Goal: Task Accomplishment & Management: Manage account settings

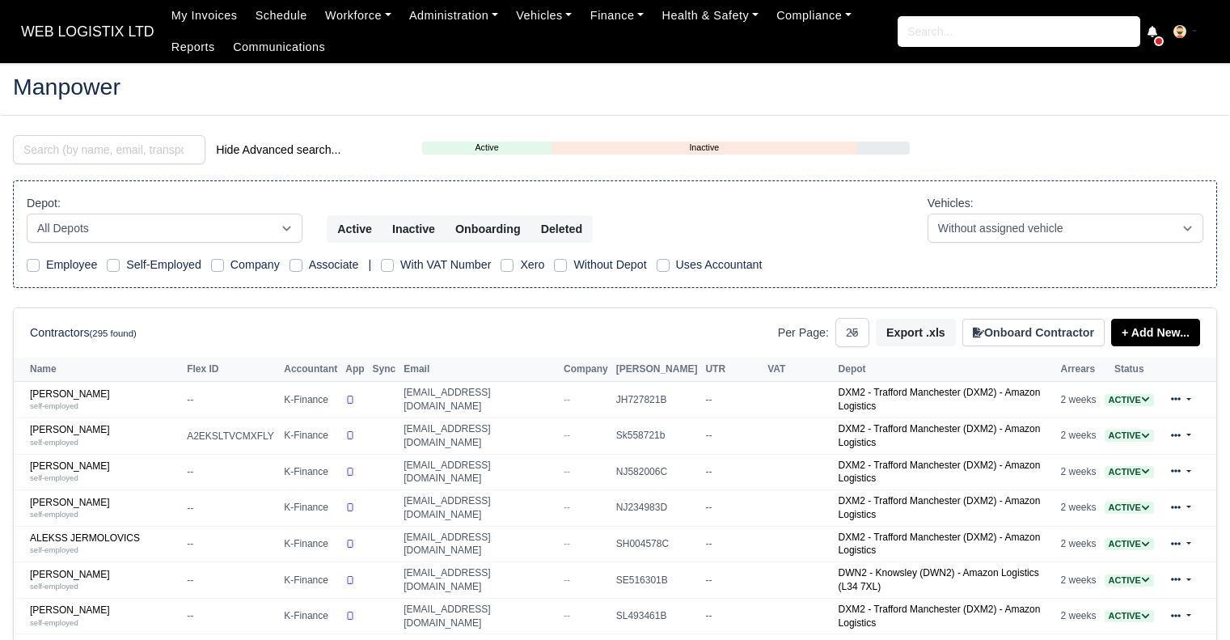
select select "25"
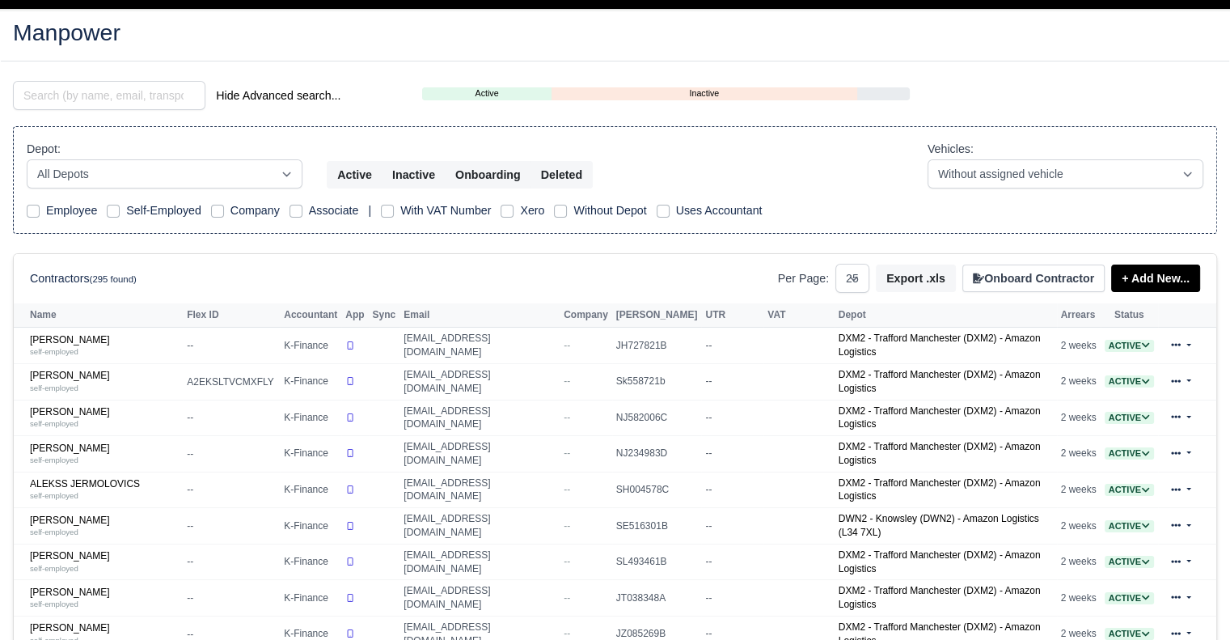
scroll to position [44, 0]
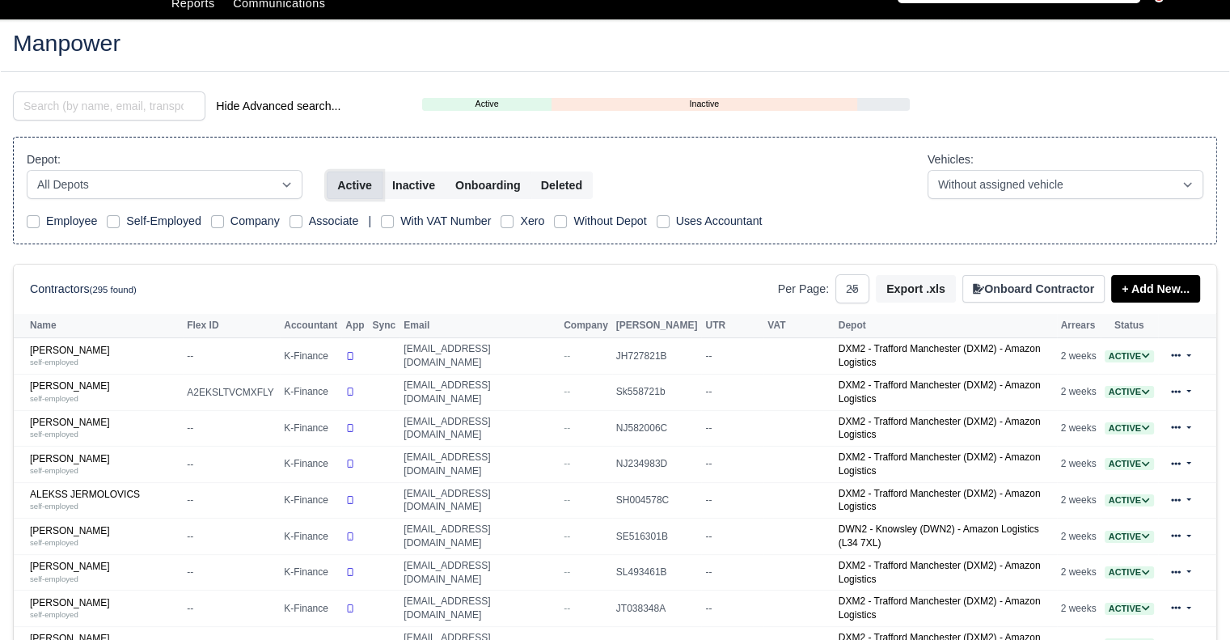
click at [347, 184] on button "Active" at bounding box center [355, 184] width 56 height 27
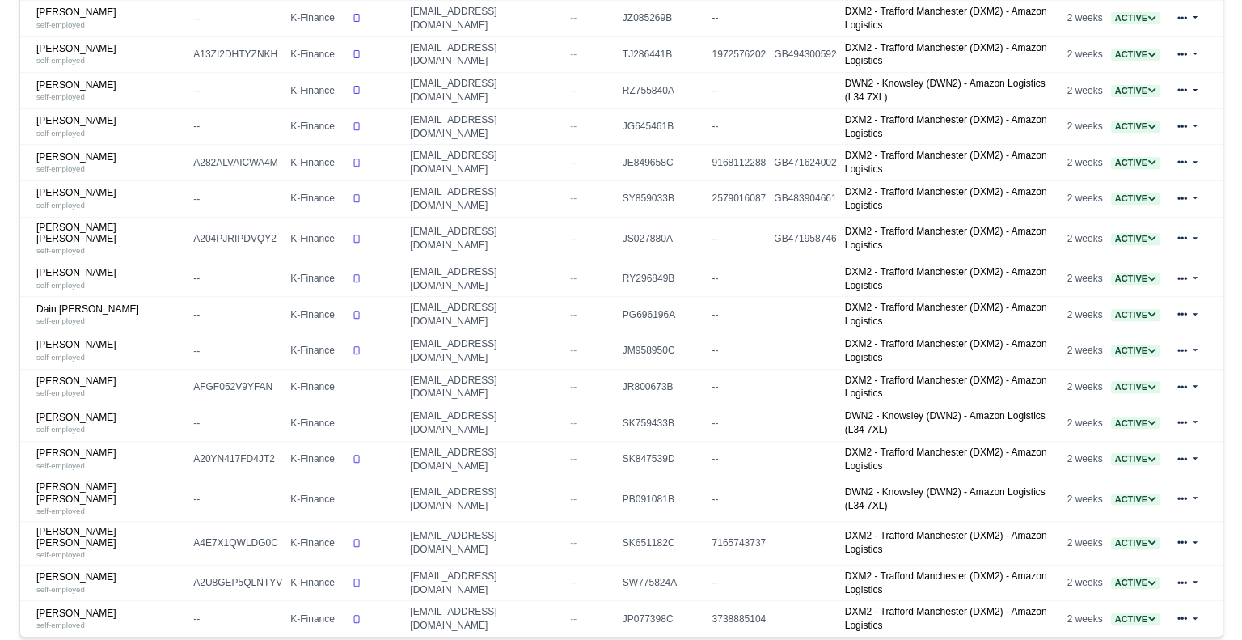
scroll to position [692, 0]
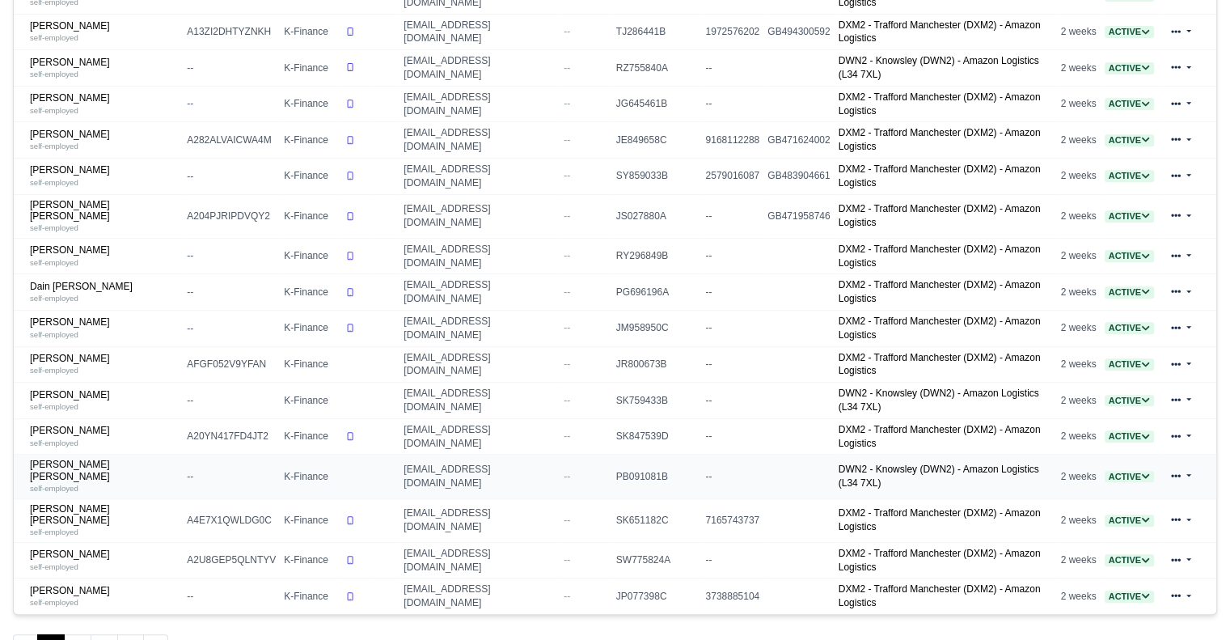
click at [1134, 471] on span "Active" at bounding box center [1129, 477] width 49 height 12
click at [1069, 513] on button "Off-board" at bounding box center [1047, 526] width 70 height 27
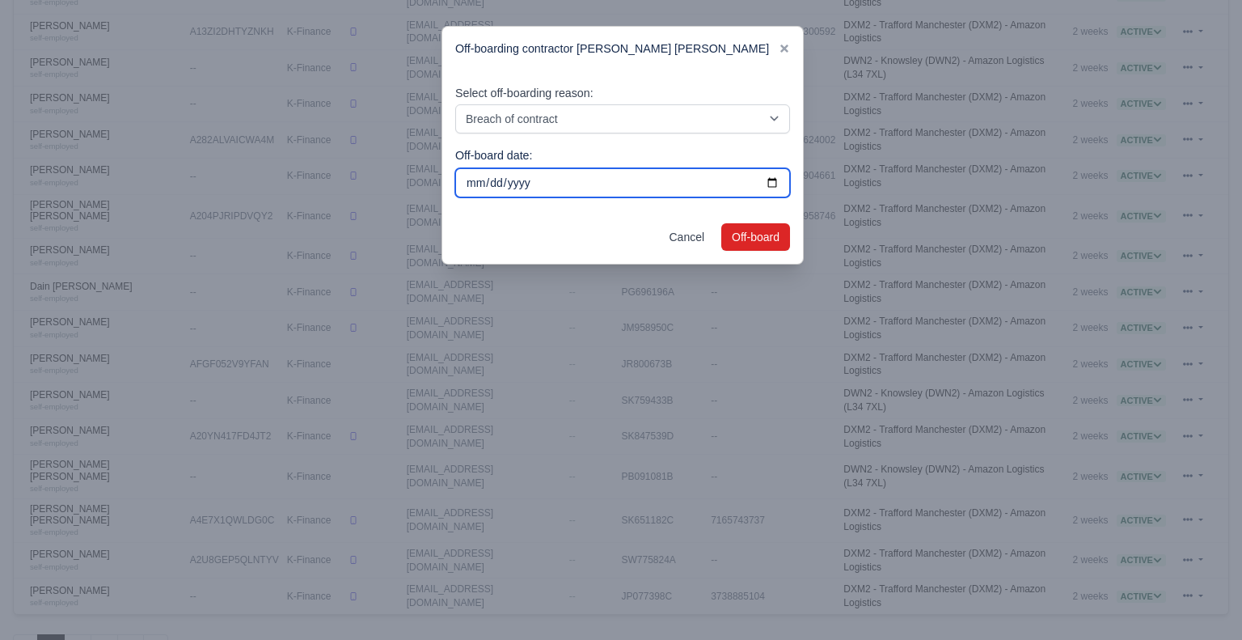
click at [593, 182] on input "2025-10-05" at bounding box center [622, 182] width 335 height 29
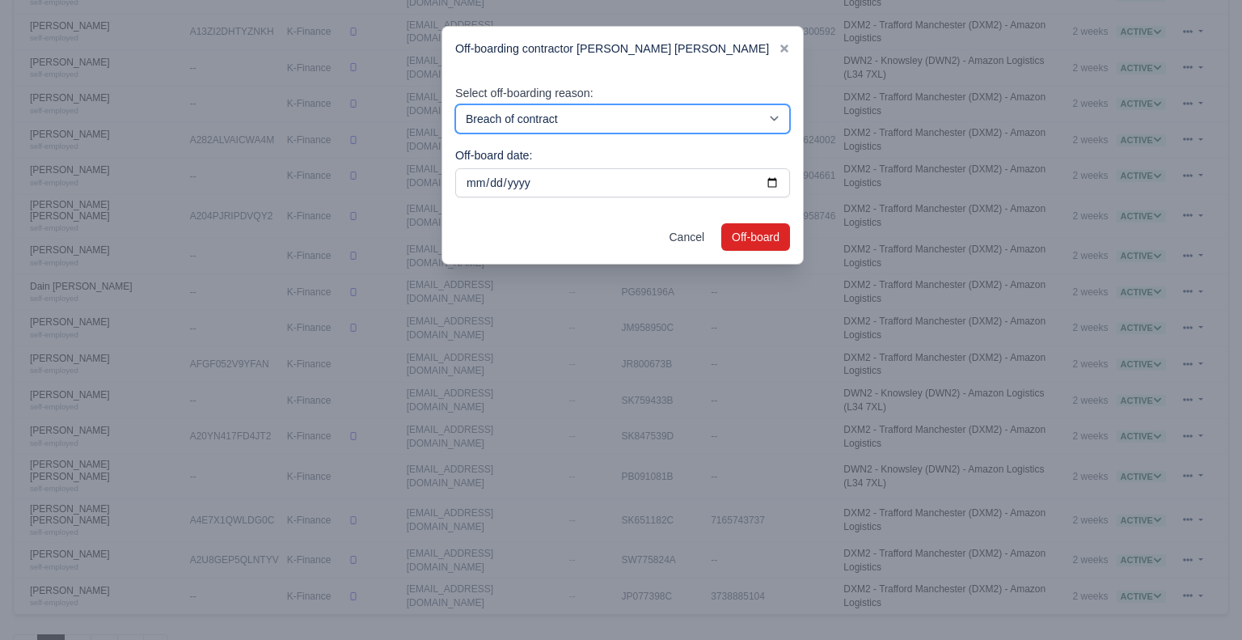
click at [591, 122] on select "Breach of contract Personal decision Too many parcels Heavy routes Another comp…" at bounding box center [622, 118] width 335 height 29
select select "personal-decision"
click at [455, 104] on select "Breach of contract Personal decision Too many parcels Heavy routes Another comp…" at bounding box center [622, 118] width 335 height 29
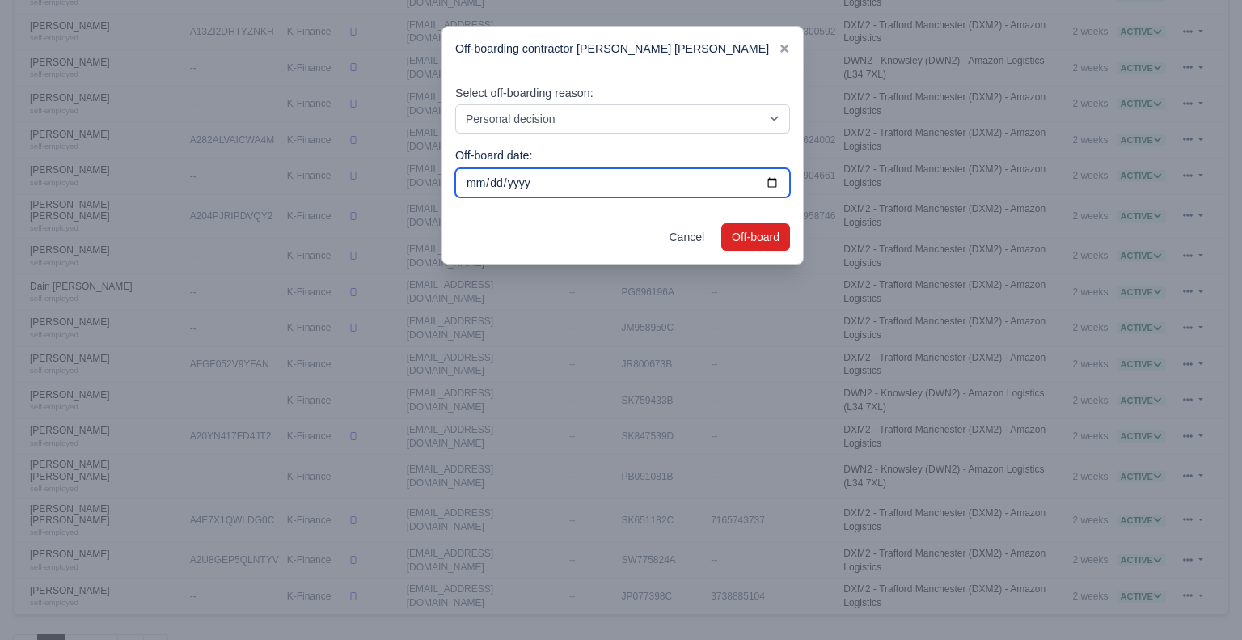
click at [547, 177] on input "2025-10-05" at bounding box center [622, 182] width 335 height 29
click at [777, 180] on input "2025-10-05" at bounding box center [622, 182] width 335 height 29
type input "2025-09-28"
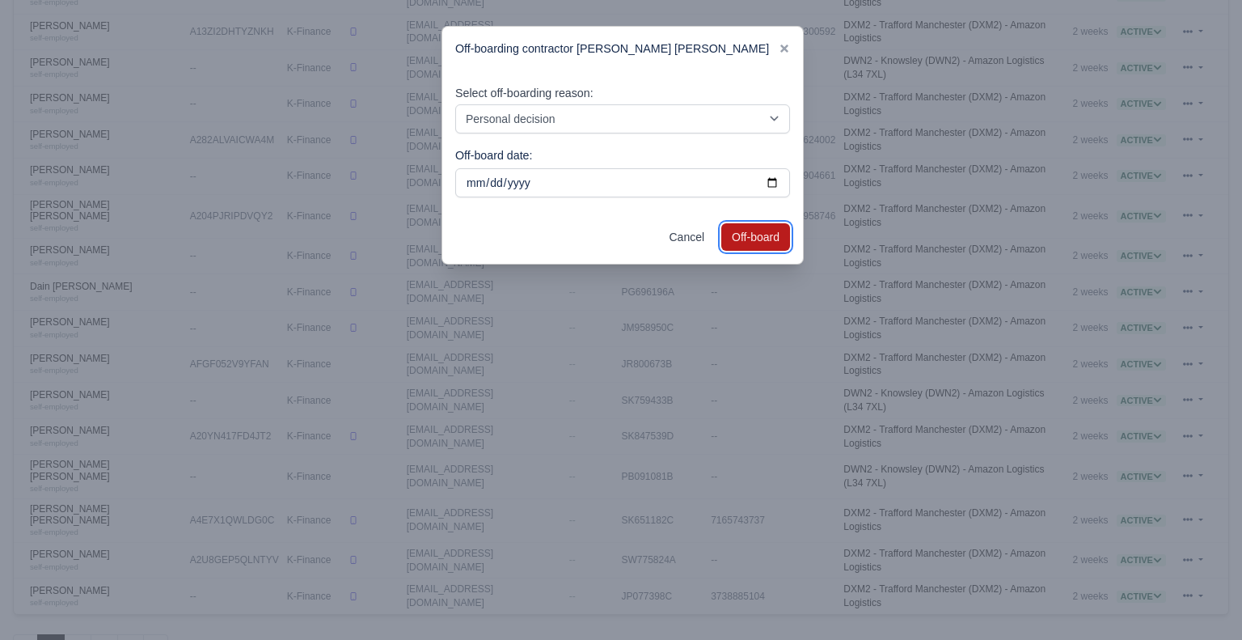
click at [747, 248] on button "Off-board" at bounding box center [755, 236] width 69 height 27
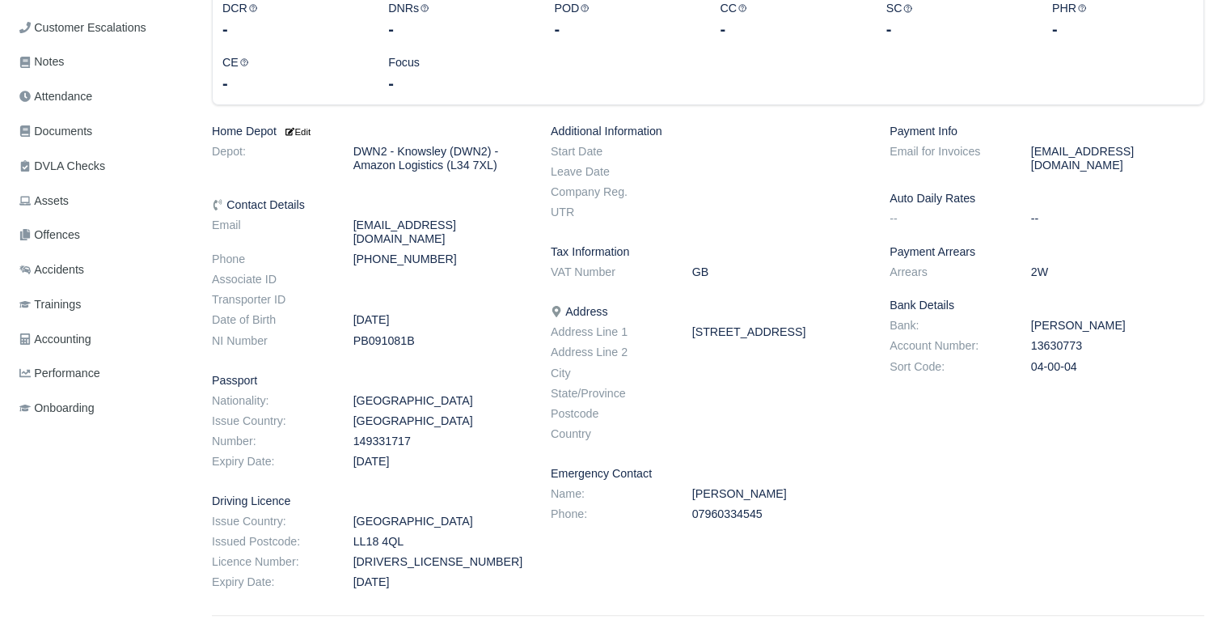
scroll to position [366, 0]
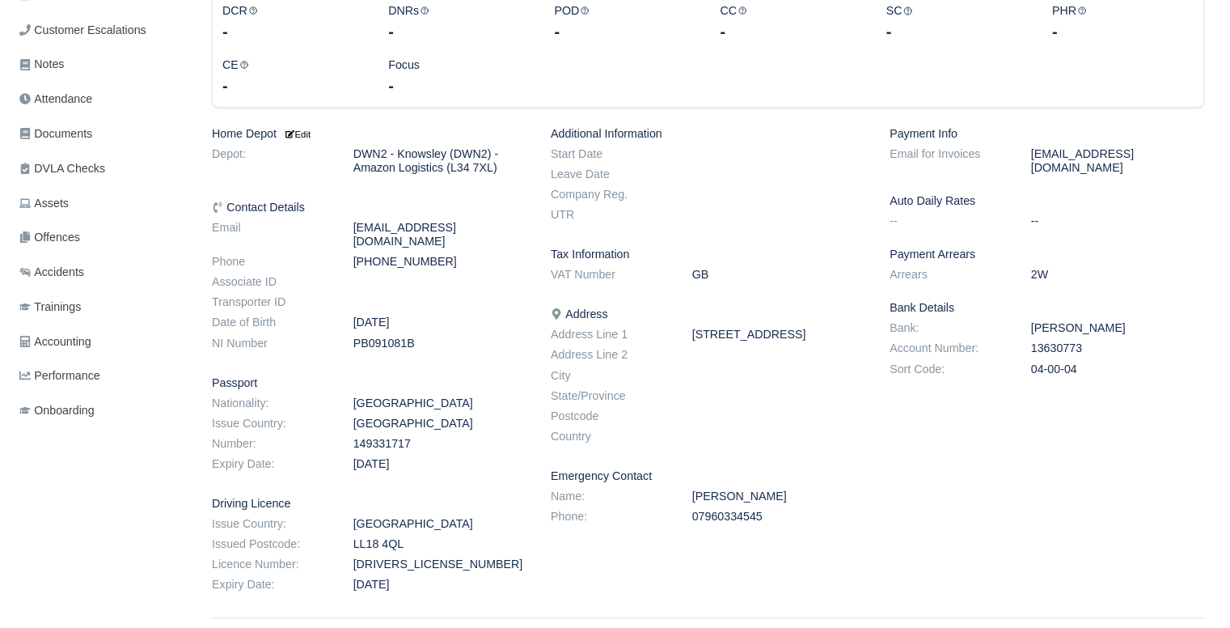
drag, startPoint x: 1235, startPoint y: 180, endPoint x: 1241, endPoint y: 385, distance: 204.7
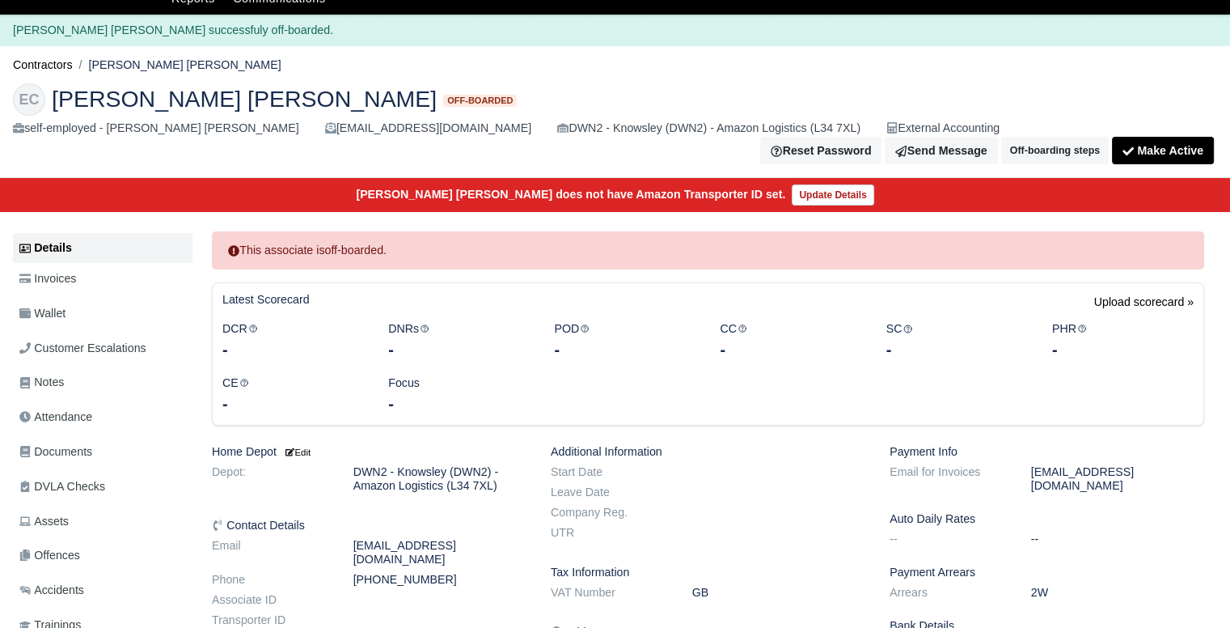
scroll to position [36, 0]
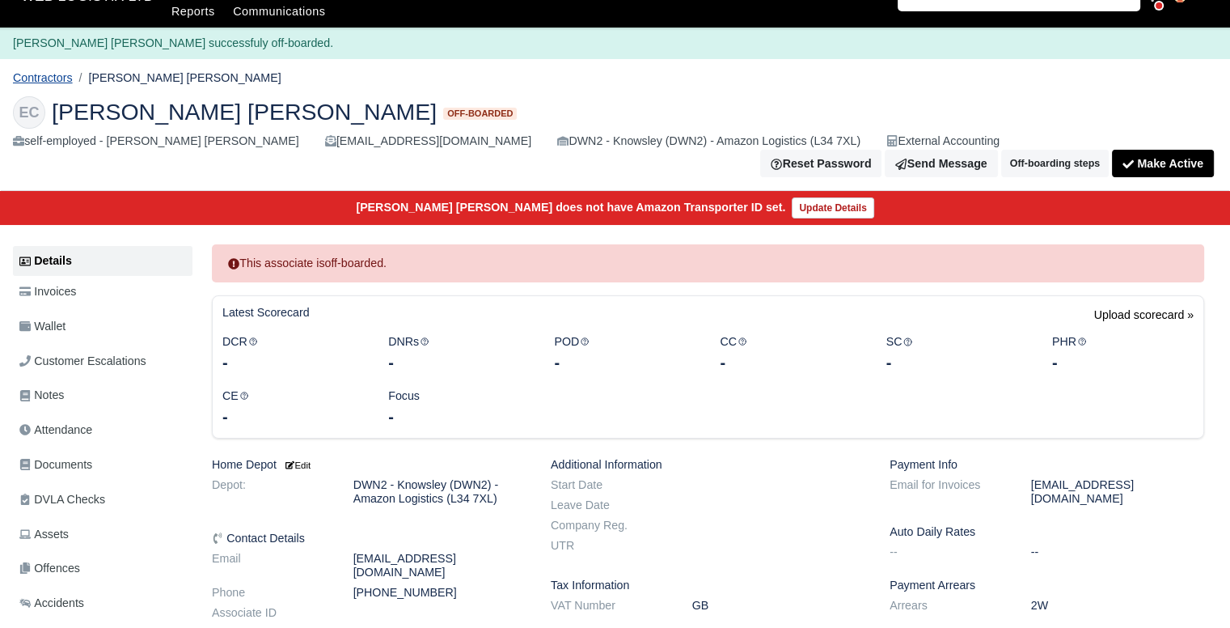
click at [32, 84] on link "Contractors" at bounding box center [43, 77] width 60 height 13
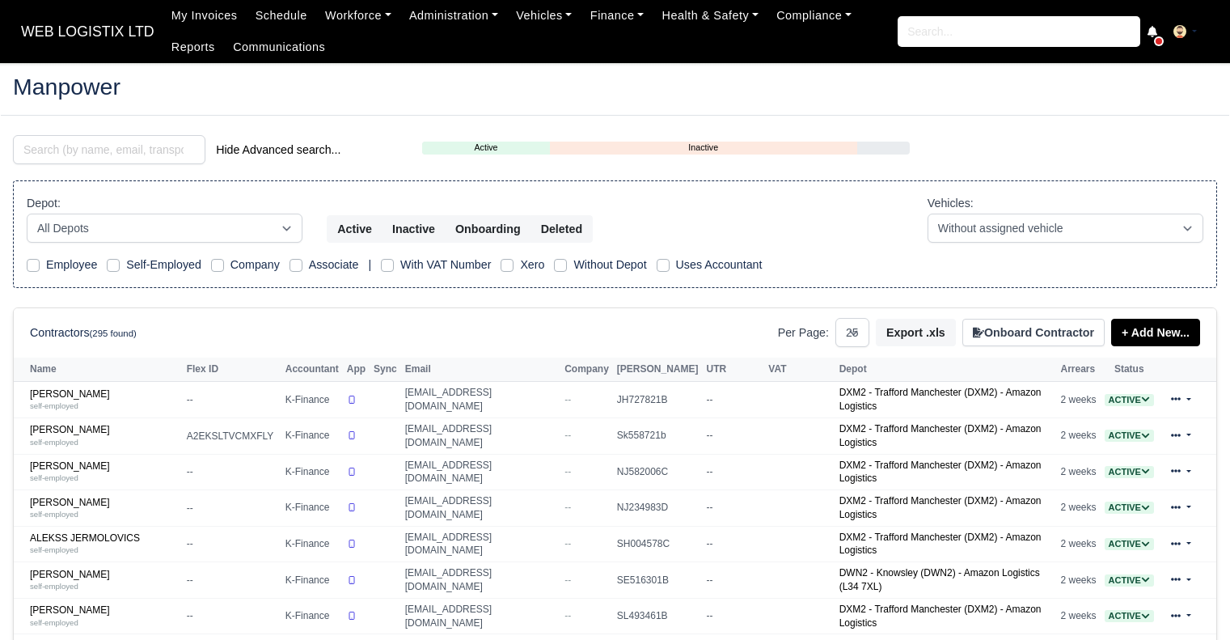
select select "25"
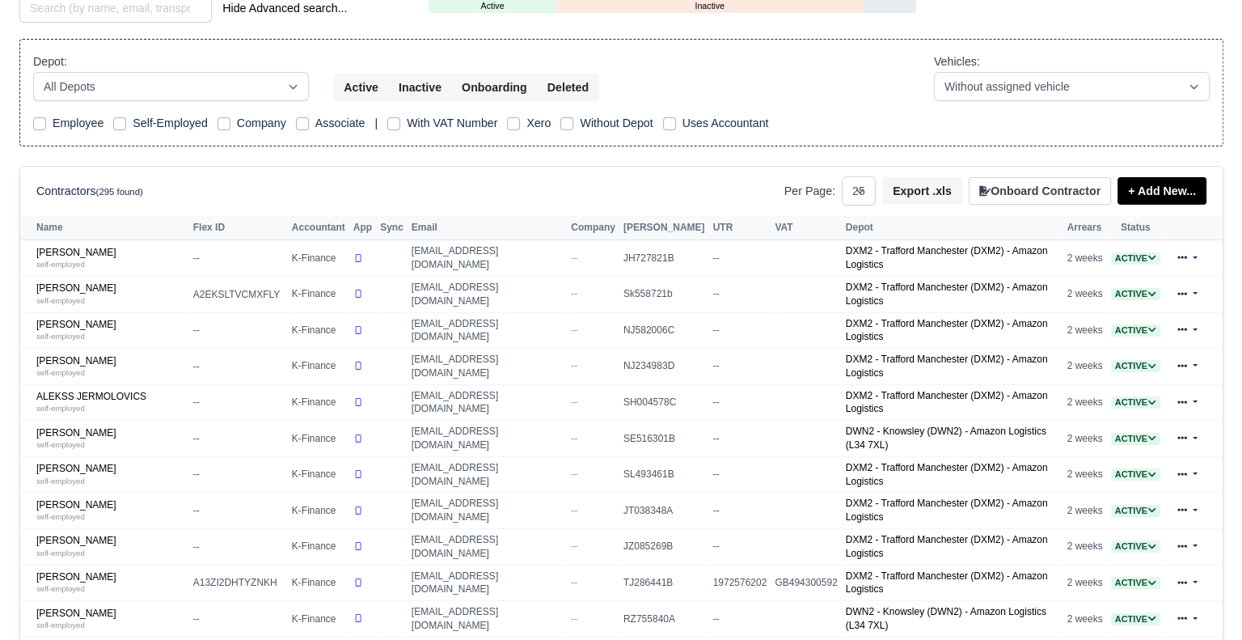
scroll to position [151, 0]
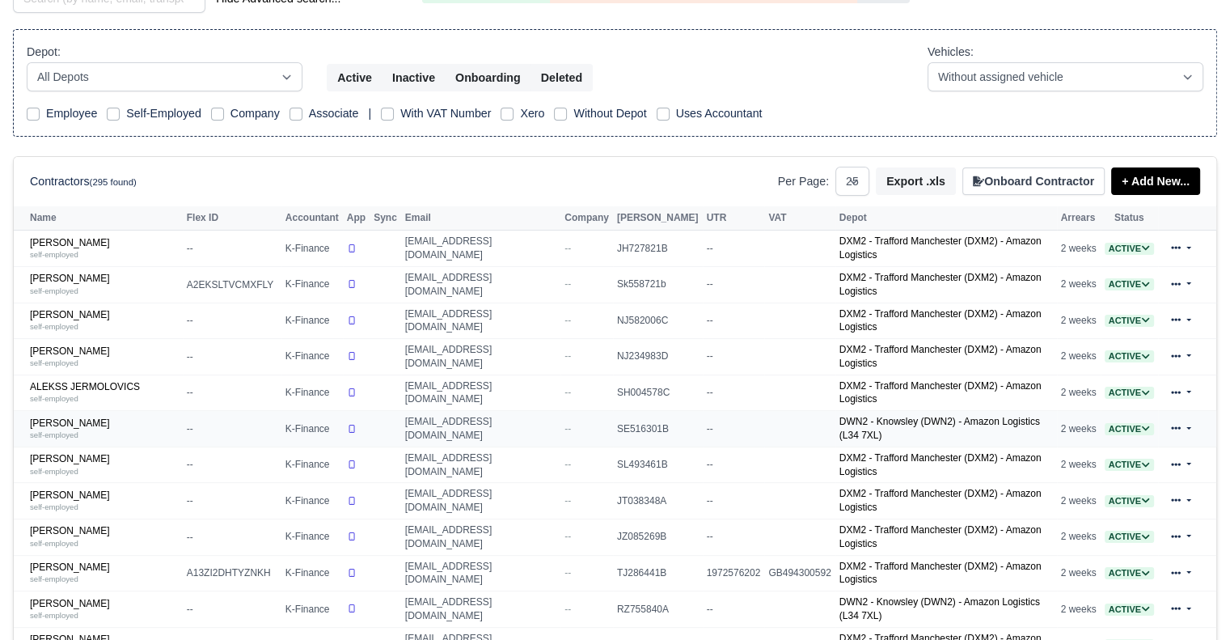
click at [1130, 423] on span "Active" at bounding box center [1129, 429] width 49 height 12
click at [1049, 465] on button "Off-board" at bounding box center [1046, 478] width 70 height 27
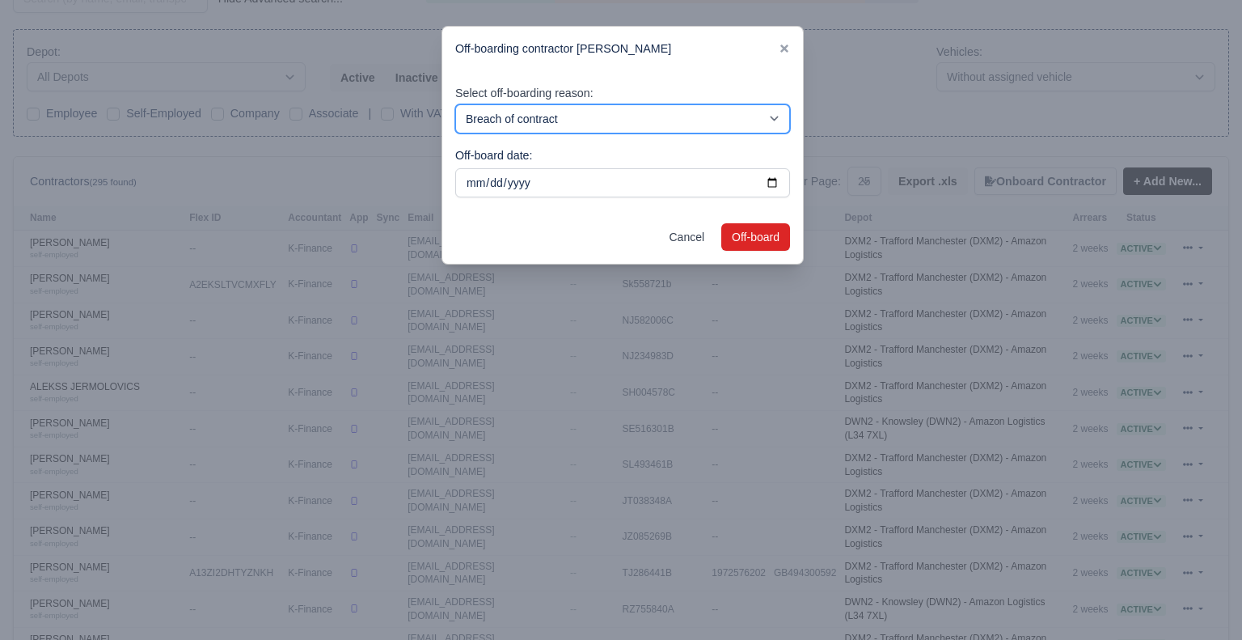
click at [563, 119] on select "Breach of contract Personal decision Too many parcels Heavy routes Another comp…" at bounding box center [622, 118] width 335 height 29
select select "personal-decision"
click at [455, 104] on select "Breach of contract Personal decision Too many parcels Heavy routes Another comp…" at bounding box center [622, 118] width 335 height 29
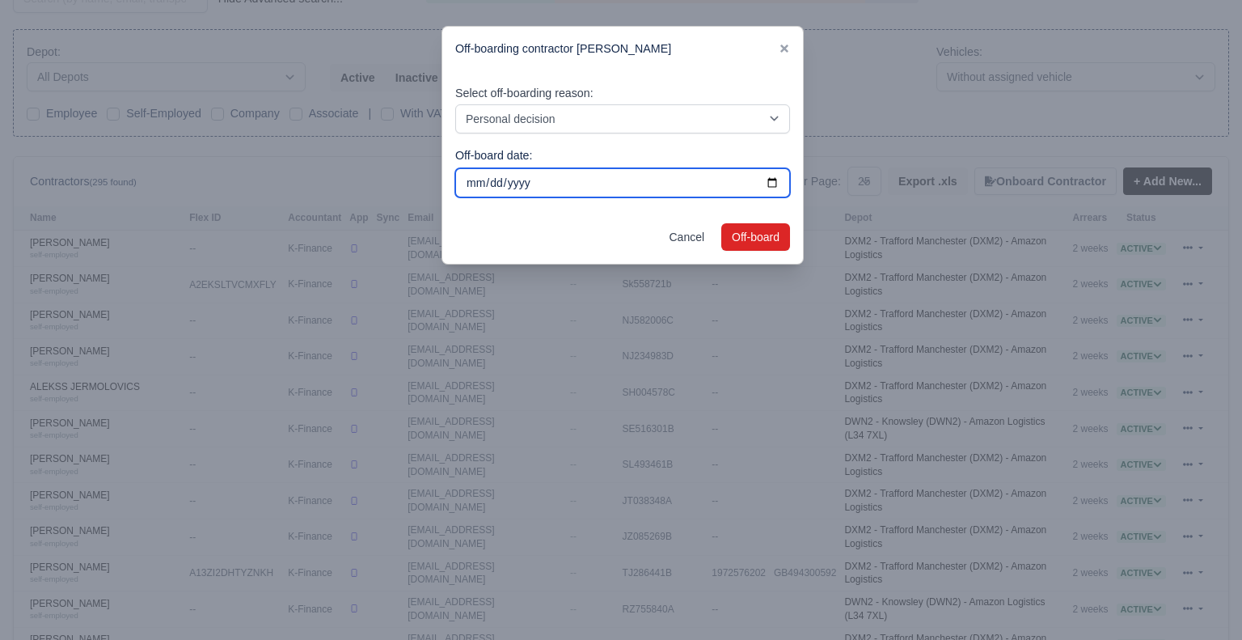
click at [772, 183] on input "2025-10-05" at bounding box center [622, 182] width 335 height 29
type input "2025-09-28"
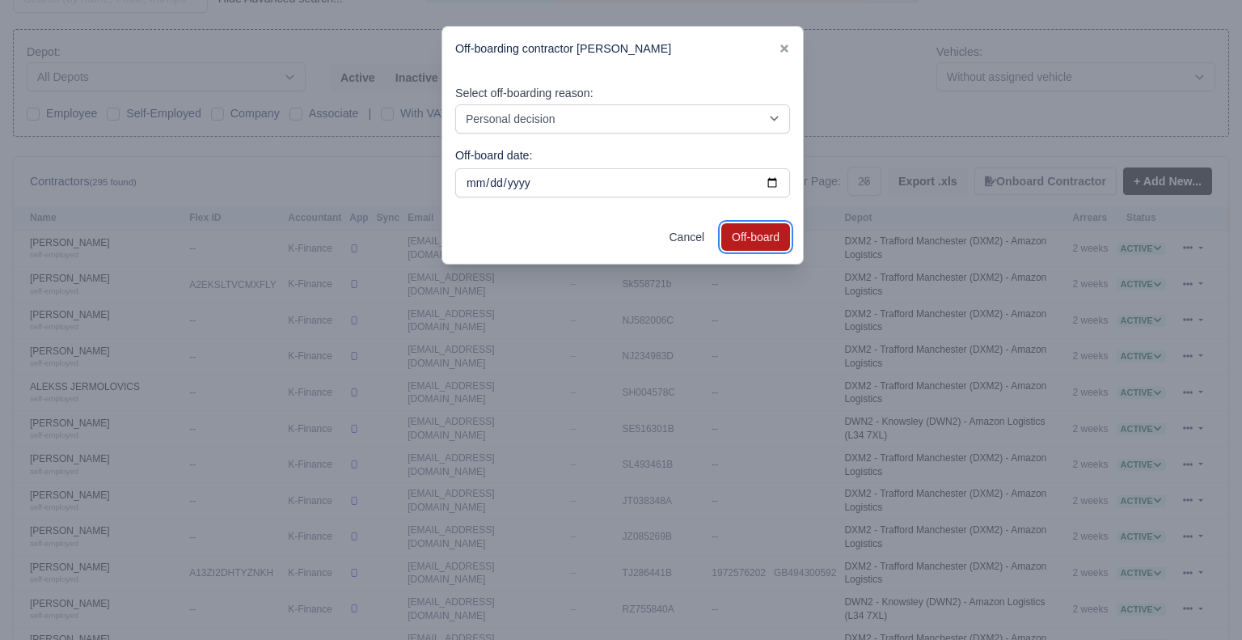
click at [738, 233] on button "Off-board" at bounding box center [755, 236] width 69 height 27
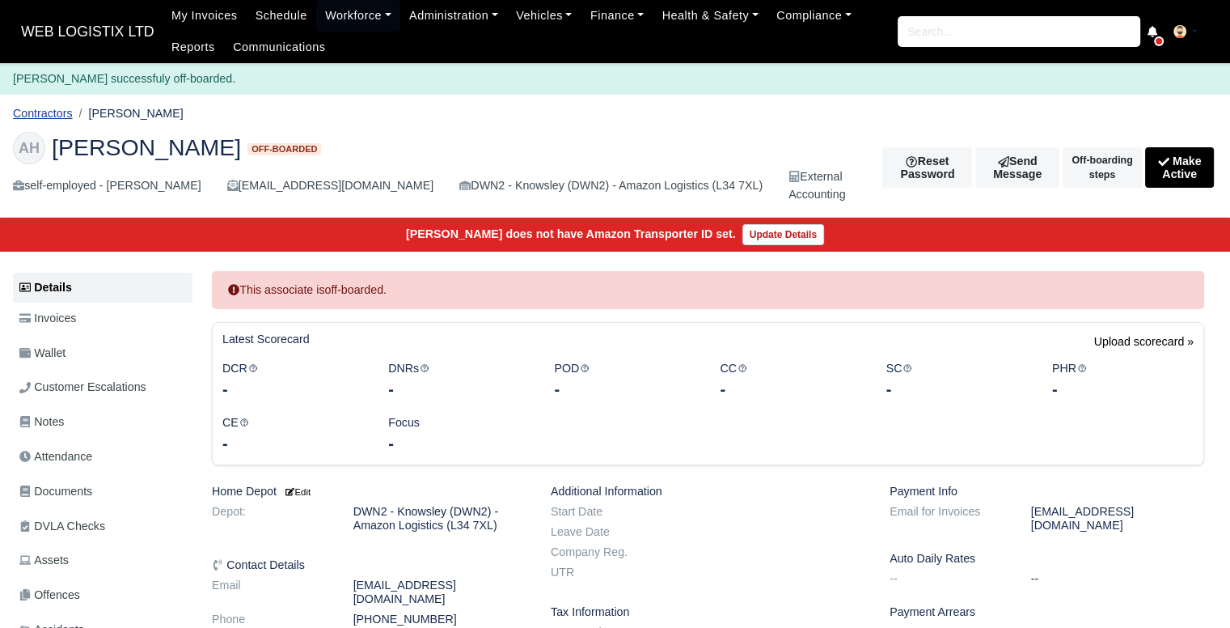
click at [61, 117] on link "Contractors" at bounding box center [43, 113] width 60 height 13
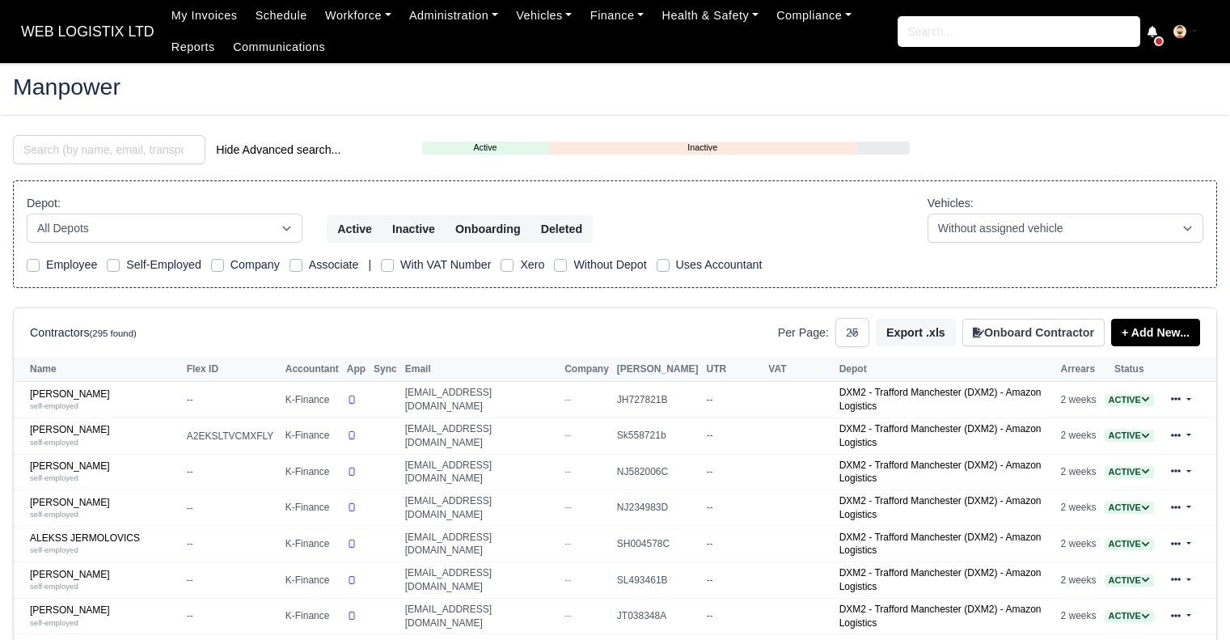
select select "25"
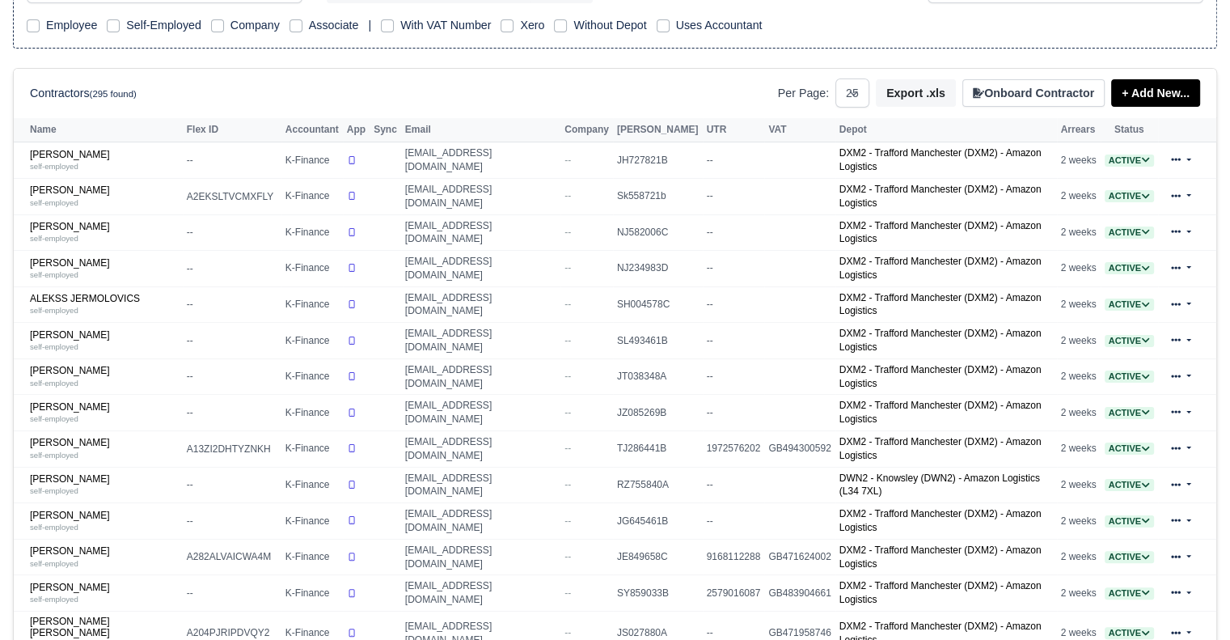
scroll to position [247, 0]
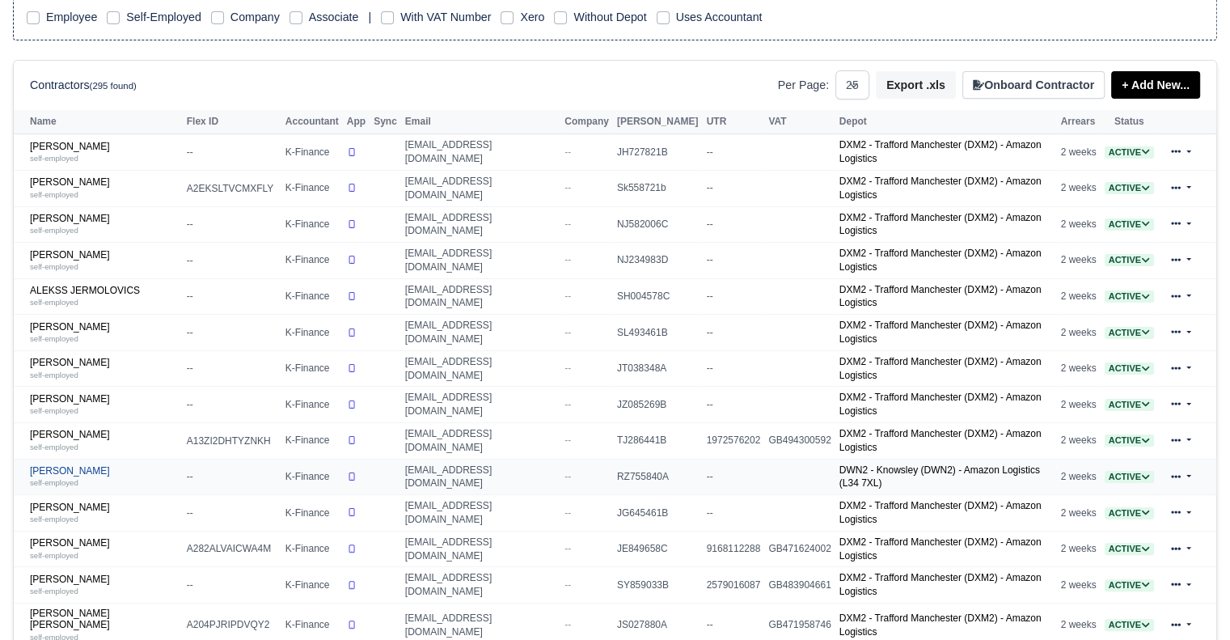
click at [87, 465] on link "[PERSON_NAME] self-employed" at bounding box center [104, 476] width 149 height 23
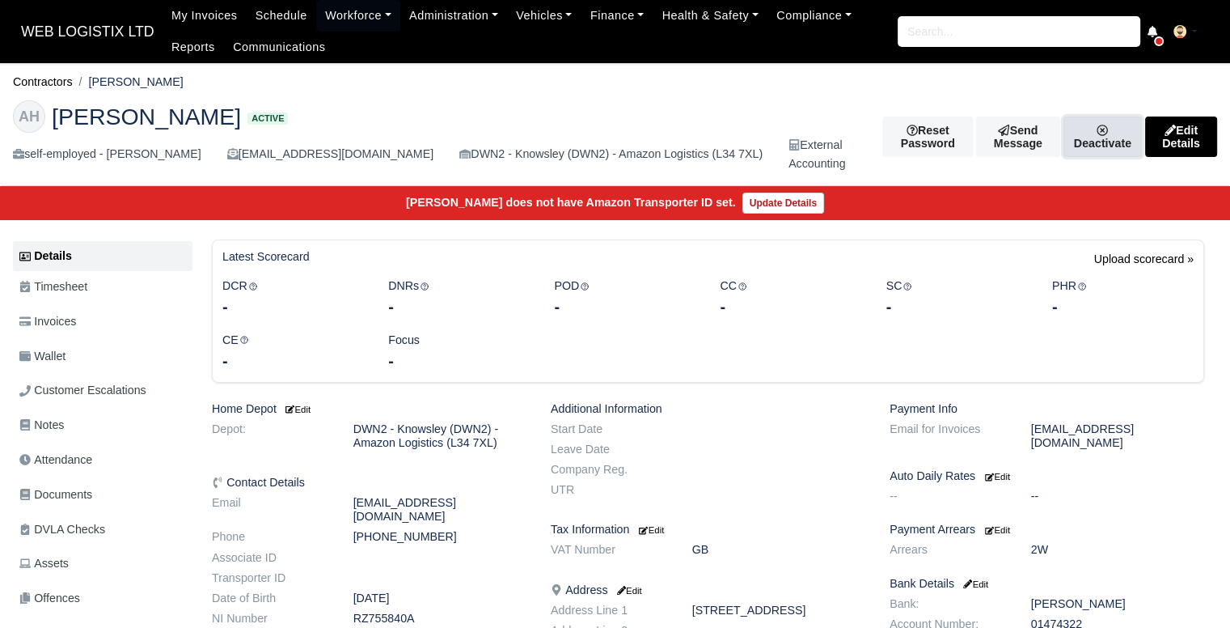
click at [1074, 126] on link "Deactivate" at bounding box center [1102, 136] width 78 height 40
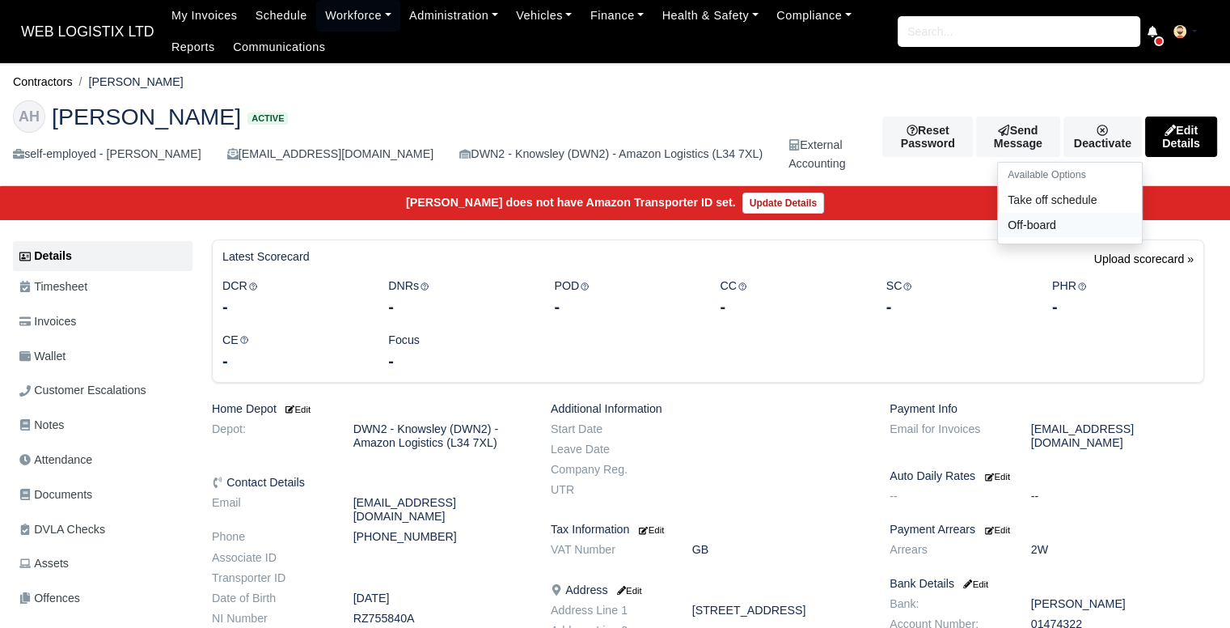
click at [1021, 216] on link "Off-board" at bounding box center [1070, 224] width 144 height 25
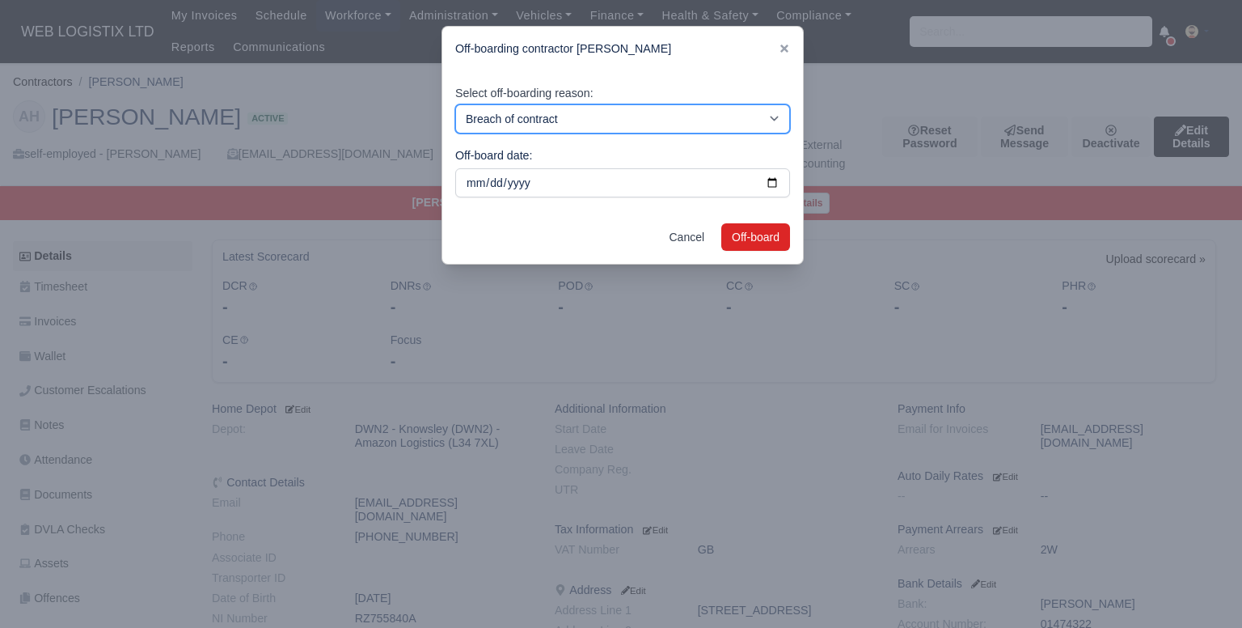
click at [543, 116] on select "Breach of contract Personal decision Too many parcels Heavy routes Another comp…" at bounding box center [622, 118] width 335 height 29
select select "personal-decision"
click at [455, 104] on select "Breach of contract Personal decision Too many parcels Heavy routes Another comp…" at bounding box center [622, 118] width 335 height 29
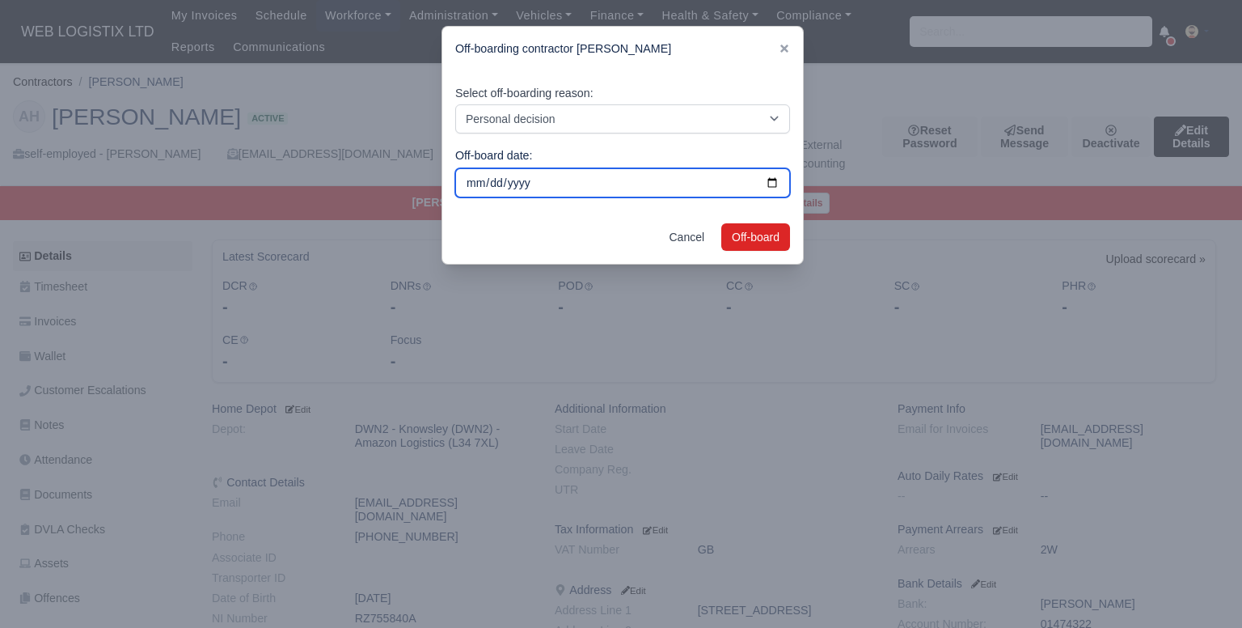
click at [514, 178] on input "[DATE]" at bounding box center [622, 182] width 335 height 29
click at [778, 174] on input "[DATE]" at bounding box center [622, 182] width 335 height 29
click at [765, 184] on input "2025-10-05" at bounding box center [622, 182] width 335 height 29
type input "2025-09-28"
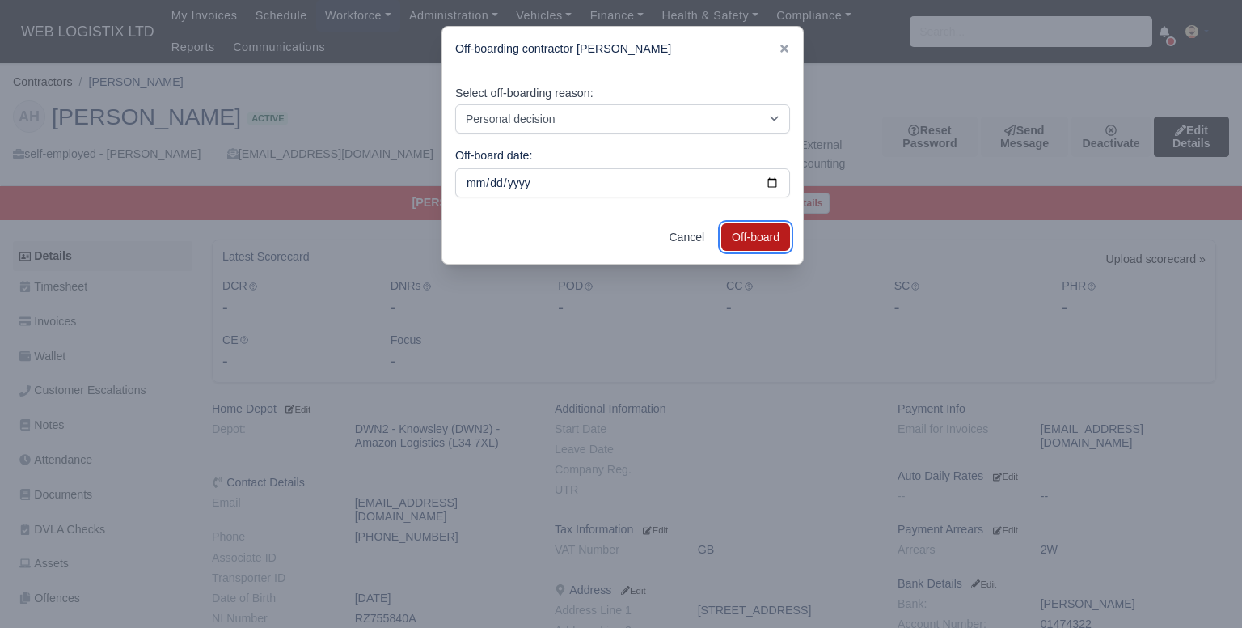
click at [759, 239] on button "Off-board" at bounding box center [755, 236] width 69 height 27
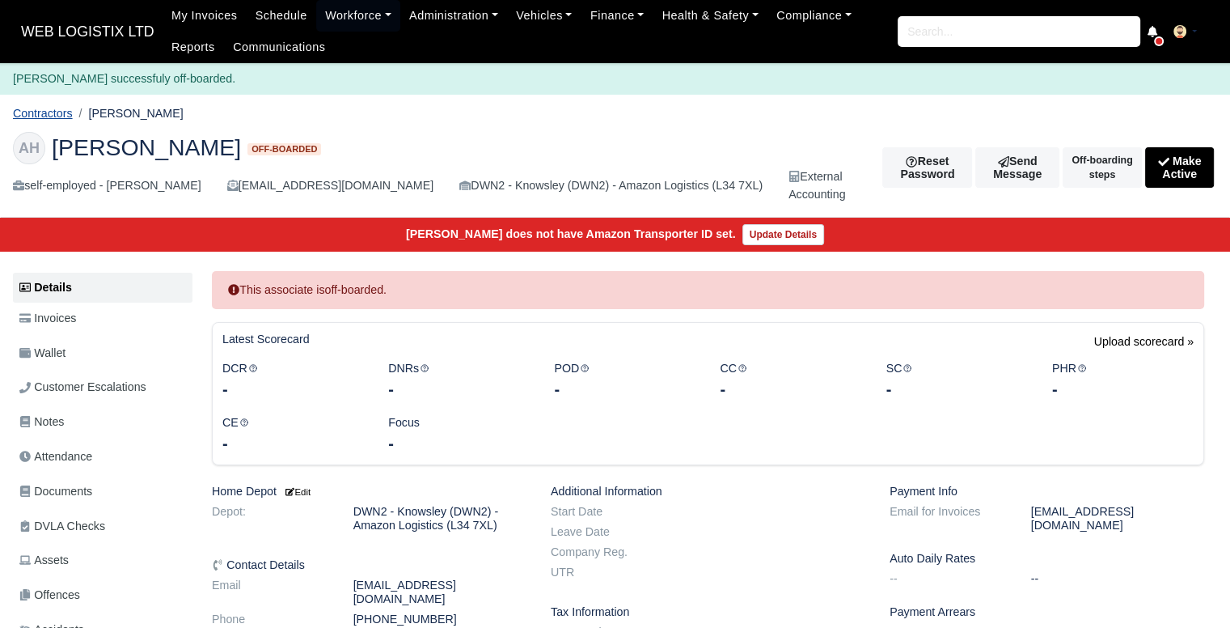
click at [45, 112] on link "Contractors" at bounding box center [43, 113] width 60 height 13
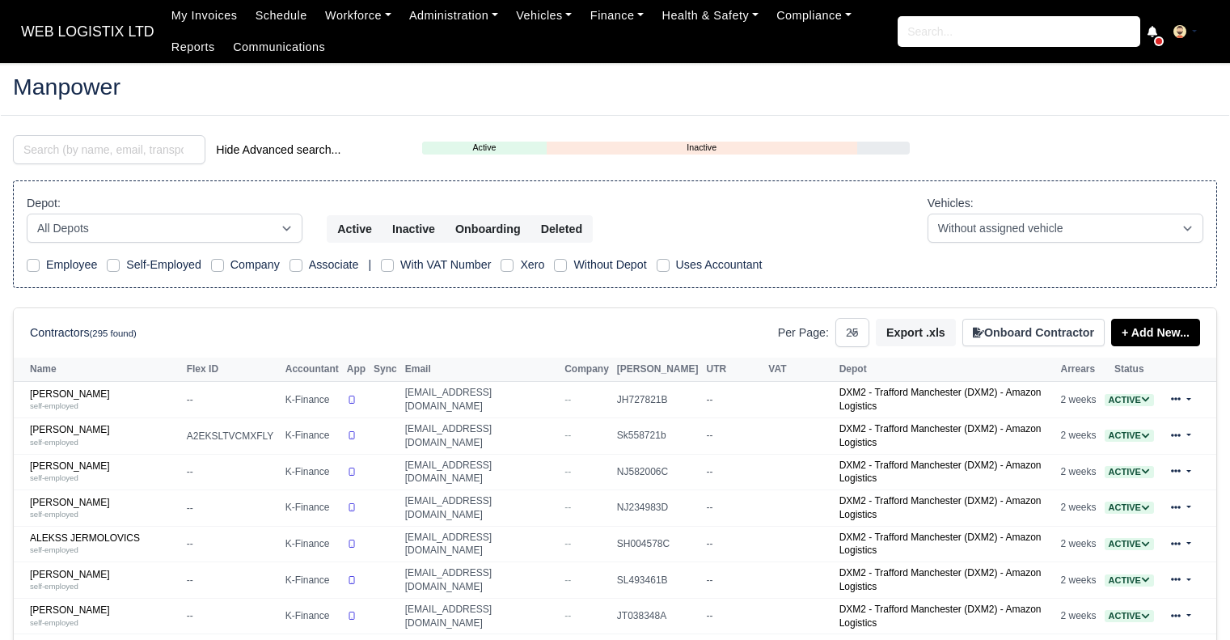
select select "25"
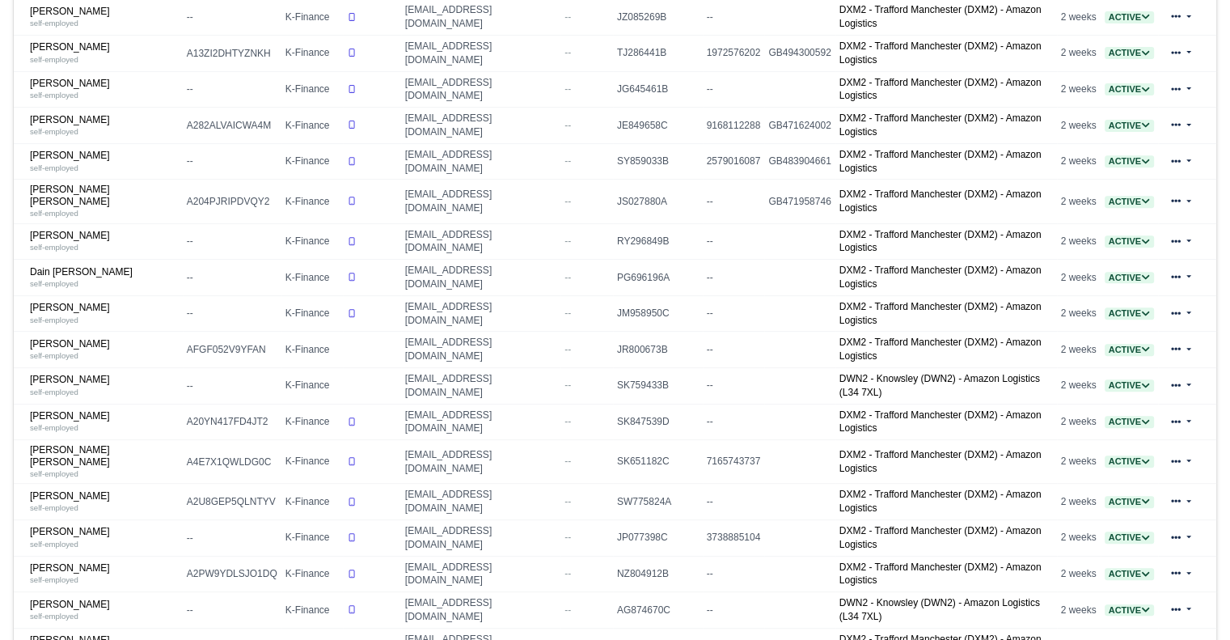
scroll to position [632, 0]
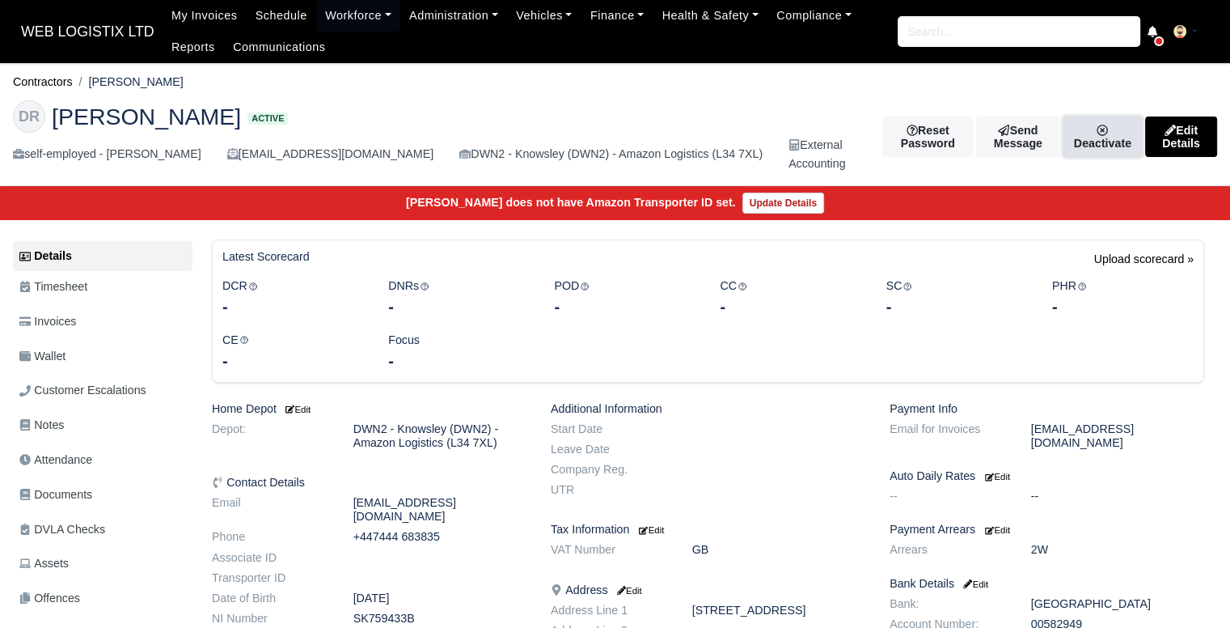
click at [1087, 129] on link "Deactivate" at bounding box center [1102, 136] width 78 height 40
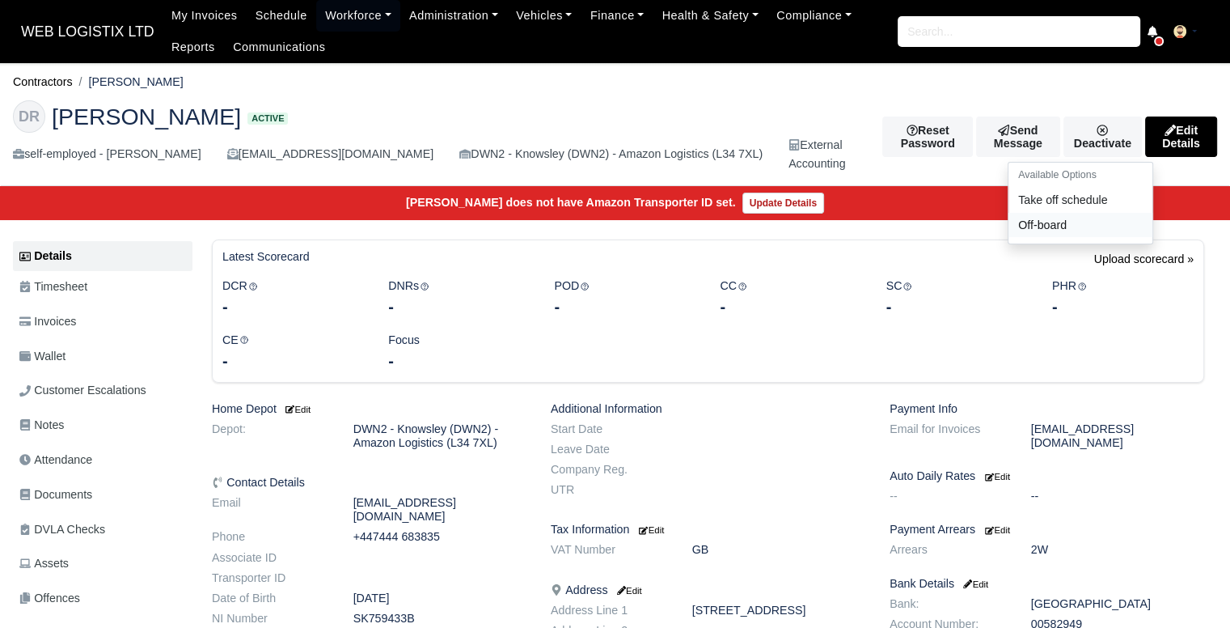
click at [1017, 215] on link "Off-board" at bounding box center [1080, 224] width 144 height 25
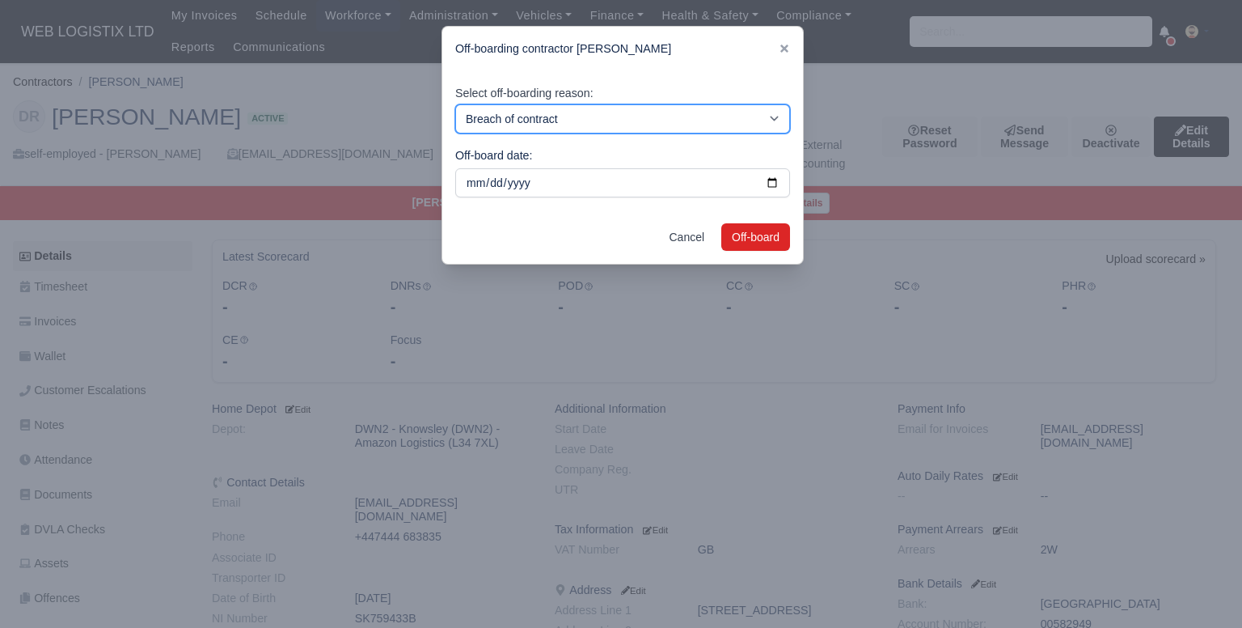
click at [594, 127] on select "Breach of contract Personal decision Too many parcels Heavy routes Another comp…" at bounding box center [622, 118] width 335 height 29
select select "personal-decision"
click at [455, 104] on select "Breach of contract Personal decision Too many parcels Heavy routes Another comp…" at bounding box center [622, 118] width 335 height 29
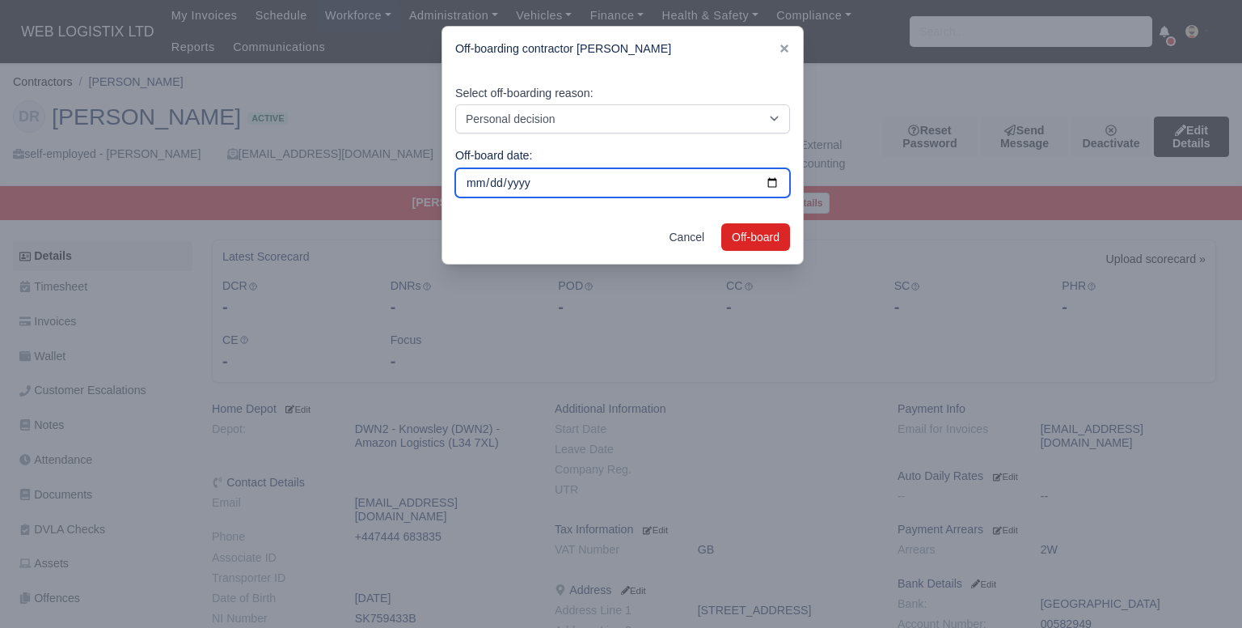
click at [493, 182] on input "[DATE]" at bounding box center [622, 182] width 335 height 29
click at [771, 184] on input "[DATE]" at bounding box center [622, 182] width 335 height 29
type input "[DATE]"
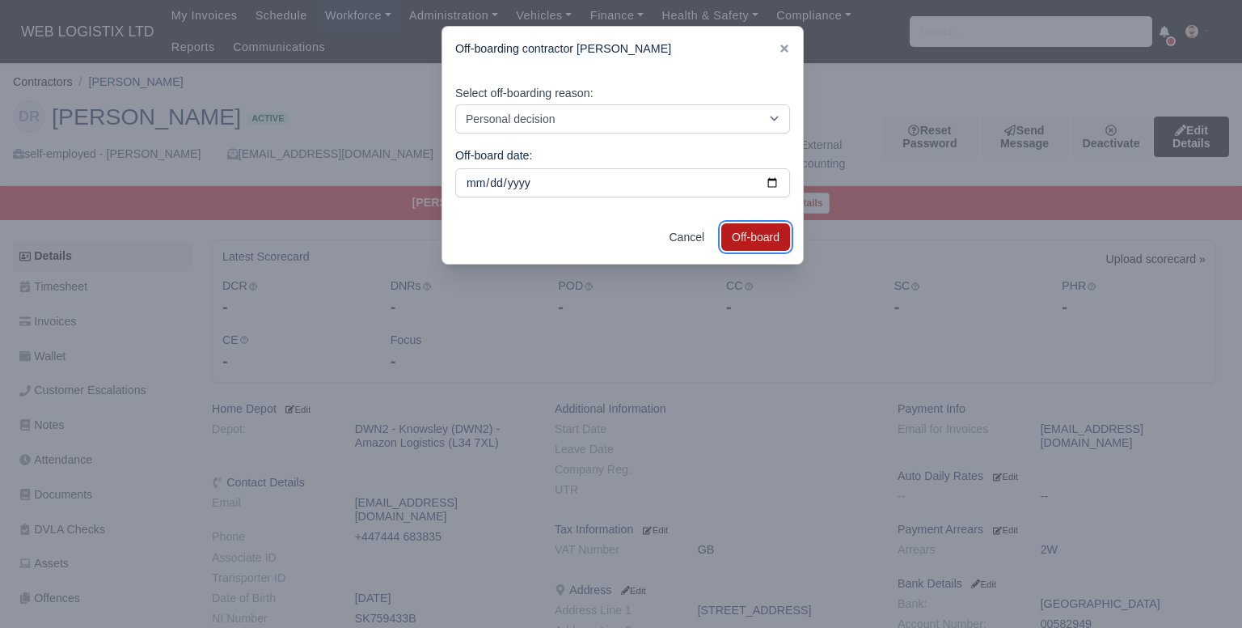
click at [738, 232] on button "Off-board" at bounding box center [755, 236] width 69 height 27
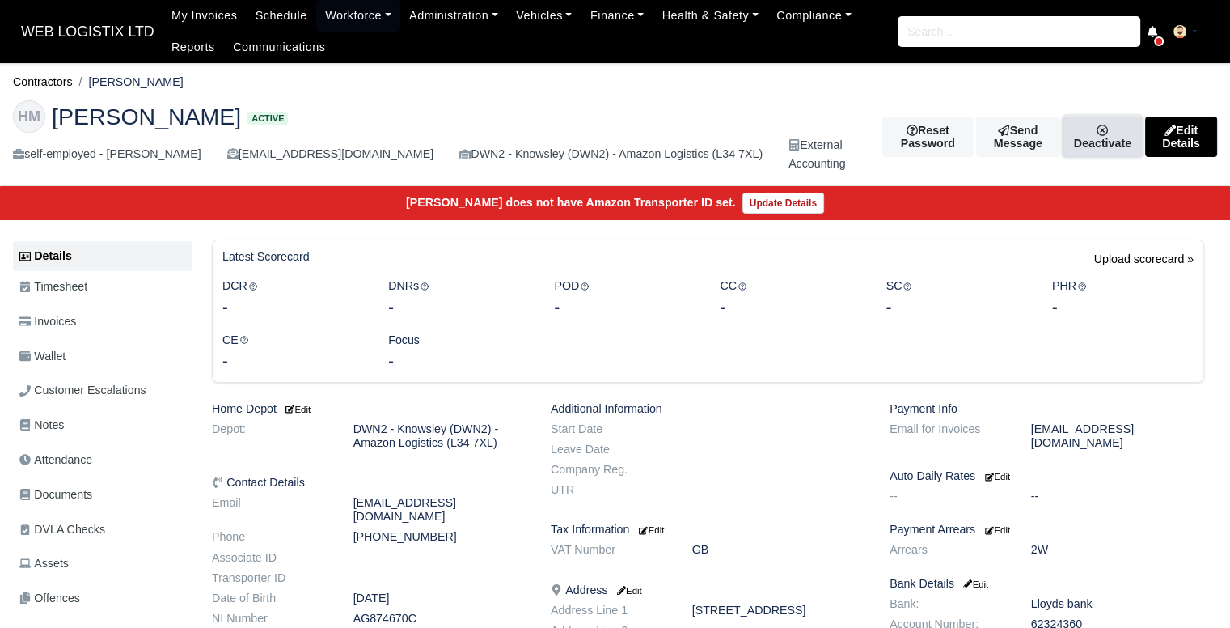
click at [1097, 130] on icon at bounding box center [1102, 130] width 11 height 11
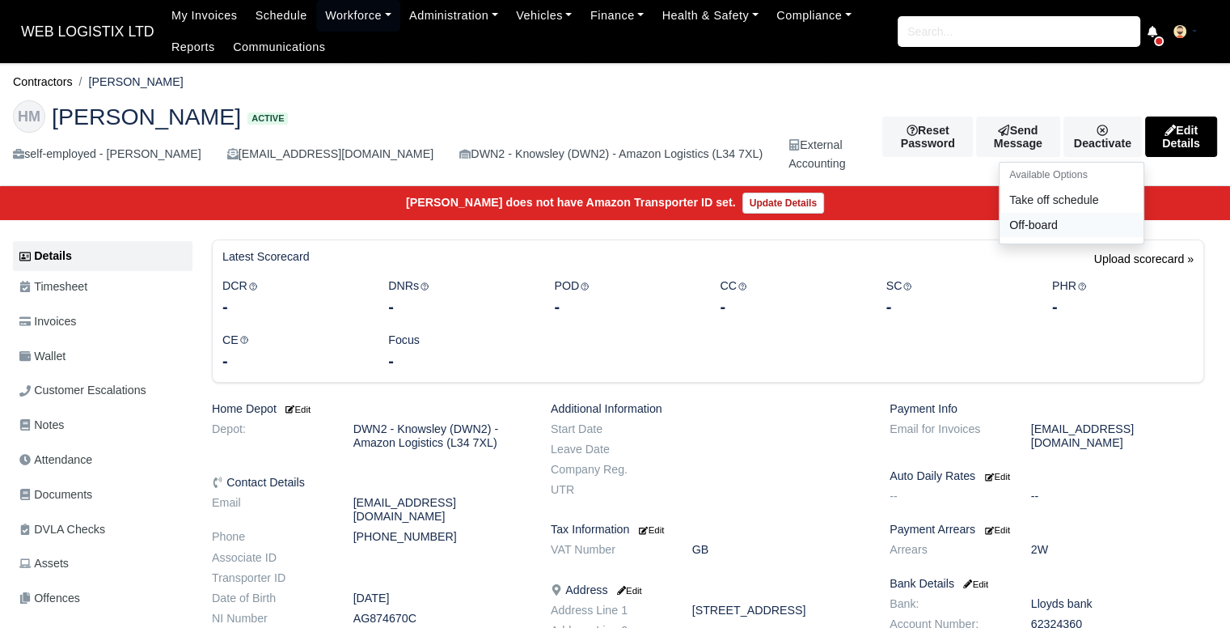
click at [1022, 224] on link "Off-board" at bounding box center [1072, 224] width 144 height 25
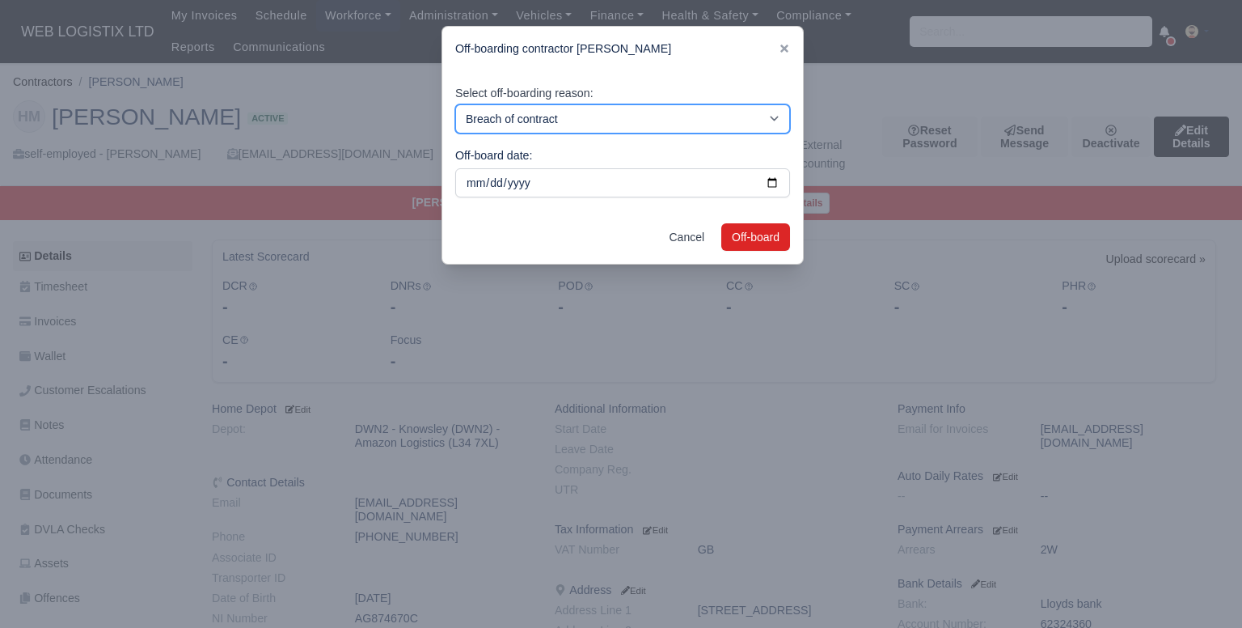
click at [624, 125] on select "Breach of contract Personal decision Too many parcels Heavy routes Another comp…" at bounding box center [622, 118] width 335 height 29
select select "personal-decision"
click at [455, 104] on select "Breach of contract Personal decision Too many parcels Heavy routes Another comp…" at bounding box center [622, 118] width 335 height 29
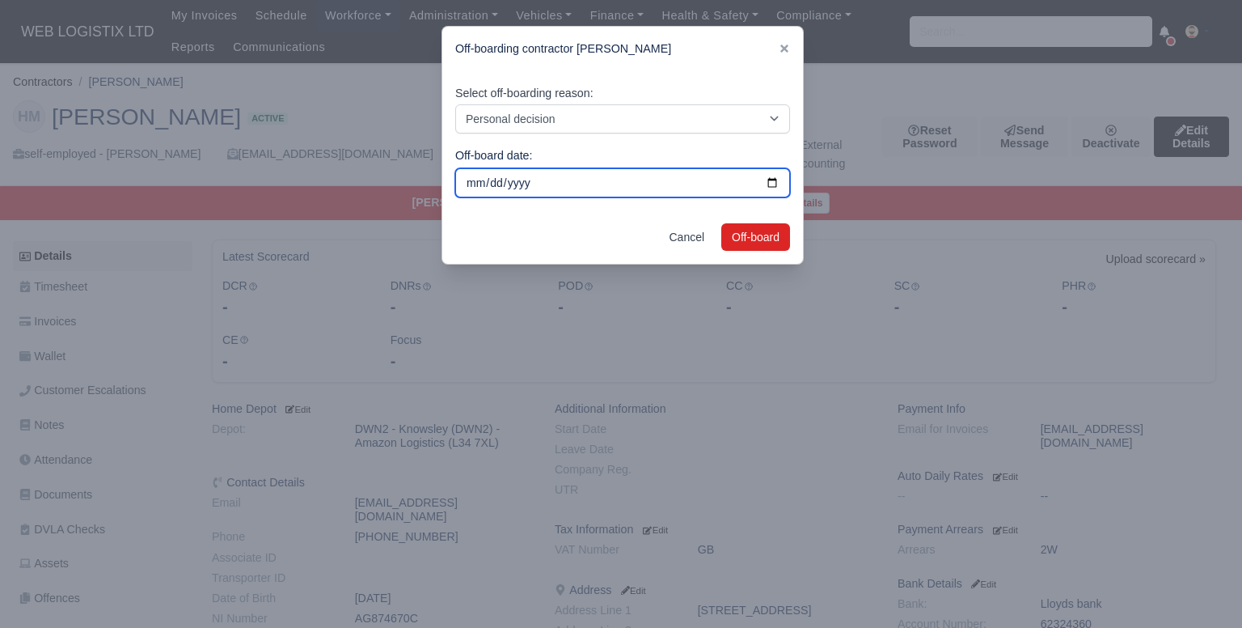
click at [527, 184] on input "2025-10-05" at bounding box center [622, 182] width 335 height 29
click at [764, 179] on input "2025-10-05" at bounding box center [622, 182] width 335 height 29
type input "2025-09-28"
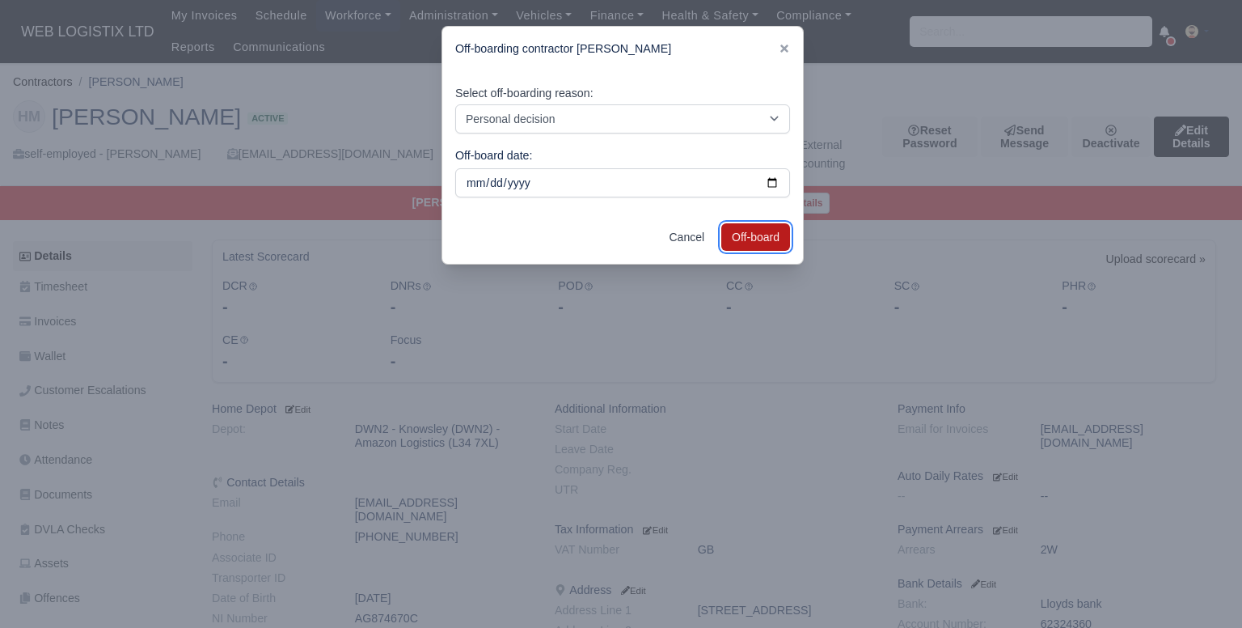
click at [746, 230] on button "Off-board" at bounding box center [755, 236] width 69 height 27
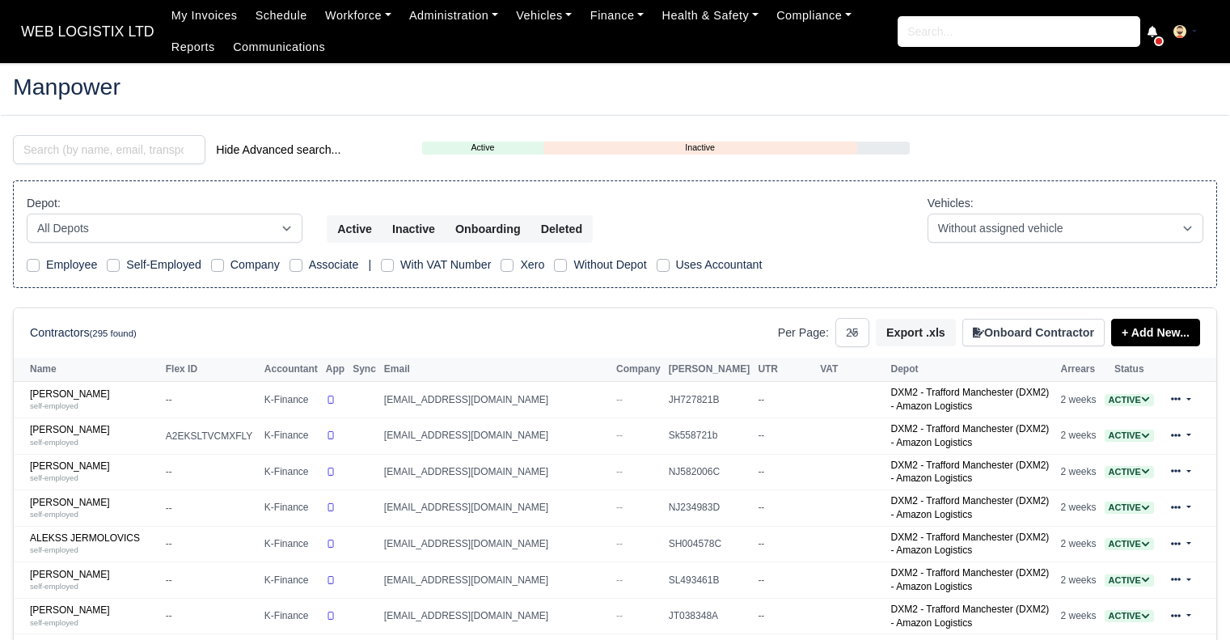
select select "25"
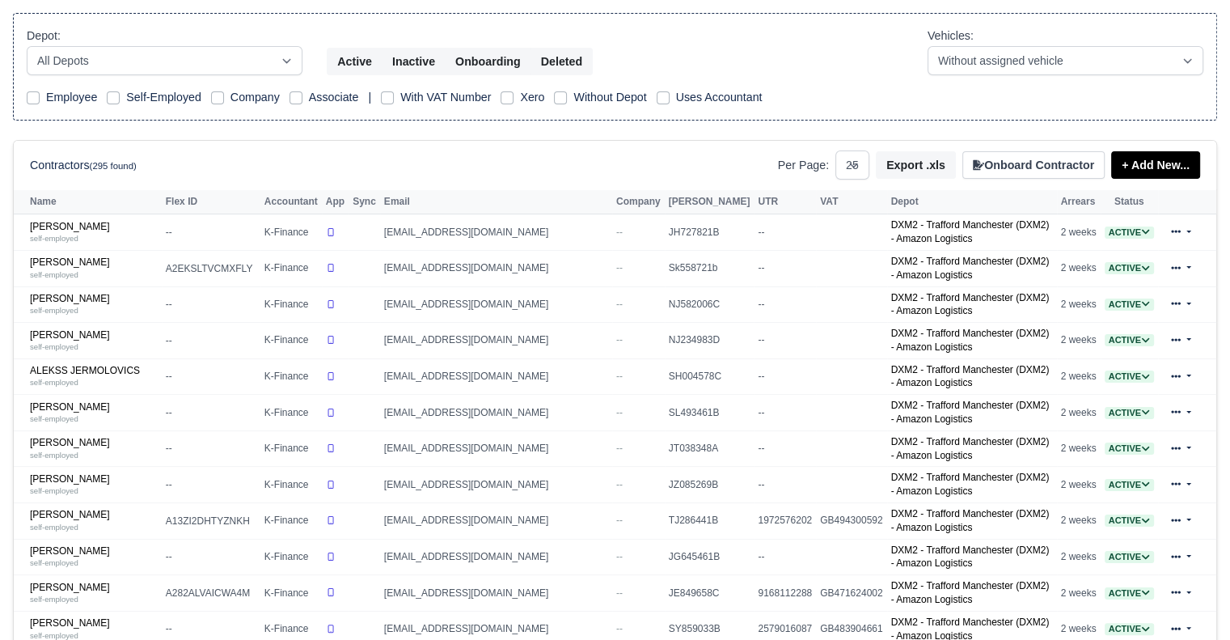
scroll to position [179, 0]
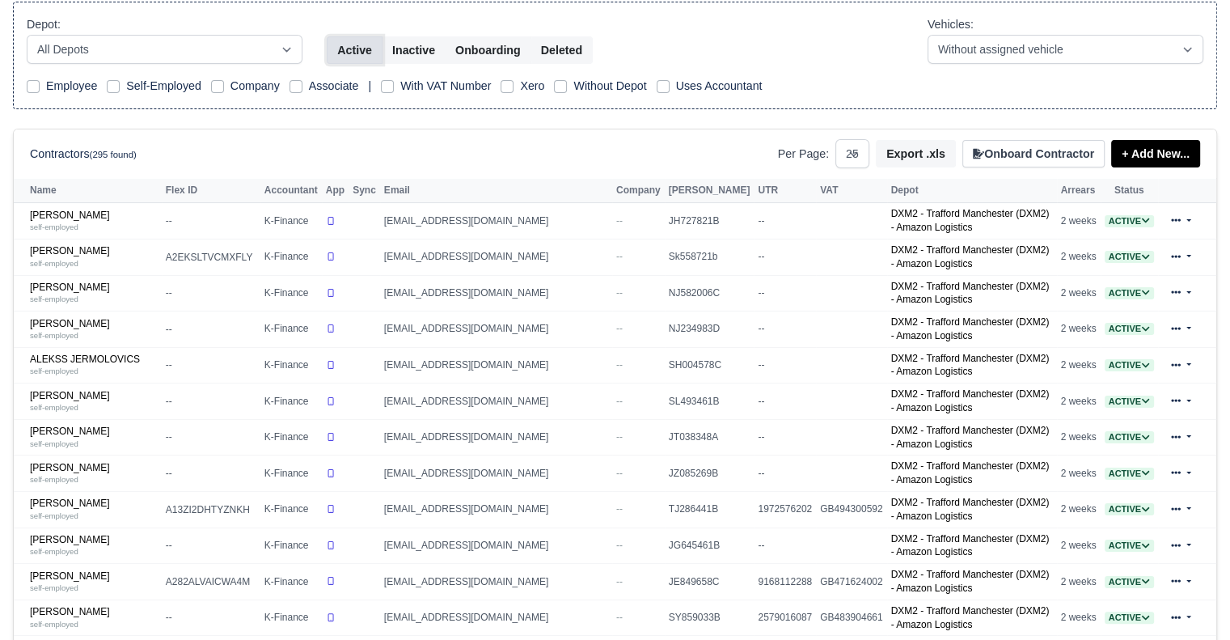
click at [349, 52] on button "Active" at bounding box center [355, 49] width 56 height 27
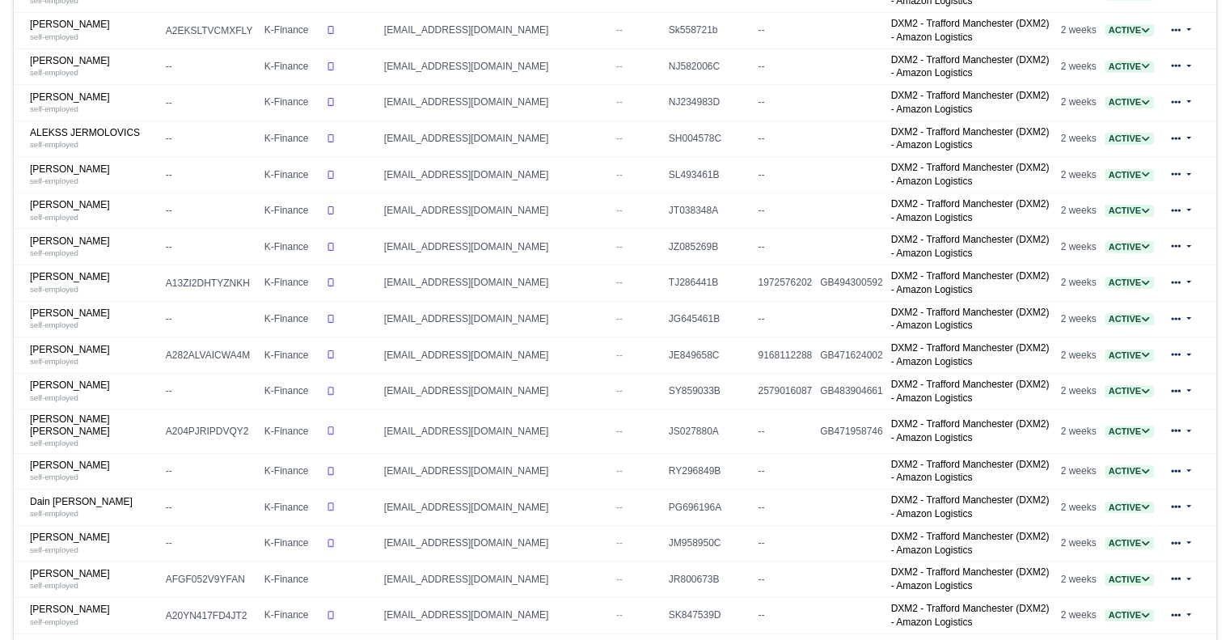
scroll to position [692, 0]
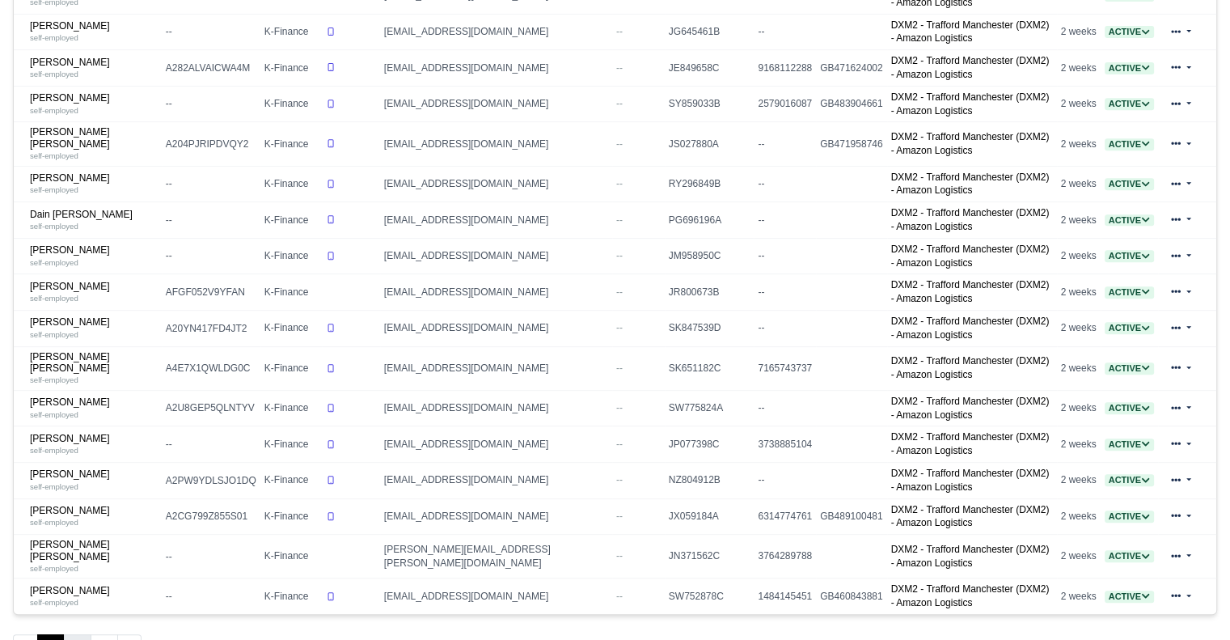
click at [74, 634] on button "2" at bounding box center [77, 648] width 27 height 29
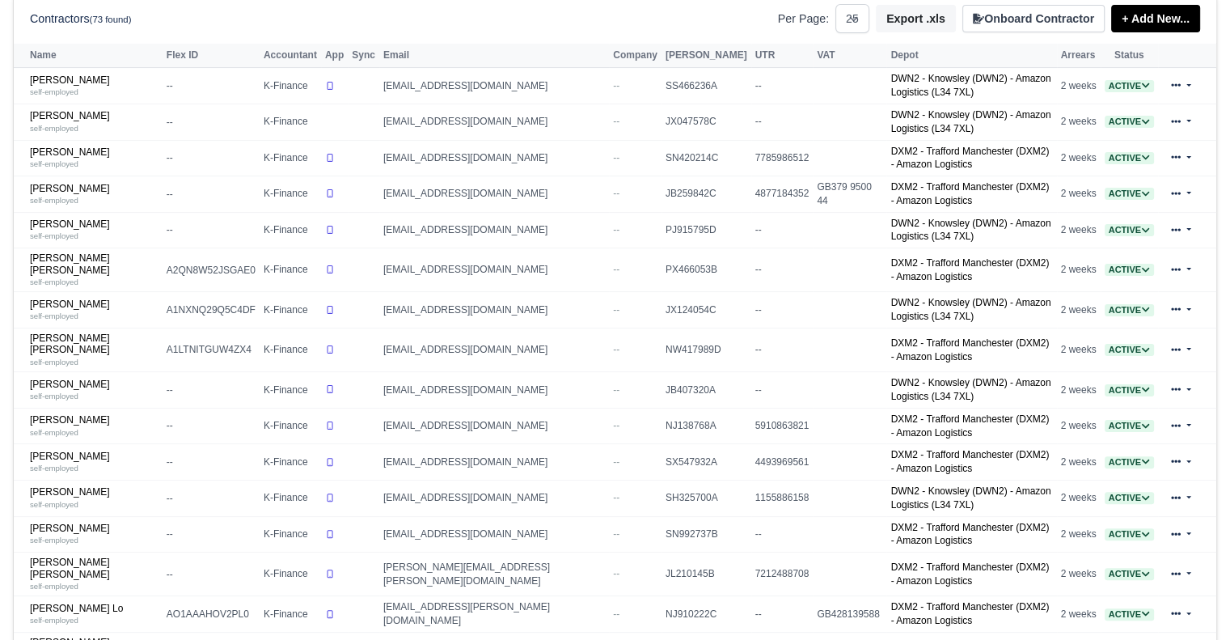
scroll to position [315, 0]
click at [87, 84] on div "self-employed" at bounding box center [94, 89] width 129 height 11
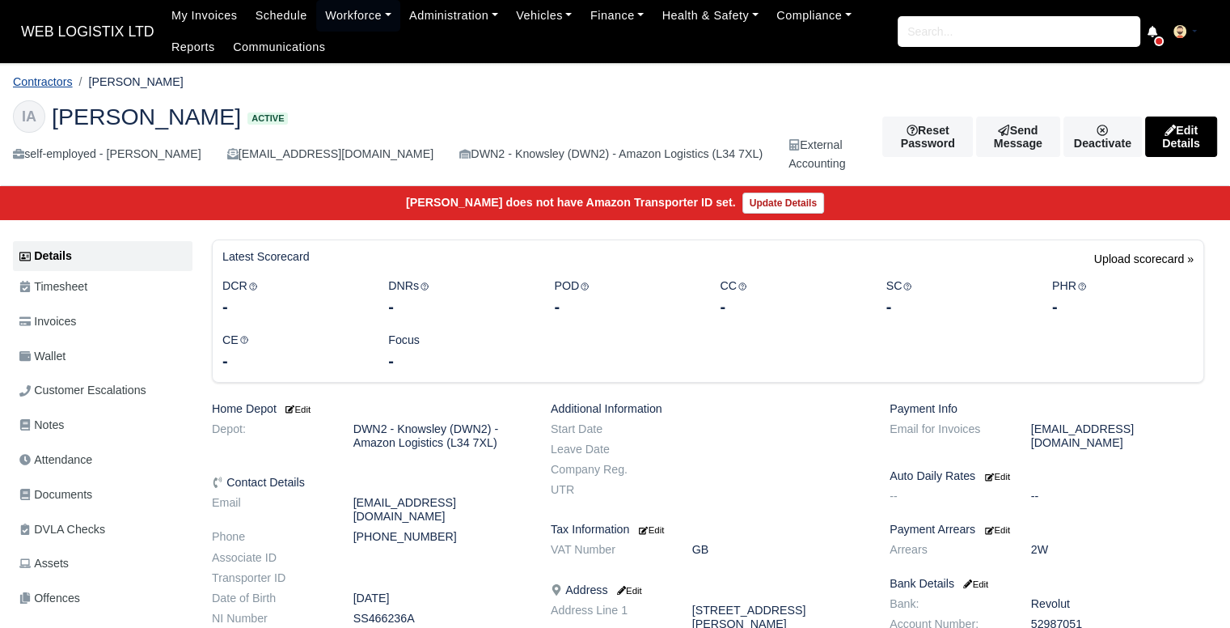
click at [46, 80] on link "Contractors" at bounding box center [43, 81] width 60 height 13
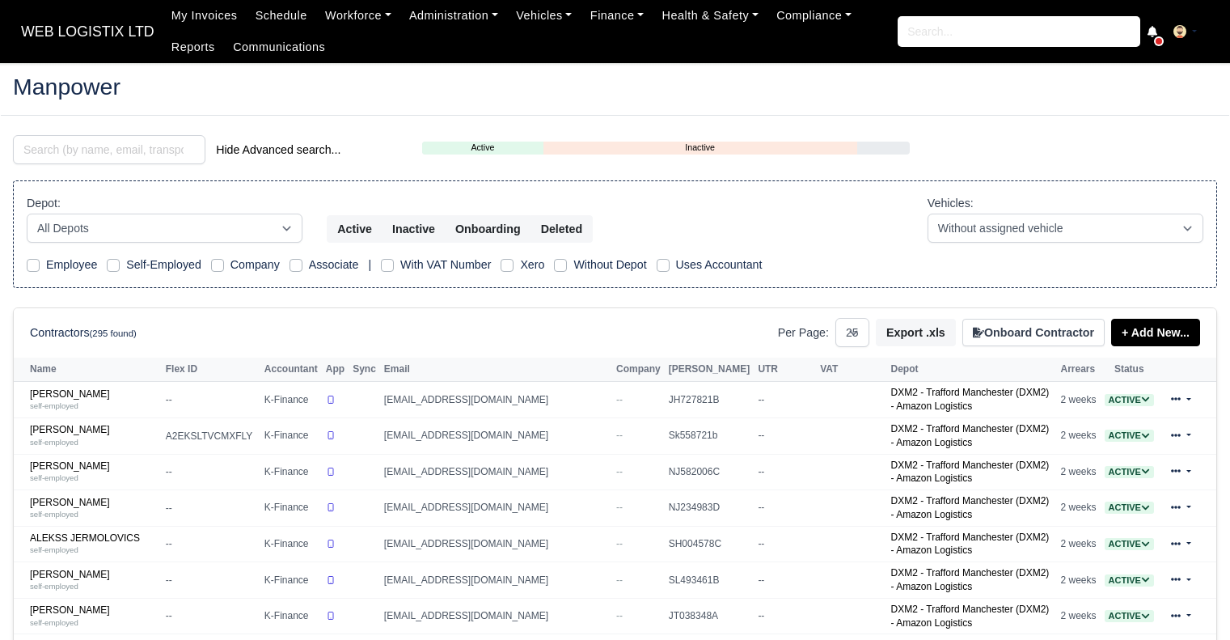
select select "25"
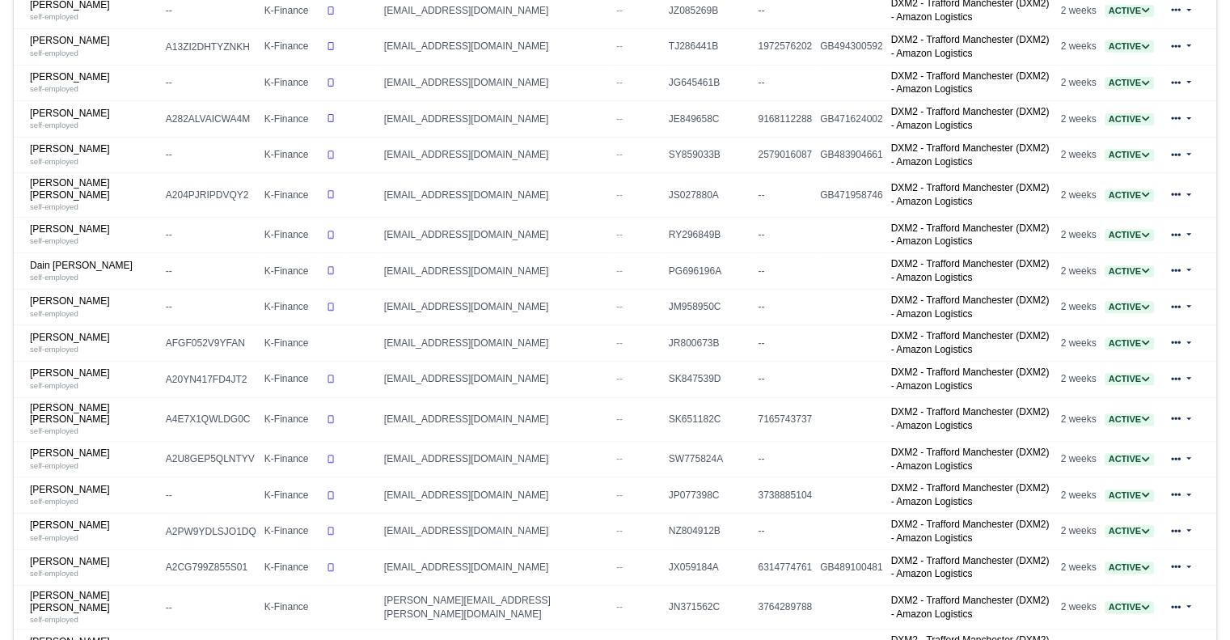
scroll to position [647, 0]
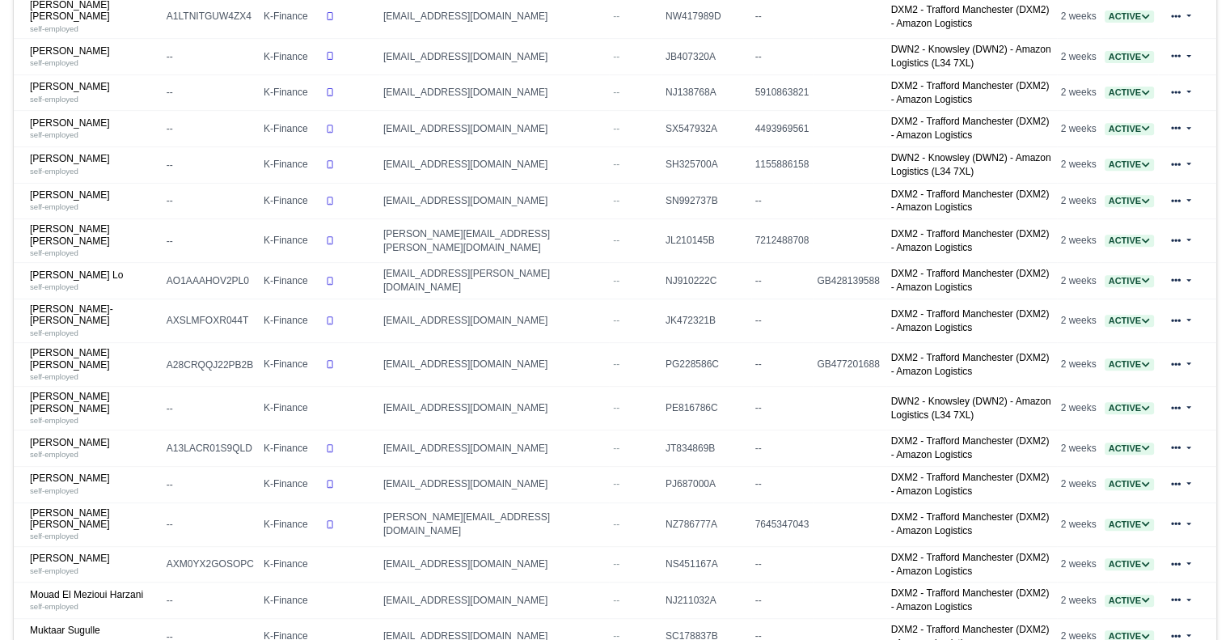
drag, startPoint x: 1226, startPoint y: 351, endPoint x: 1241, endPoint y: 152, distance: 199.5
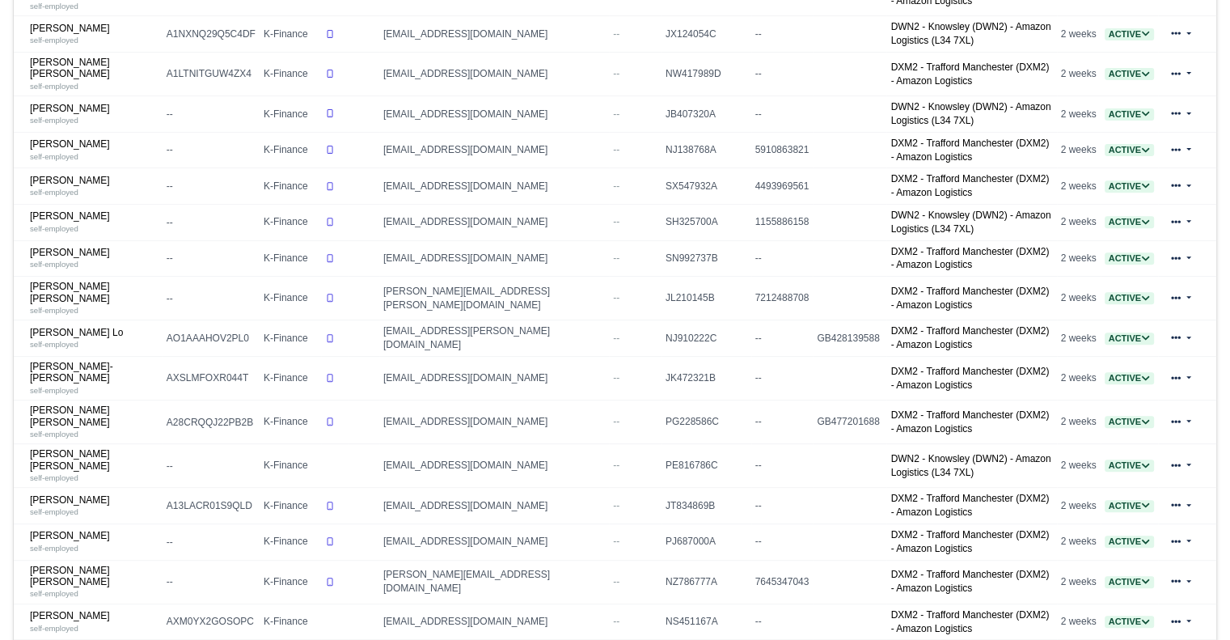
scroll to position [593, 0]
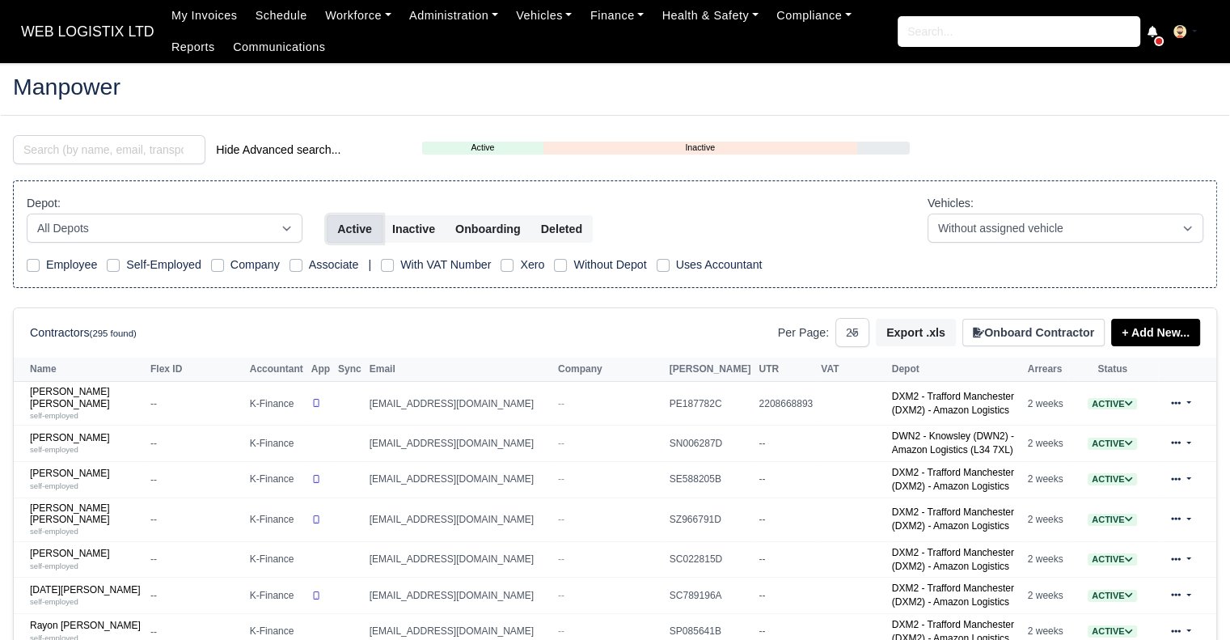
click at [345, 226] on button "Active" at bounding box center [355, 228] width 56 height 27
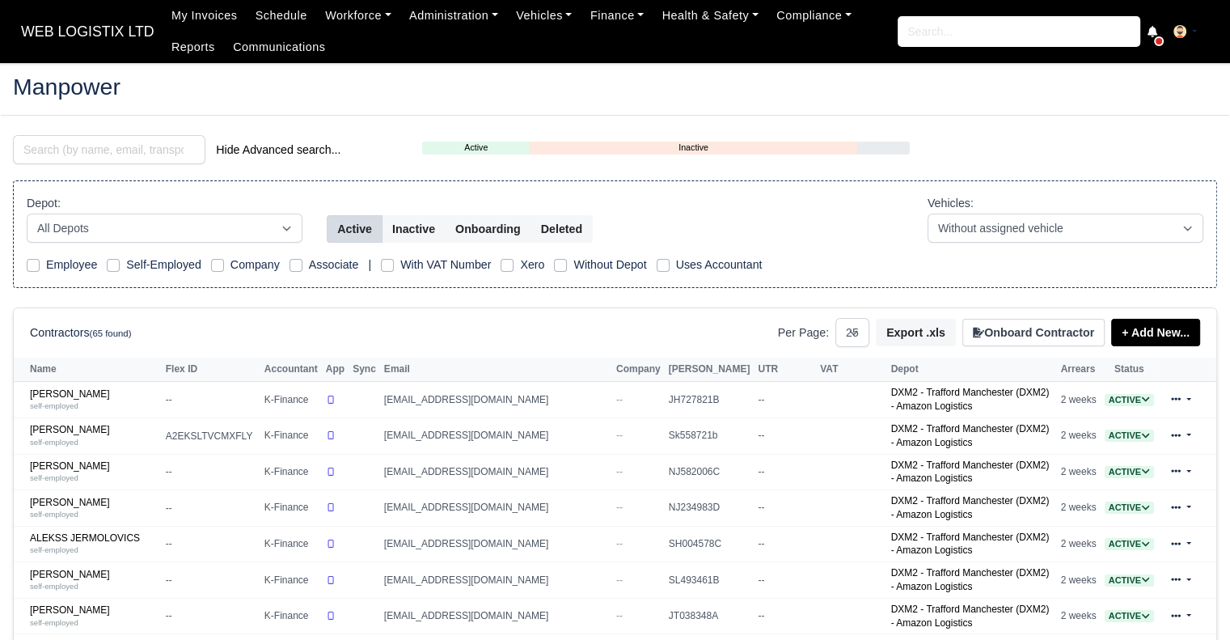
click at [887, 369] on th "Depot" at bounding box center [972, 369] width 170 height 24
click at [887, 367] on th "Depot" at bounding box center [972, 369] width 170 height 24
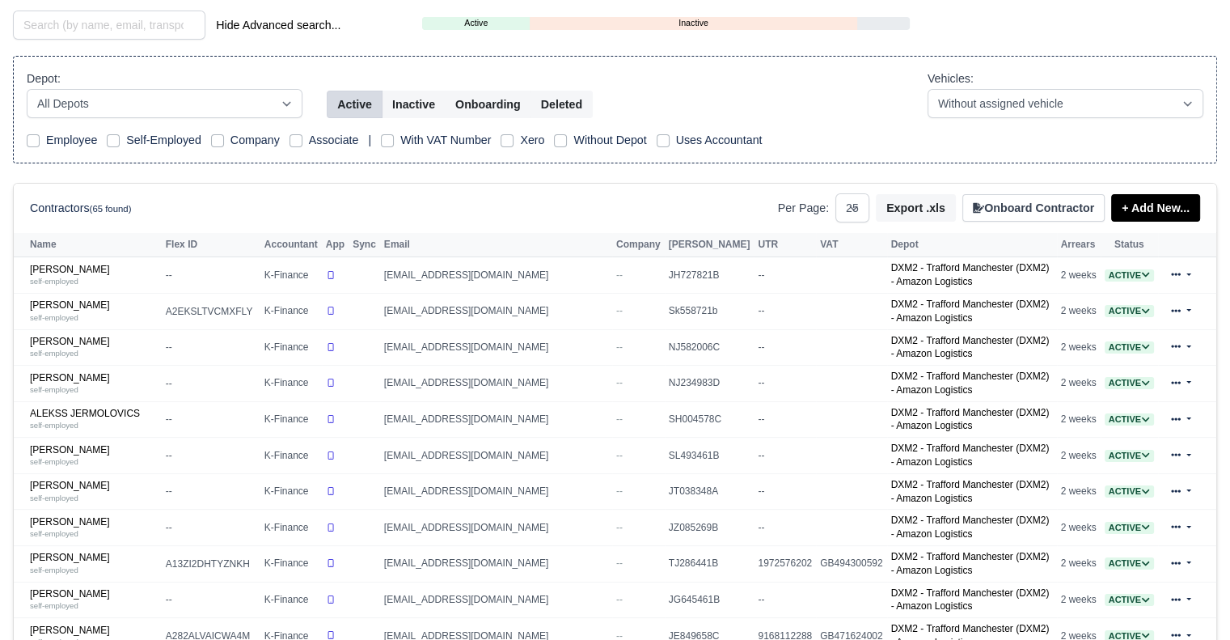
scroll to position [142, 0]
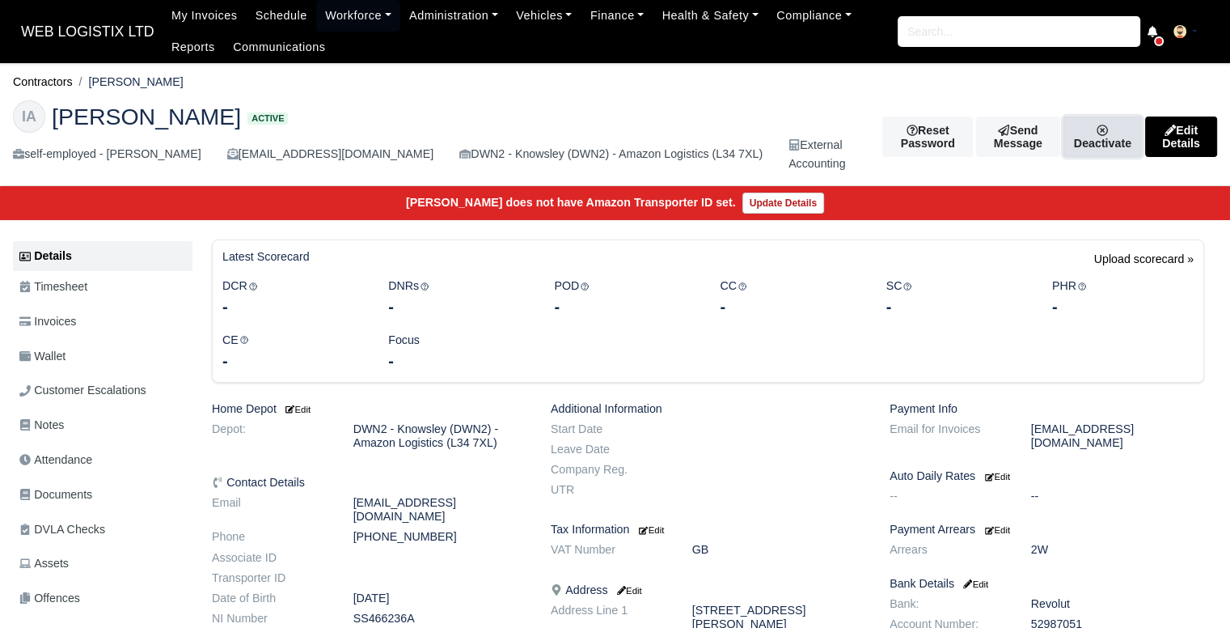
click at [1088, 146] on link "Deactivate" at bounding box center [1102, 136] width 78 height 40
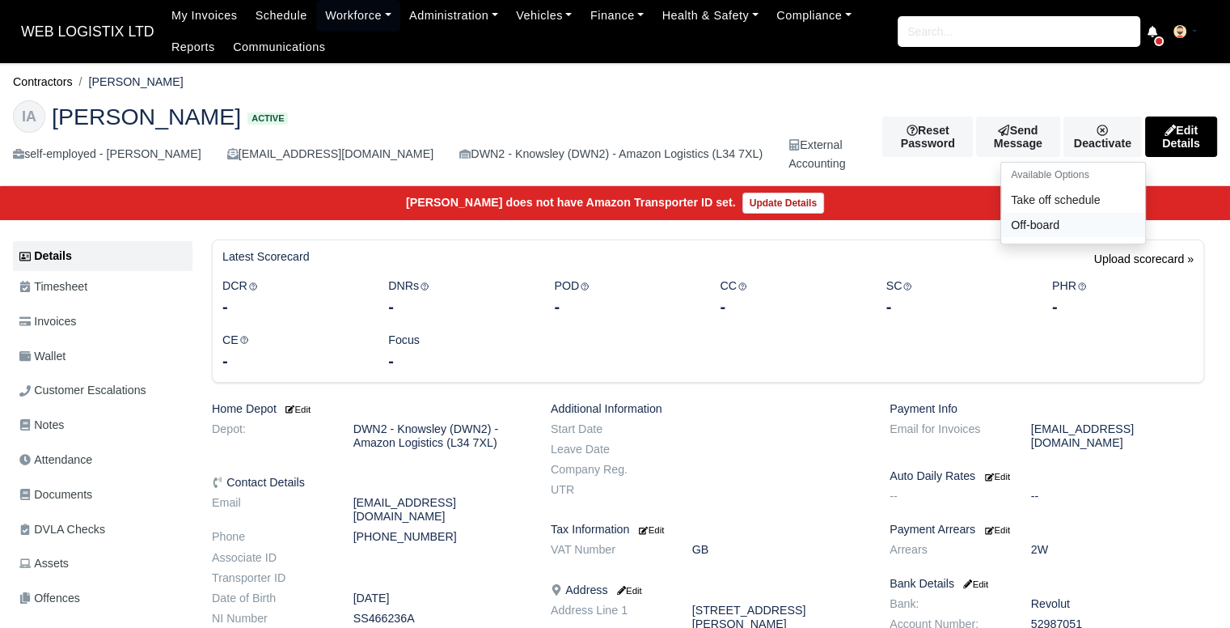
click at [1023, 219] on link "Off-board" at bounding box center [1073, 224] width 144 height 25
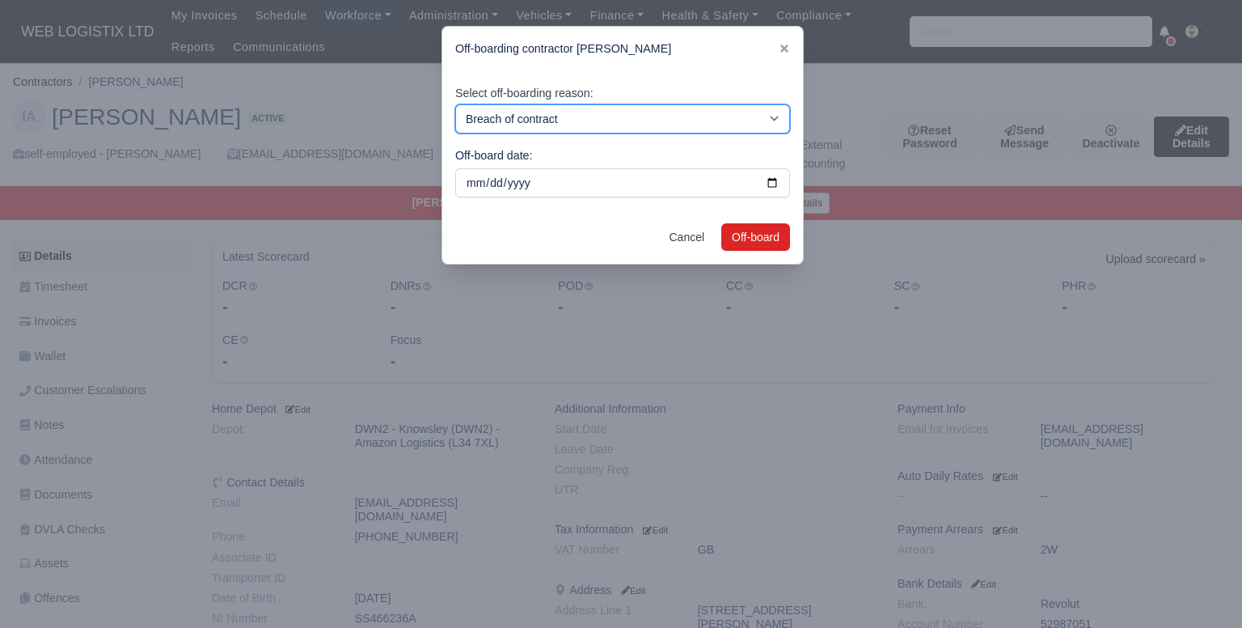
click at [770, 112] on select "Breach of contract Personal decision Too many parcels Heavy routes Another comp…" at bounding box center [622, 118] width 335 height 29
select select "personal-decision"
click at [455, 104] on select "Breach of contract Personal decision Too many parcels Heavy routes Another comp…" at bounding box center [622, 118] width 335 height 29
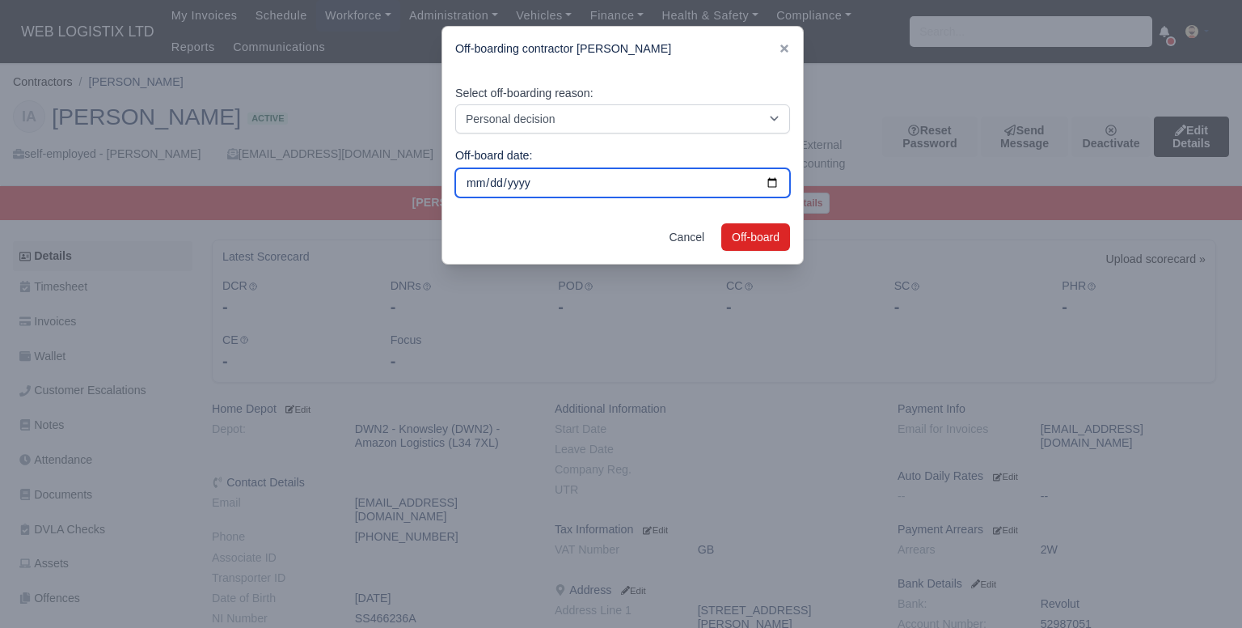
click at [763, 183] on input "[DATE]" at bounding box center [622, 182] width 335 height 29
type input "[DATE]"
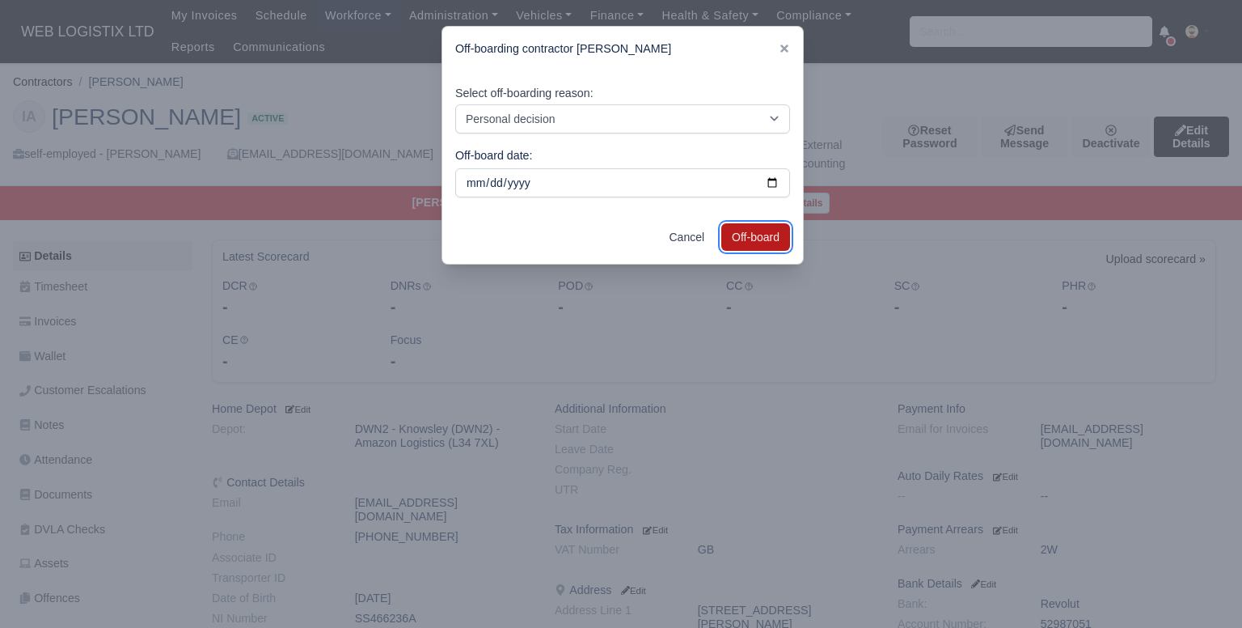
click at [746, 237] on button "Off-board" at bounding box center [755, 236] width 69 height 27
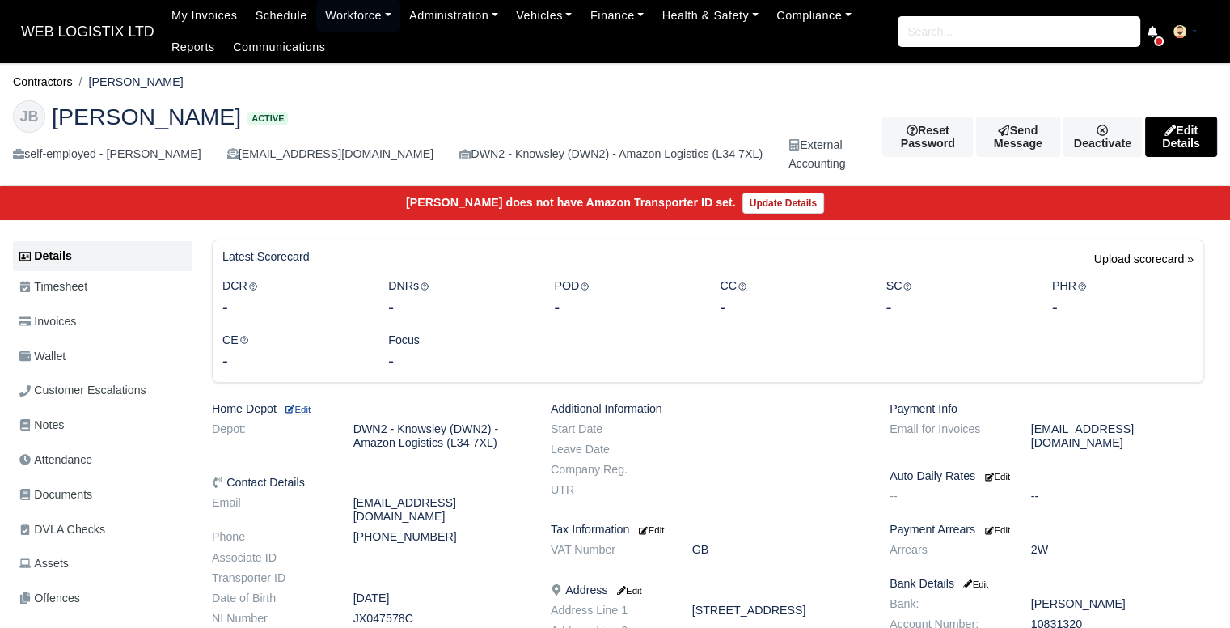
click at [306, 407] on small "Edit" at bounding box center [296, 409] width 27 height 10
click at [308, 412] on small "Edit" at bounding box center [296, 409] width 27 height 10
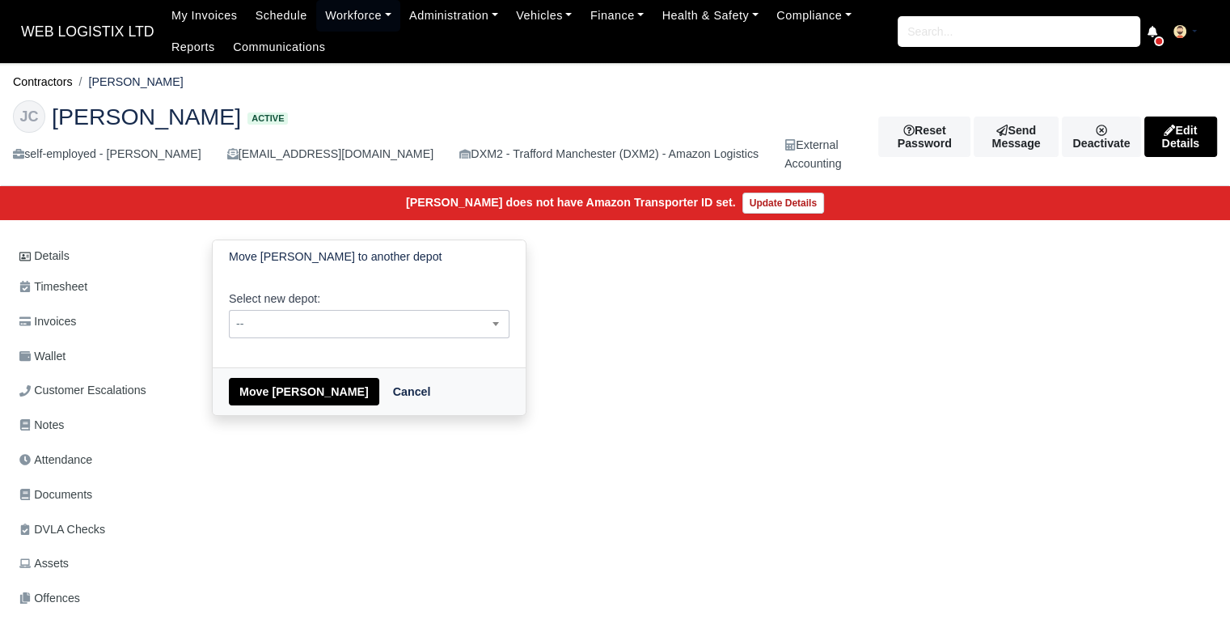
click at [388, 330] on span "--" at bounding box center [369, 324] width 279 height 20
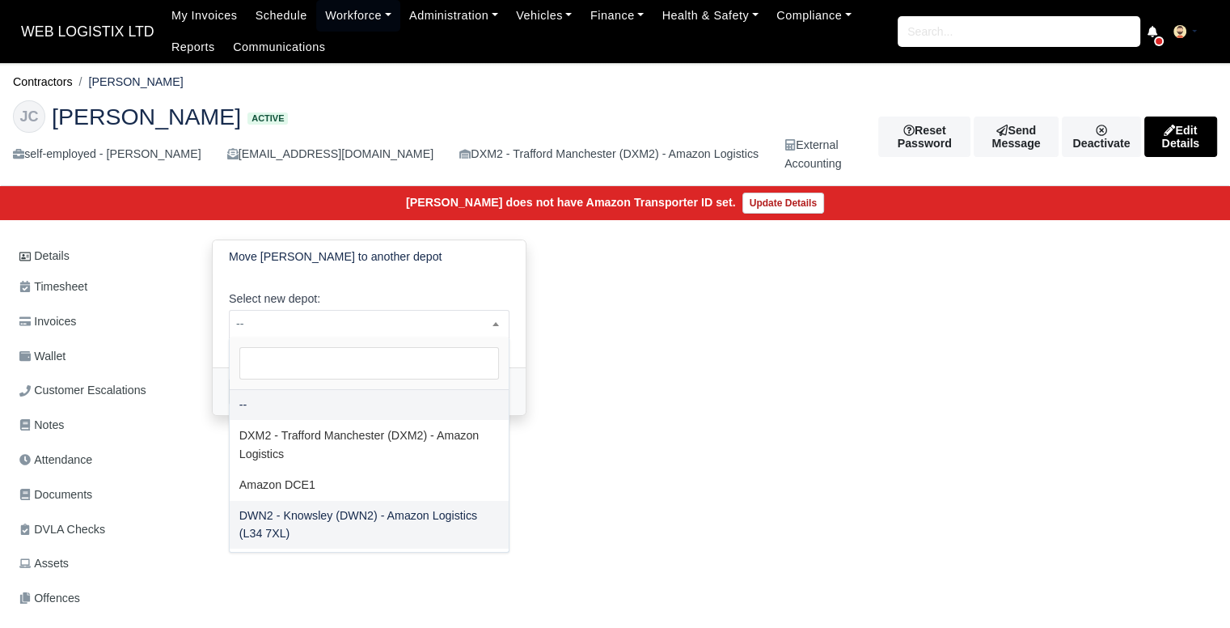
select select "3"
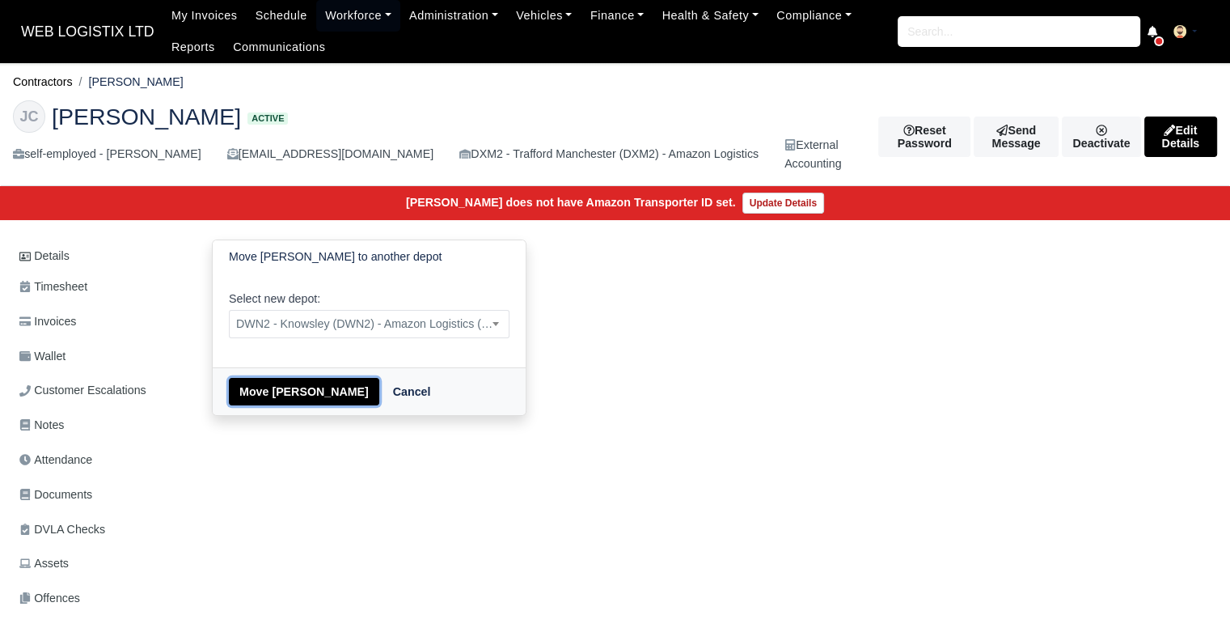
click at [357, 378] on button "Move [PERSON_NAME]" at bounding box center [304, 391] width 150 height 27
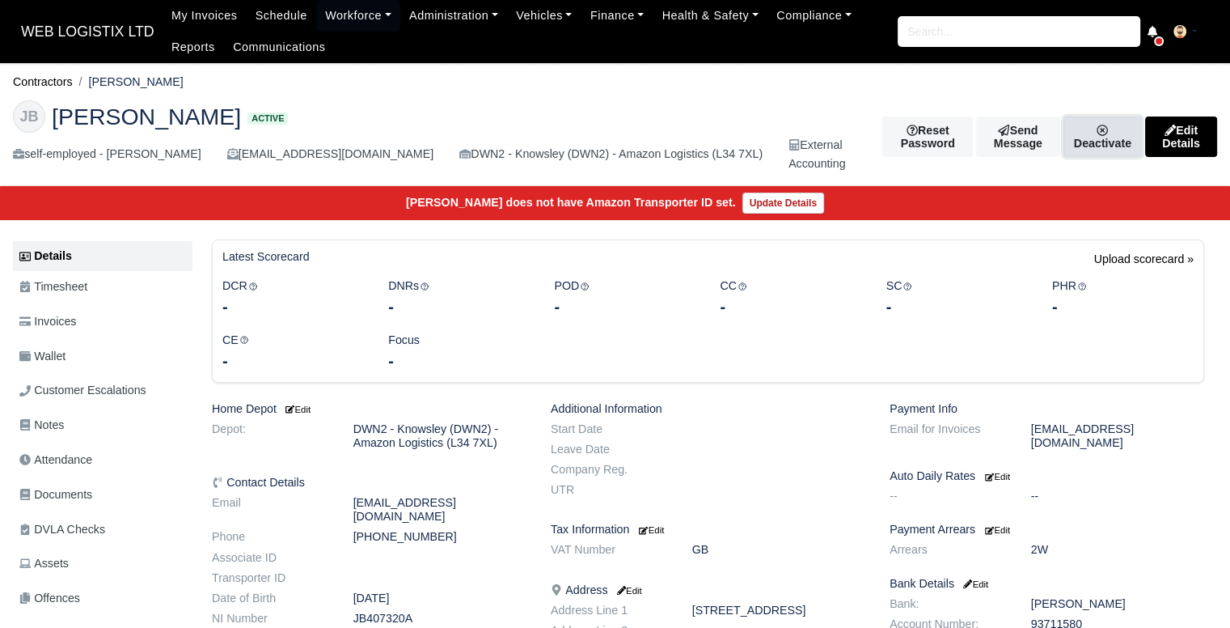
click at [1093, 133] on link "Deactivate" at bounding box center [1102, 136] width 78 height 40
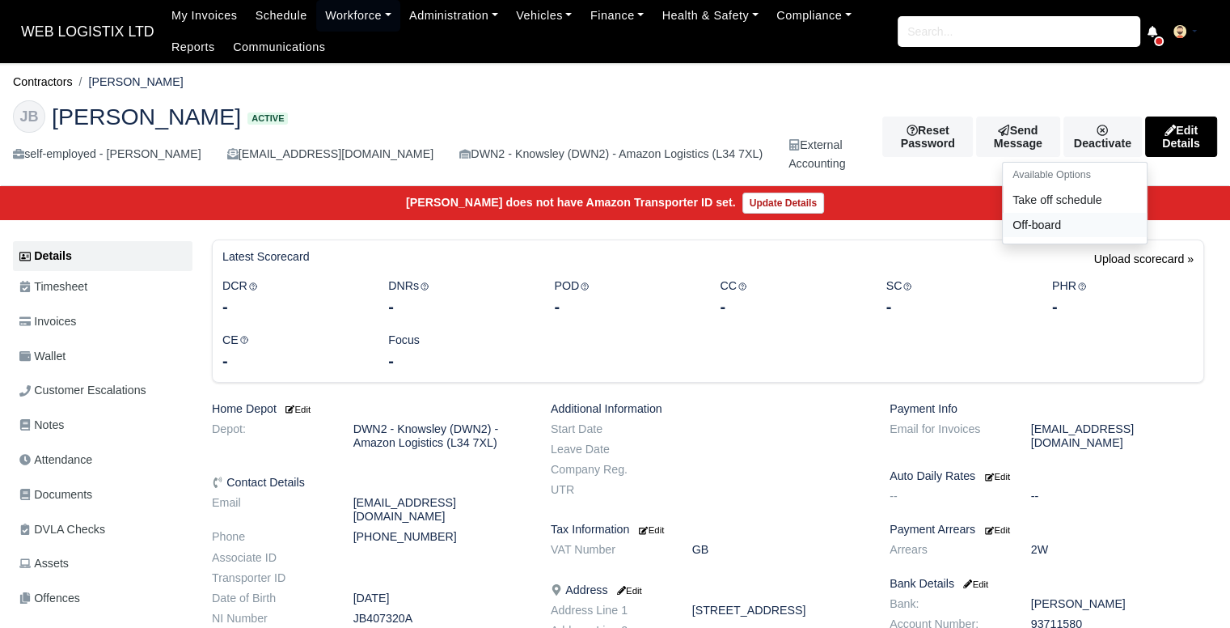
click at [1023, 219] on link "Off-board" at bounding box center [1075, 224] width 144 height 25
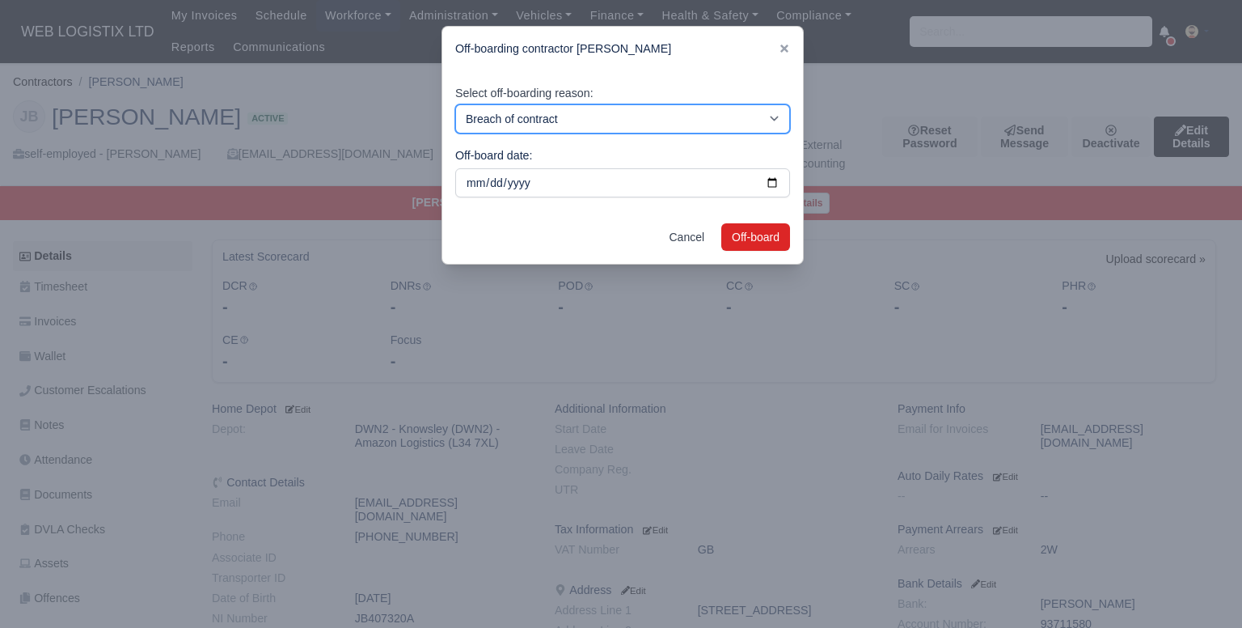
click at [573, 114] on select "Breach of contract Personal decision Too many parcels Heavy routes Another comp…" at bounding box center [622, 118] width 335 height 29
select select "personal-decision"
click at [455, 104] on select "Breach of contract Personal decision Too many parcels Heavy routes Another comp…" at bounding box center [622, 118] width 335 height 29
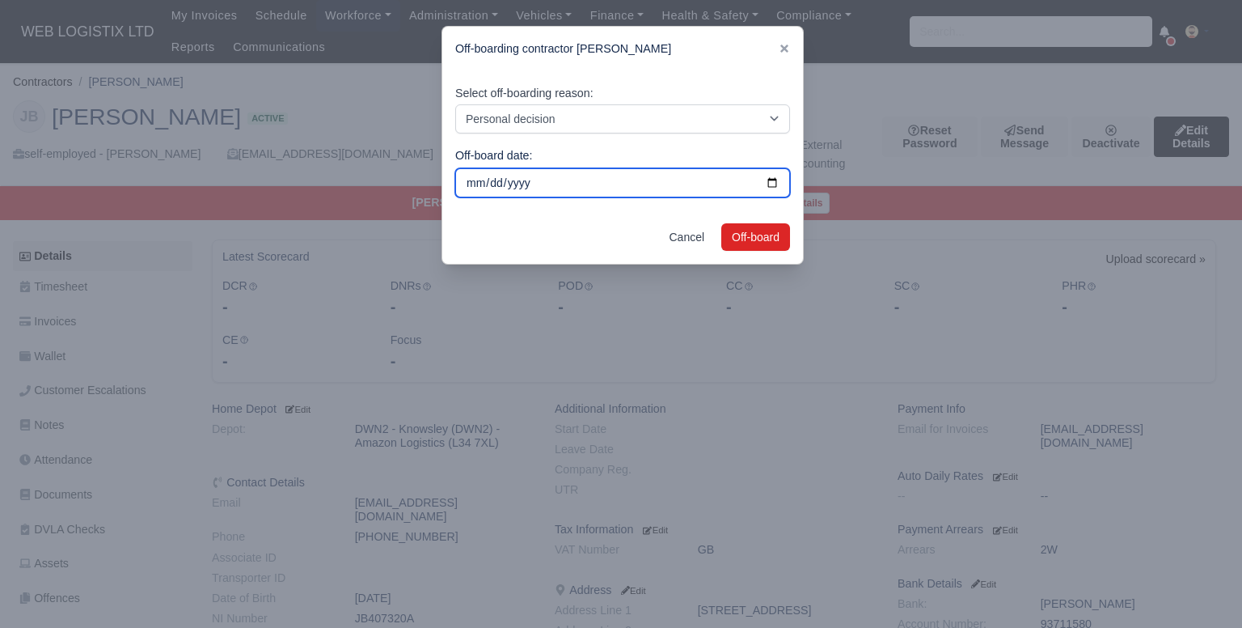
click at [750, 183] on input "2025-10-05" at bounding box center [622, 182] width 335 height 29
click at [768, 183] on input "2025-10-05" at bounding box center [622, 182] width 335 height 29
type input "2025-09-28"
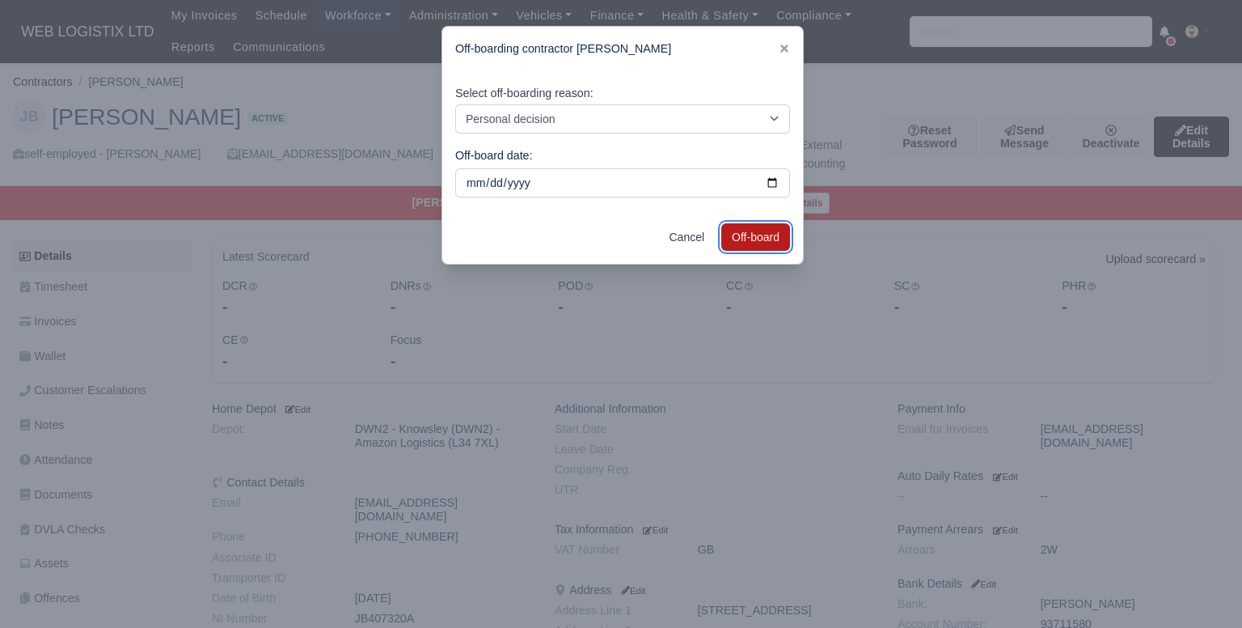
click at [767, 228] on button "Off-board" at bounding box center [755, 236] width 69 height 27
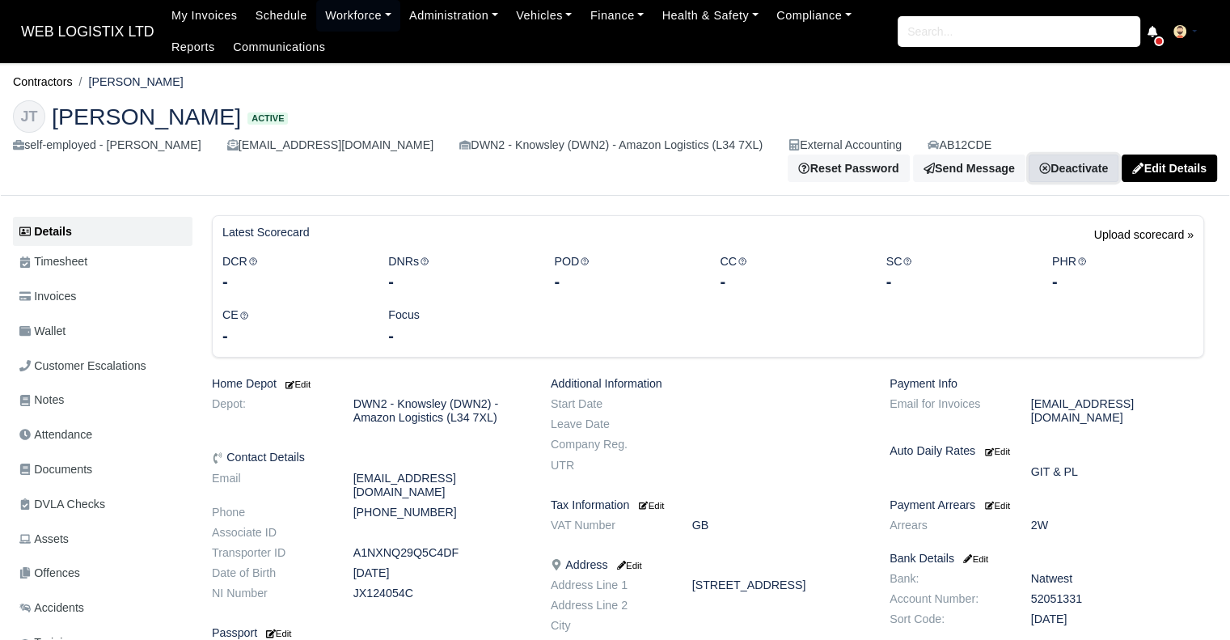
click at [1091, 154] on link "Deactivate" at bounding box center [1074, 167] width 90 height 27
click at [1035, 250] on link "Off-board" at bounding box center [1031, 262] width 144 height 25
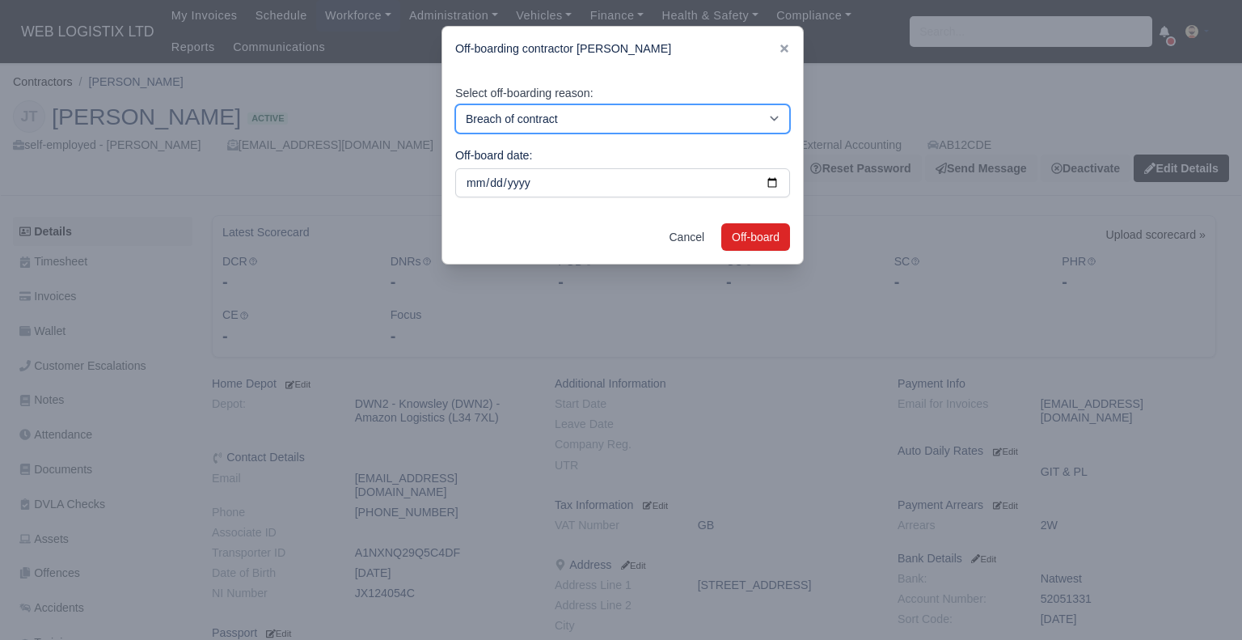
click at [712, 117] on select "Breach of contract Personal decision Too many parcels Heavy routes Another comp…" at bounding box center [622, 118] width 335 height 29
select select "personal-decision"
click at [455, 104] on select "Breach of contract Personal decision Too many parcels Heavy routes Another comp…" at bounding box center [622, 118] width 335 height 29
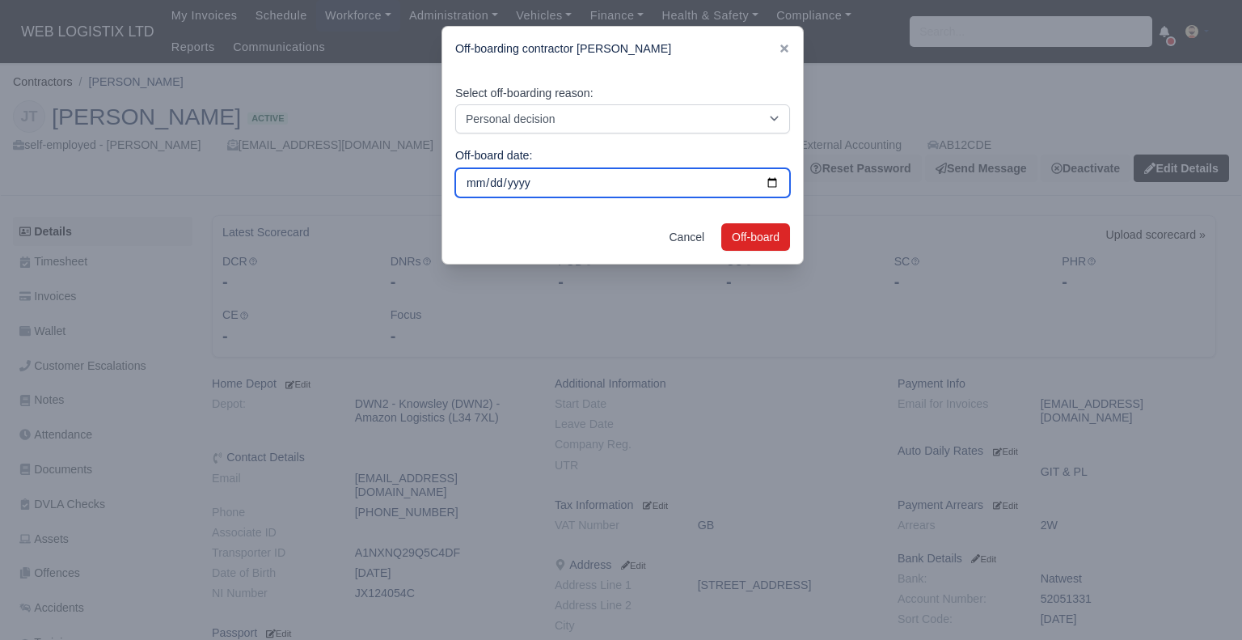
click at [775, 181] on input "2025-10-05" at bounding box center [622, 182] width 335 height 29
type input "2025-09-28"
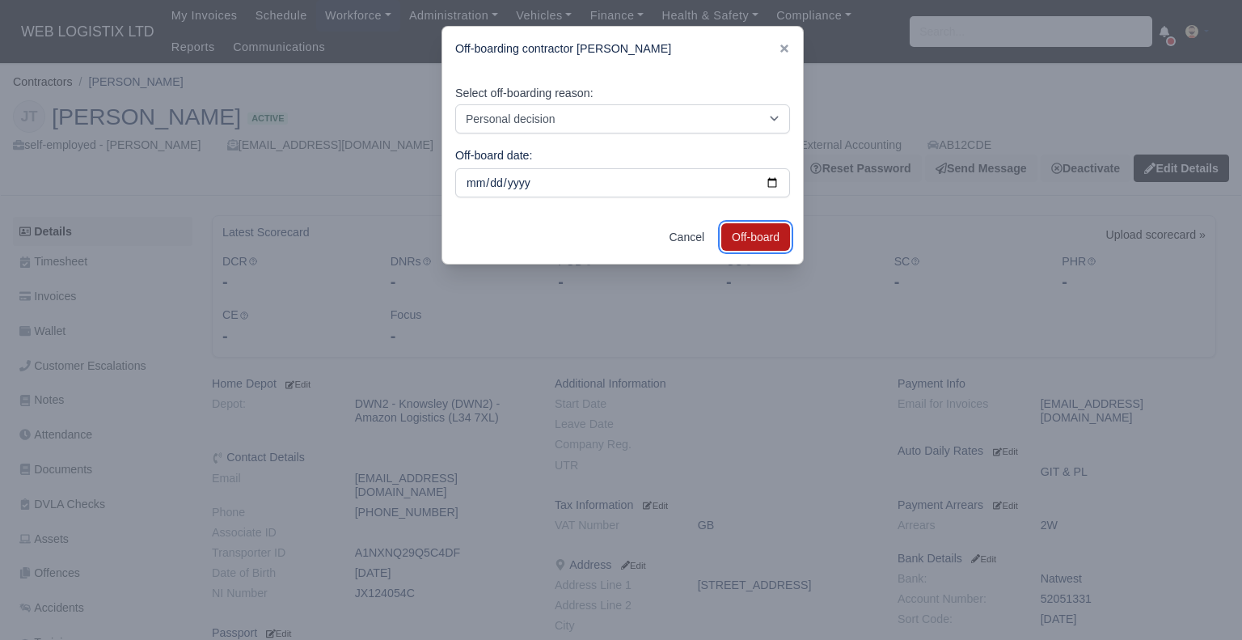
click at [731, 229] on button "Off-board" at bounding box center [755, 236] width 69 height 27
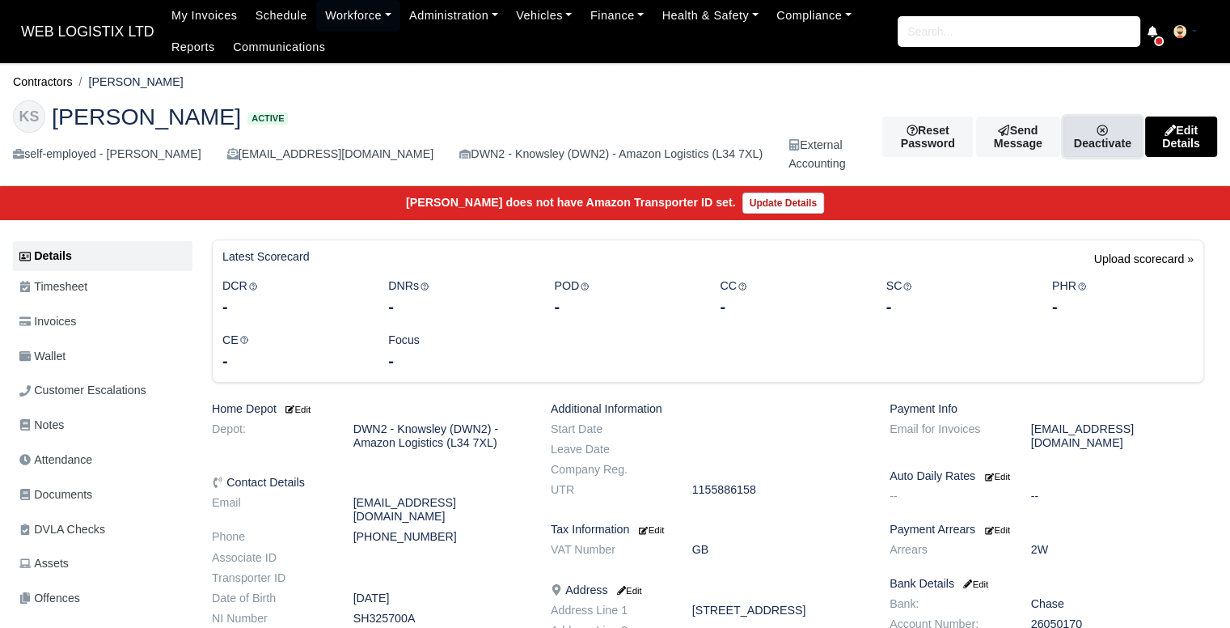
click at [1064, 133] on link "Deactivate" at bounding box center [1102, 136] width 78 height 40
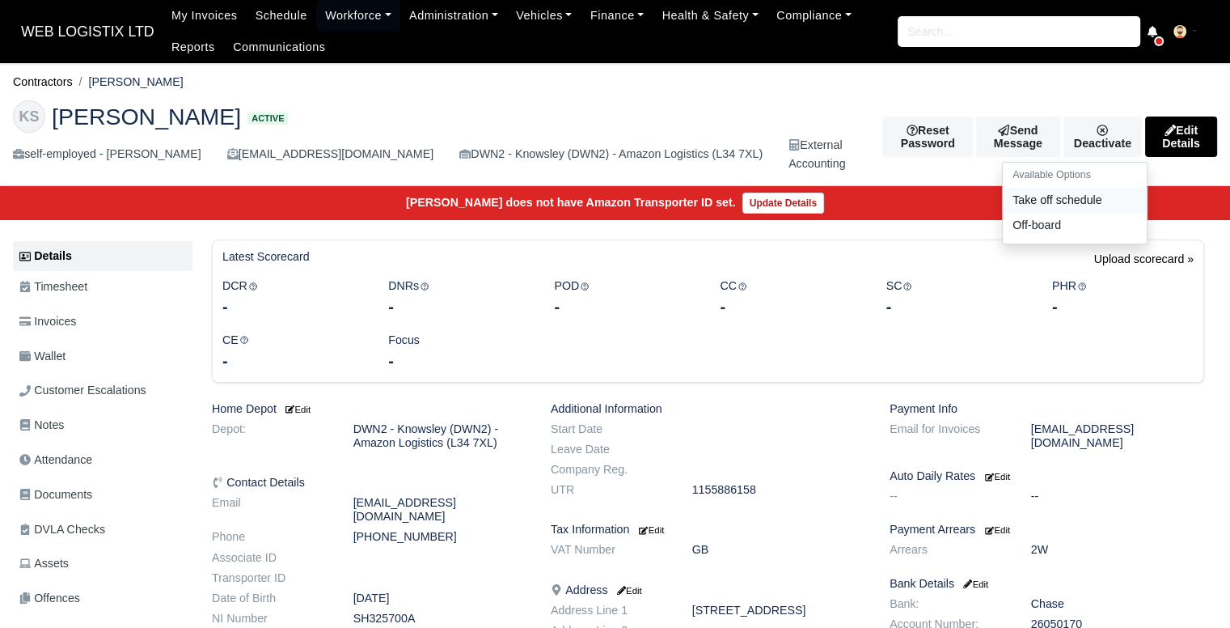
click at [1004, 205] on link "Take off schedule" at bounding box center [1075, 200] width 144 height 25
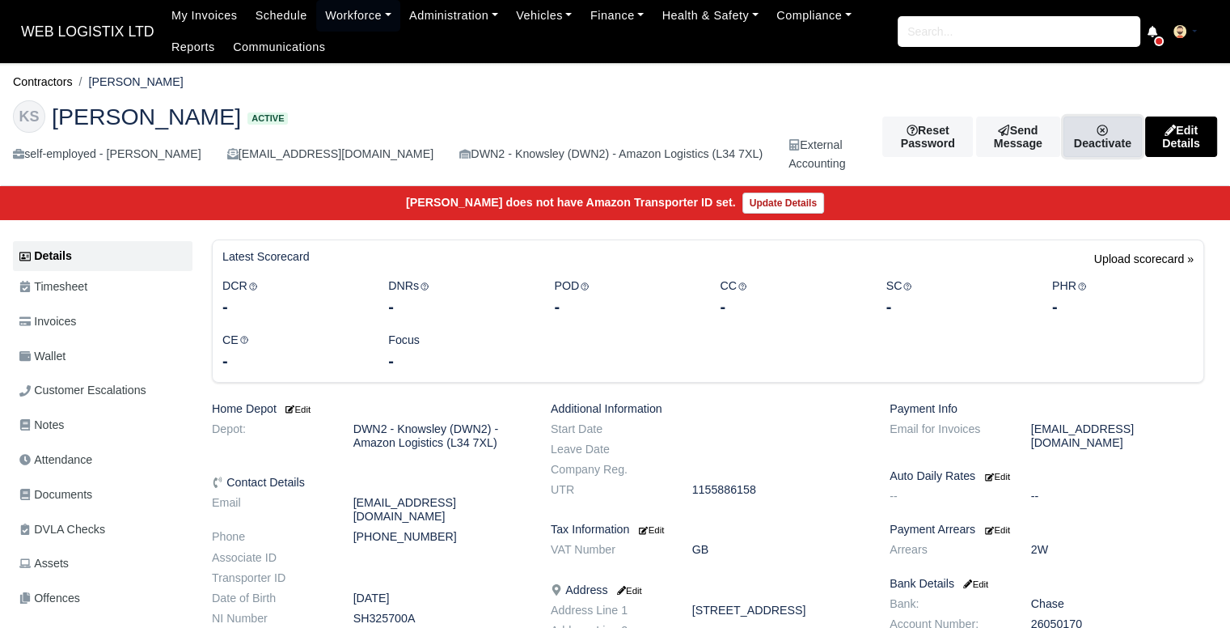
click at [1093, 143] on link "Deactivate" at bounding box center [1102, 136] width 78 height 40
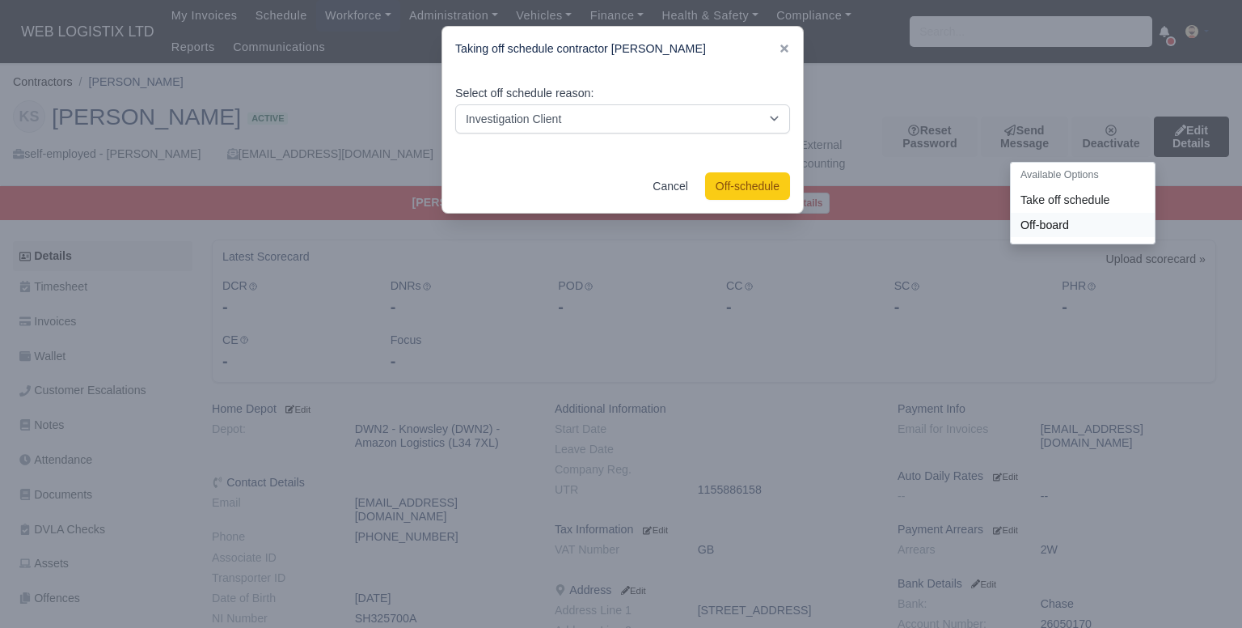
click at [1022, 226] on link "Off-board" at bounding box center [1083, 224] width 144 height 25
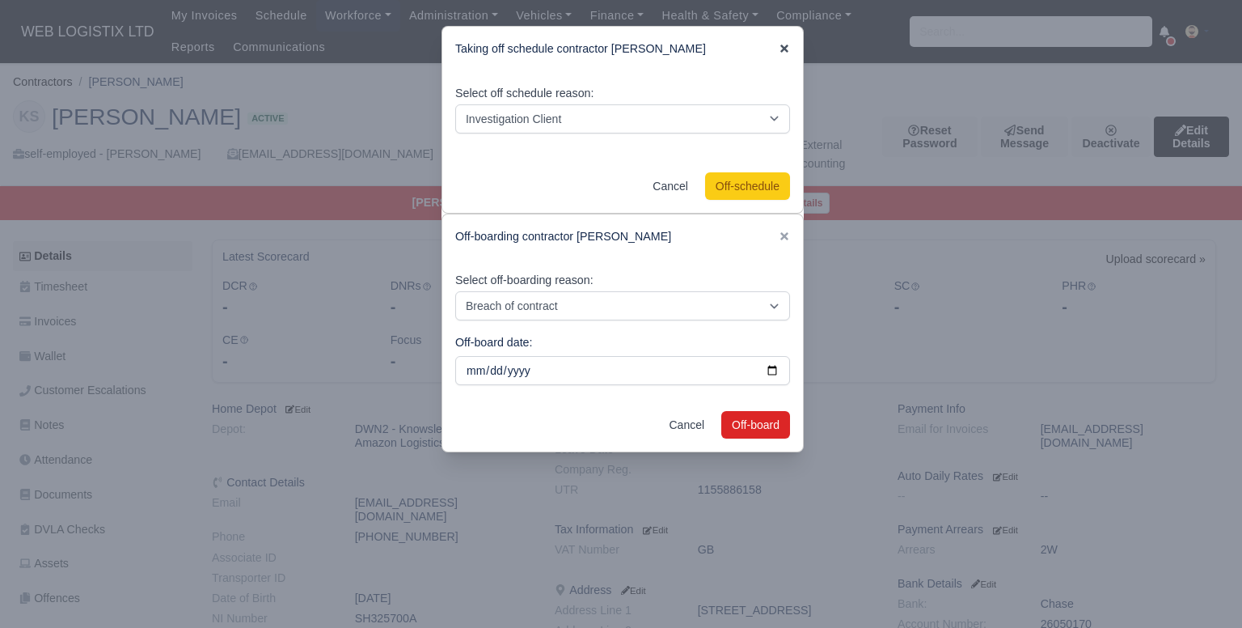
click at [780, 48] on icon at bounding box center [784, 48] width 8 height 8
click at [779, 42] on link at bounding box center [784, 48] width 11 height 13
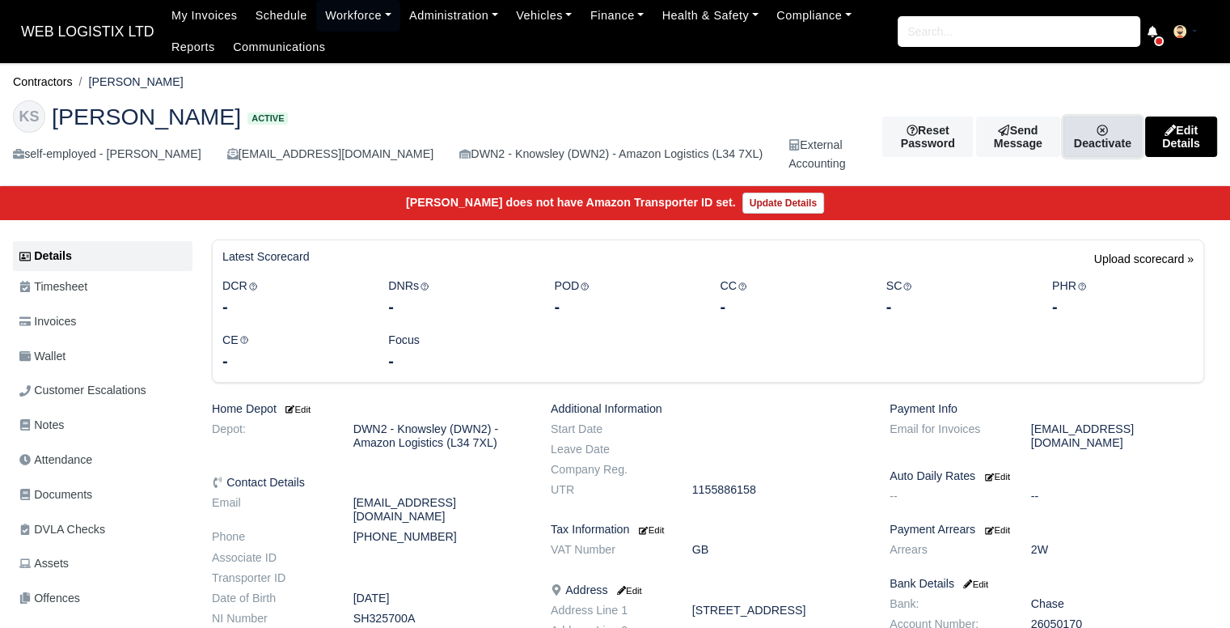
click at [1074, 137] on link "Deactivate" at bounding box center [1102, 136] width 78 height 40
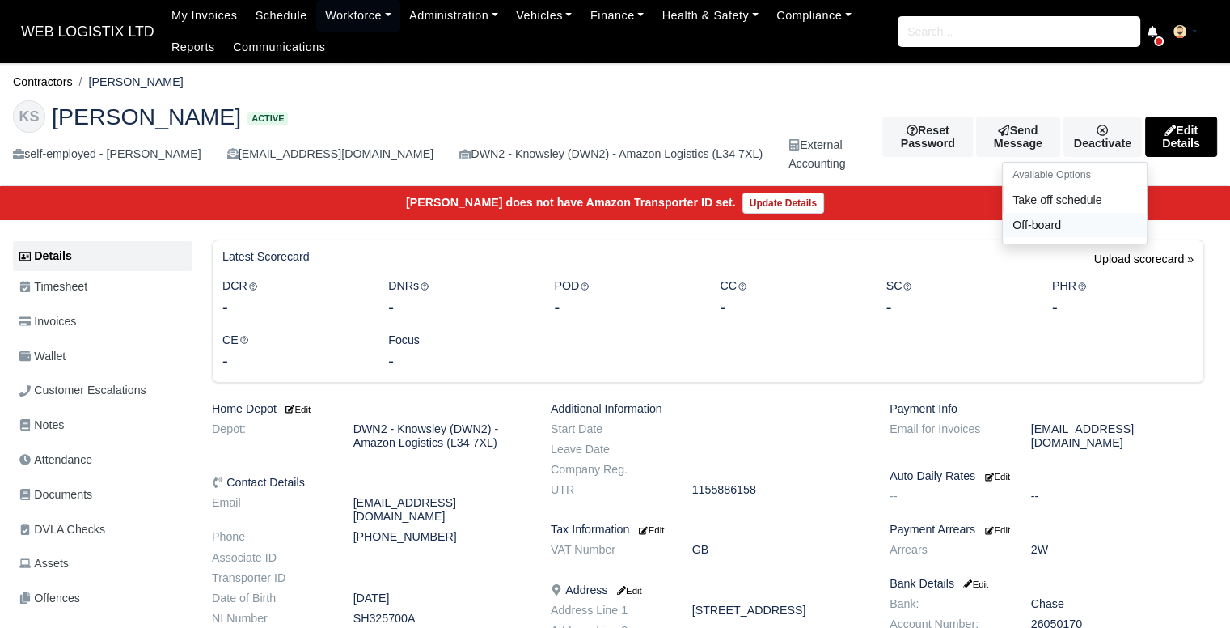
click at [1024, 227] on link "Off-board" at bounding box center [1075, 224] width 144 height 25
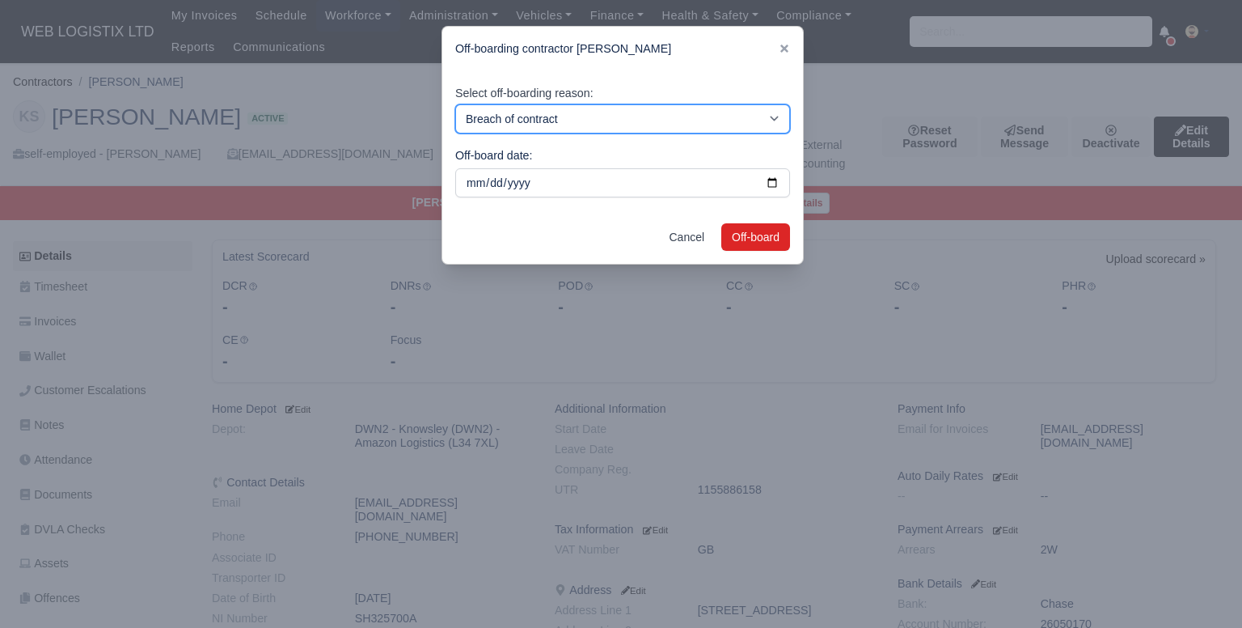
click at [739, 119] on select "Breach of contract Personal decision Too many parcels Heavy routes Another comp…" at bounding box center [622, 118] width 335 height 29
select select "personal-decision"
click at [455, 104] on select "Breach of contract Personal decision Too many parcels Heavy routes Another comp…" at bounding box center [622, 118] width 335 height 29
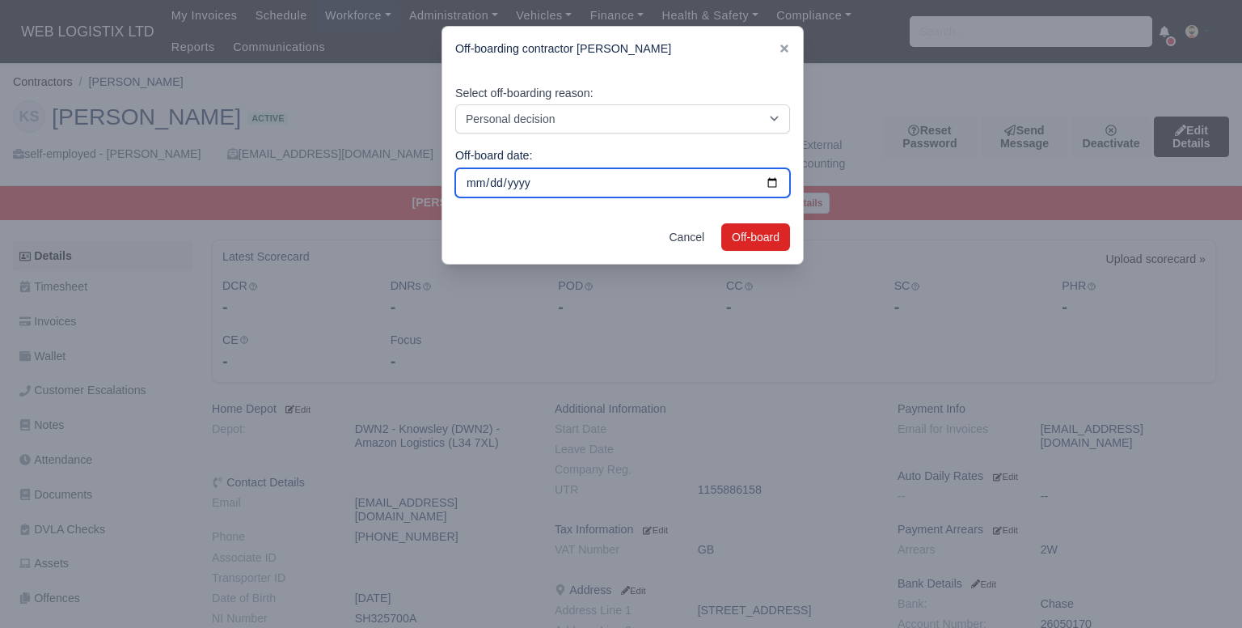
click at [762, 188] on input "[DATE]" at bounding box center [622, 182] width 335 height 29
type input "2025-09-28"
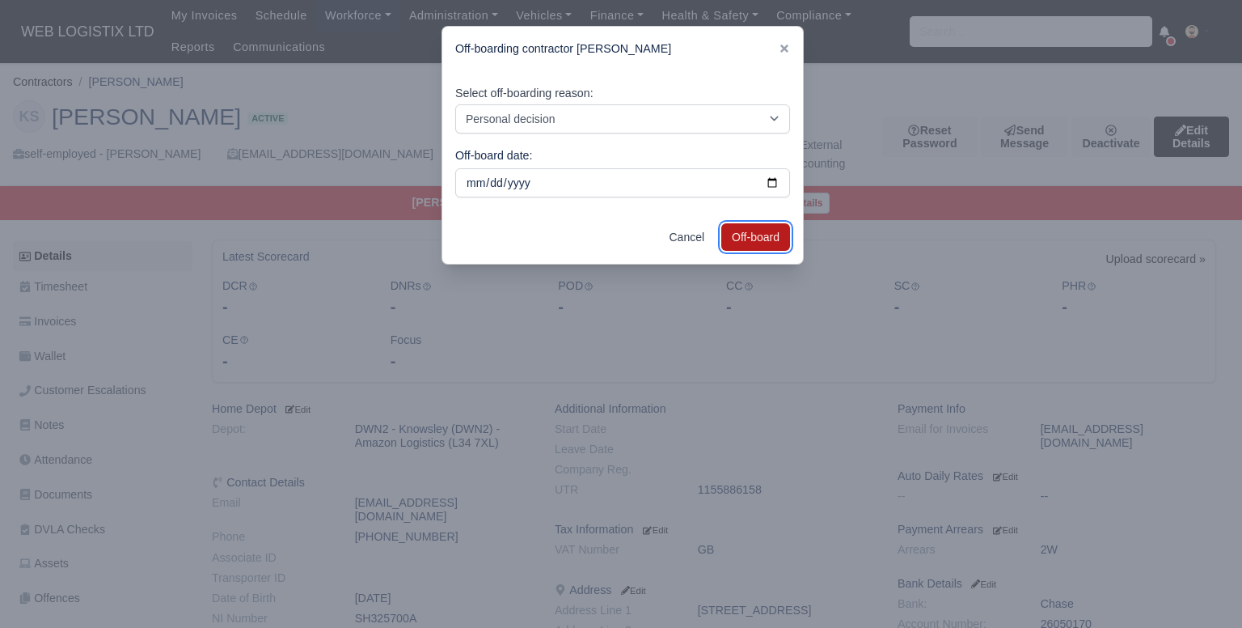
click at [742, 235] on button "Off-board" at bounding box center [755, 236] width 69 height 27
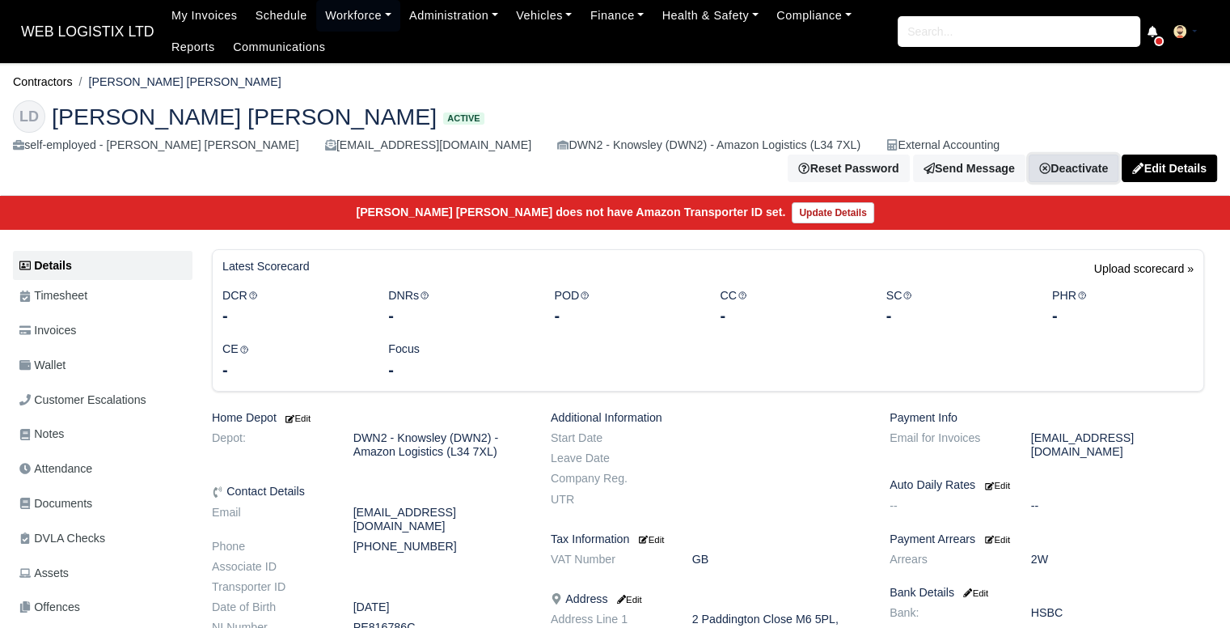
click at [1112, 154] on link "Deactivate" at bounding box center [1074, 167] width 90 height 27
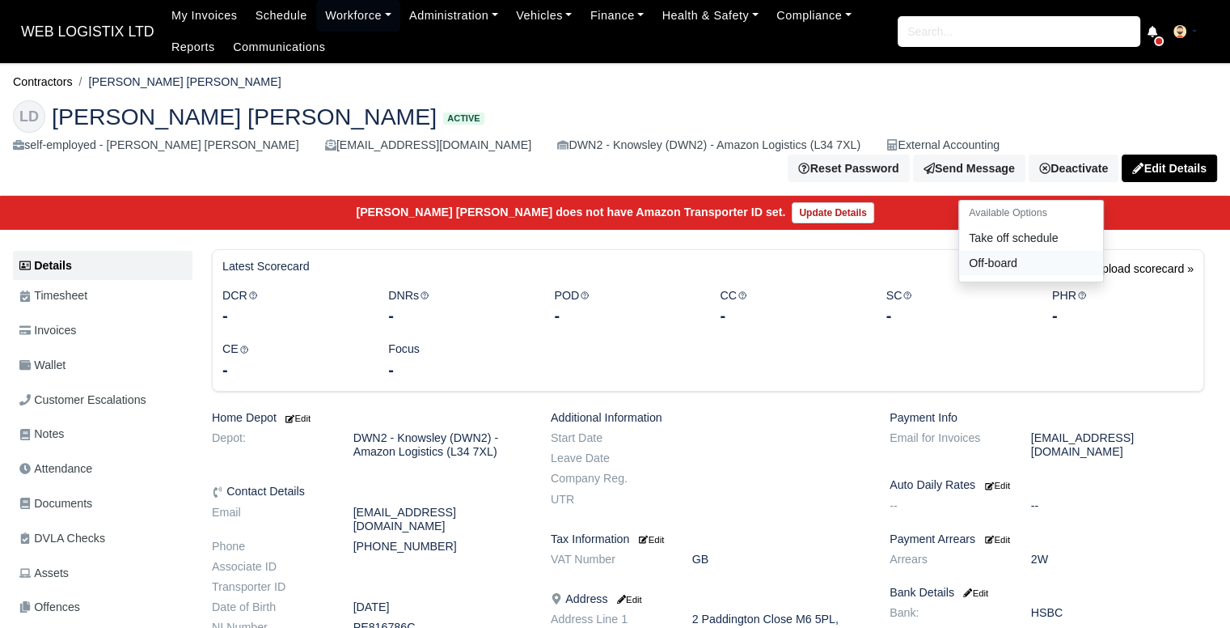
click at [1027, 250] on link "Off-board" at bounding box center [1031, 262] width 144 height 25
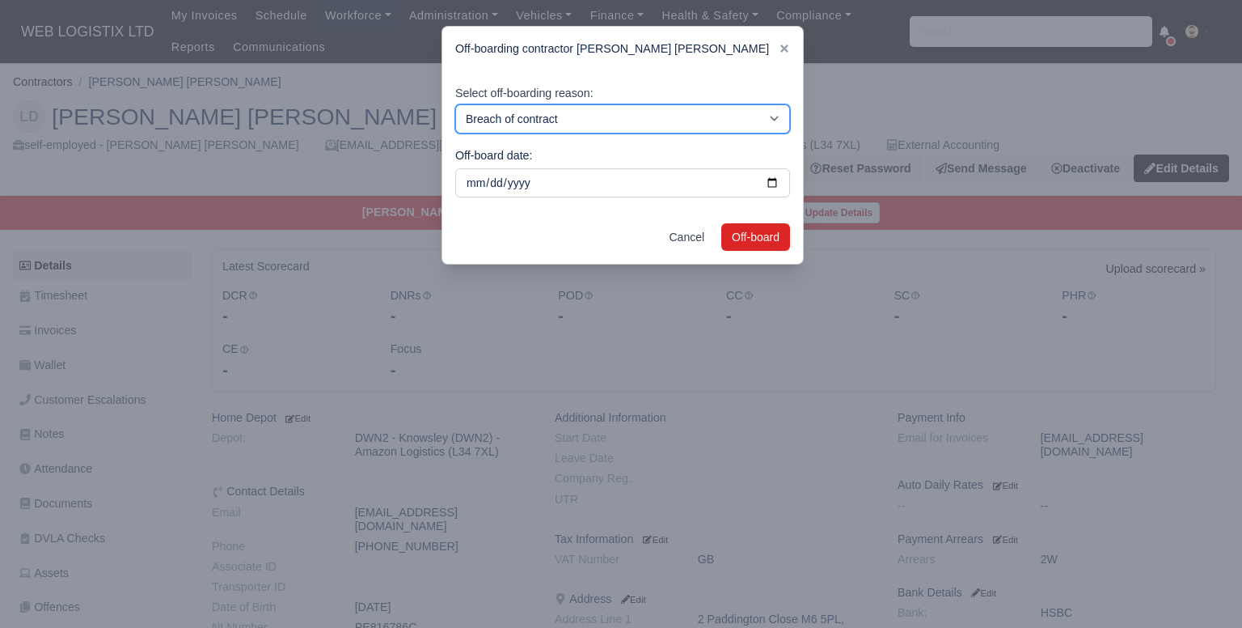
click at [585, 121] on select "Breach of contract Personal decision Too many parcels Heavy routes Another comp…" at bounding box center [622, 118] width 335 height 29
select select "personal-decision"
click at [455, 104] on select "Breach of contract Personal decision Too many parcels Heavy routes Another comp…" at bounding box center [622, 118] width 335 height 29
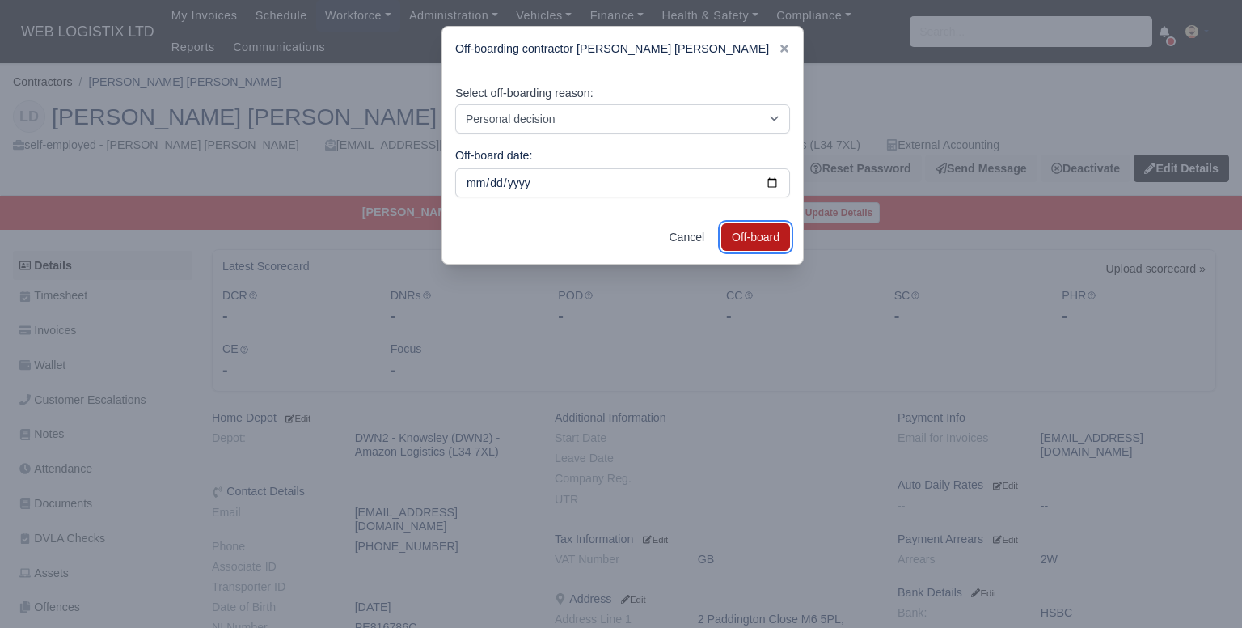
click at [769, 236] on button "Off-board" at bounding box center [755, 236] width 69 height 27
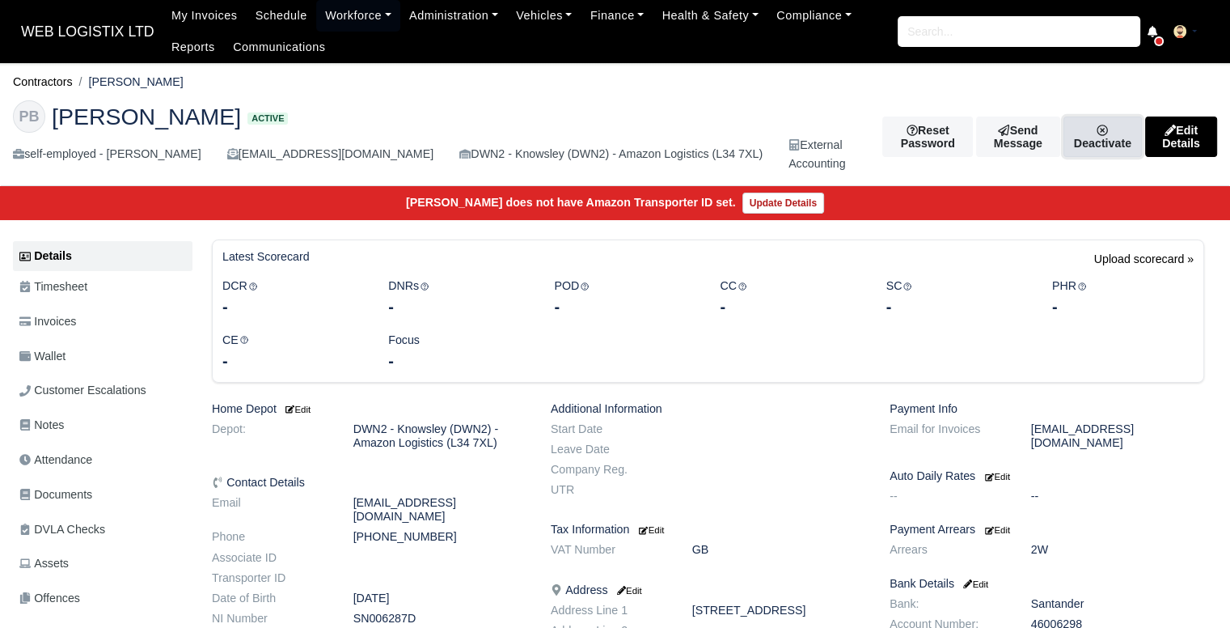
click at [1081, 133] on link "Deactivate" at bounding box center [1102, 136] width 78 height 40
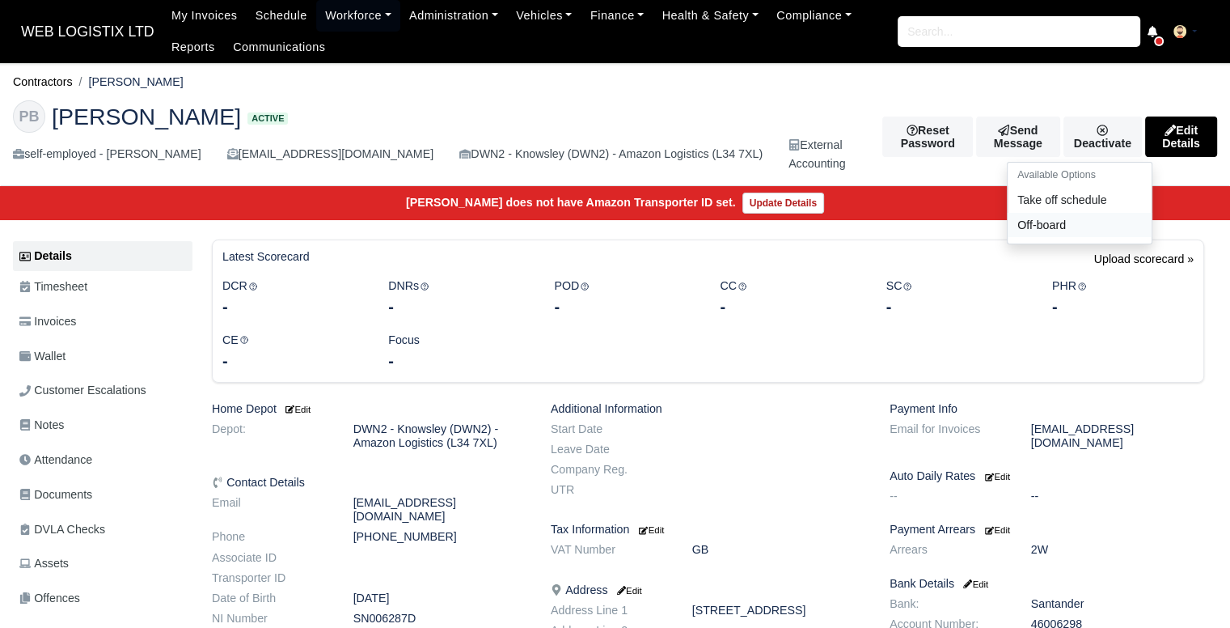
click at [1038, 220] on link "Off-board" at bounding box center [1080, 224] width 144 height 25
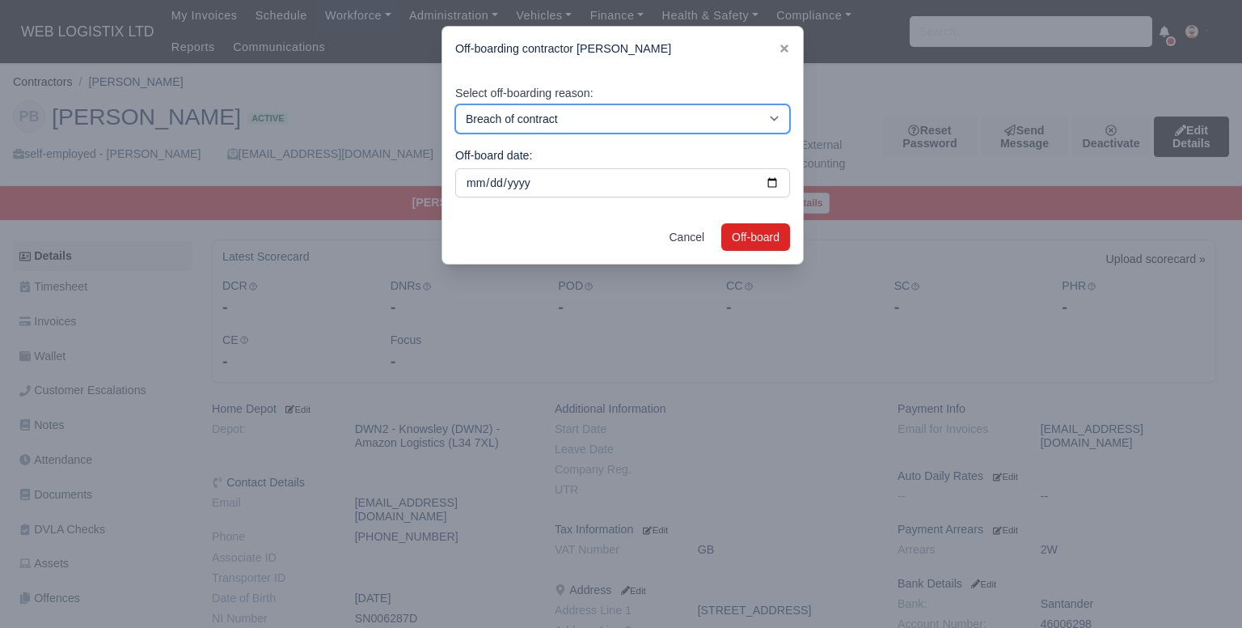
click at [620, 122] on select "Breach of contract Personal decision Too many parcels Heavy routes Another comp…" at bounding box center [622, 118] width 335 height 29
select select "personal-decision"
click at [455, 104] on select "Breach of contract Personal decision Too many parcels Heavy routes Another comp…" at bounding box center [622, 118] width 335 height 29
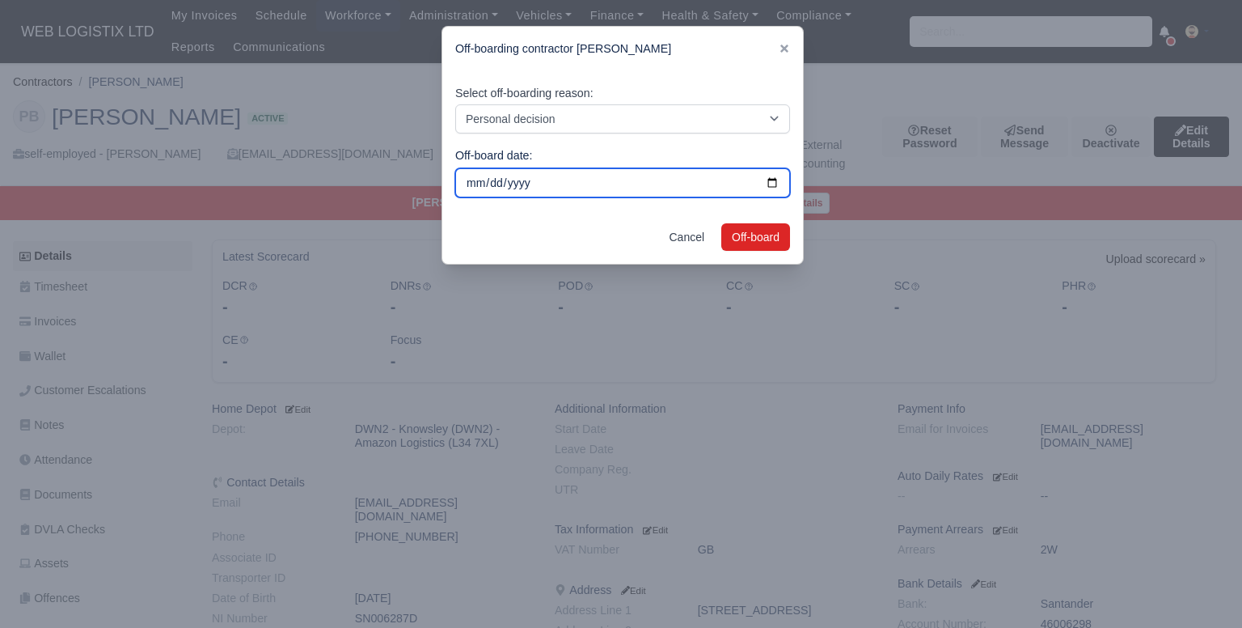
click at [760, 186] on input "2025-10-05" at bounding box center [622, 182] width 335 height 29
type input "2025-09-28"
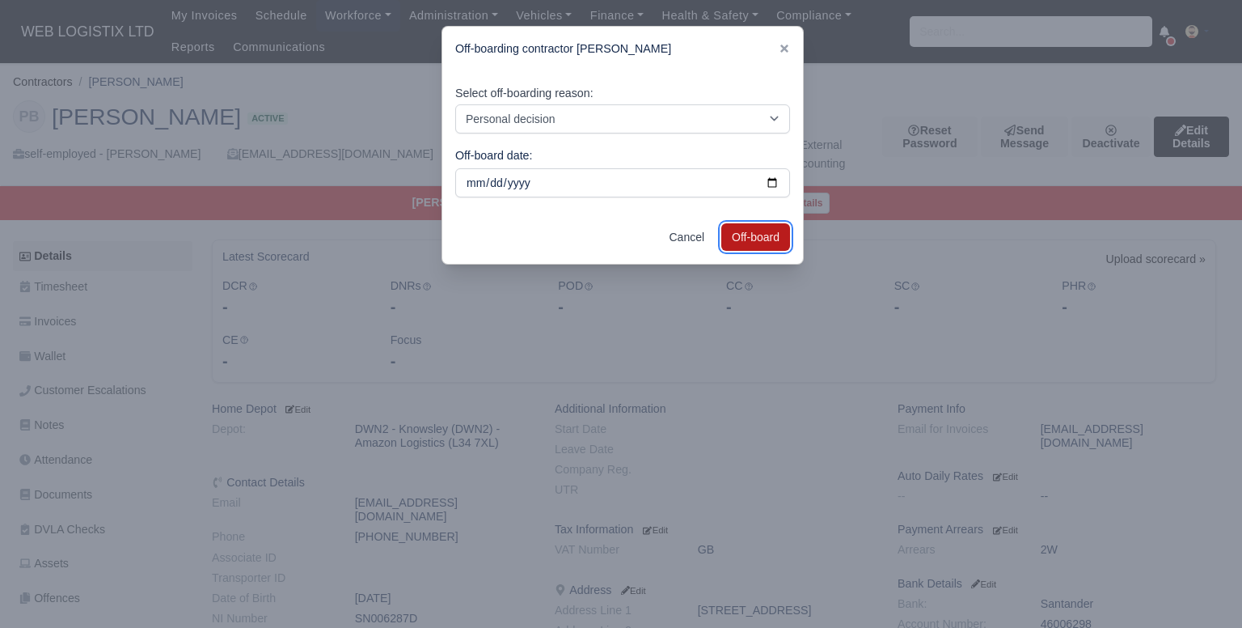
click at [746, 232] on button "Off-board" at bounding box center [755, 236] width 69 height 27
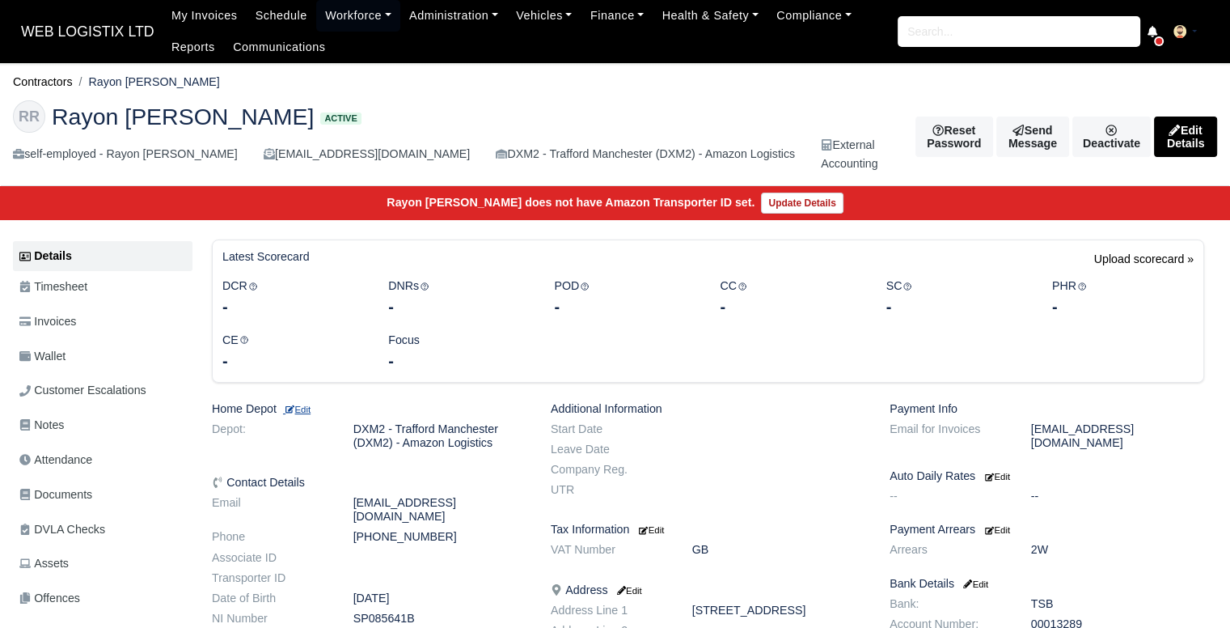
click at [311, 407] on small "Edit" at bounding box center [296, 409] width 27 height 10
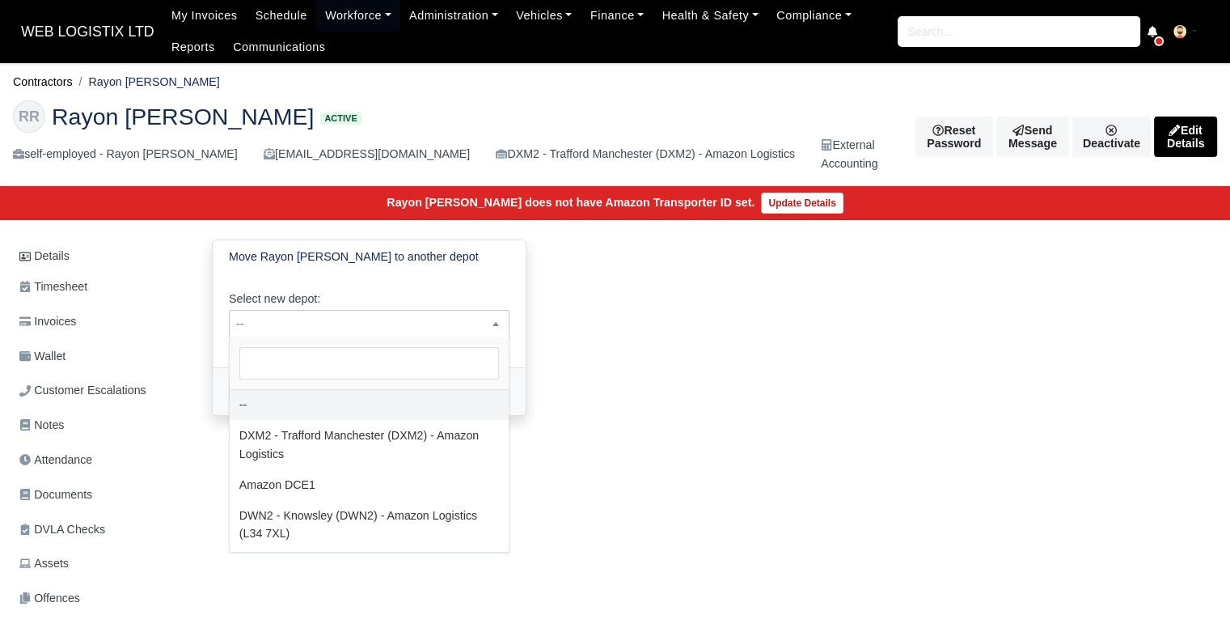
click at [412, 332] on span "--" at bounding box center [369, 324] width 279 height 20
select select "3"
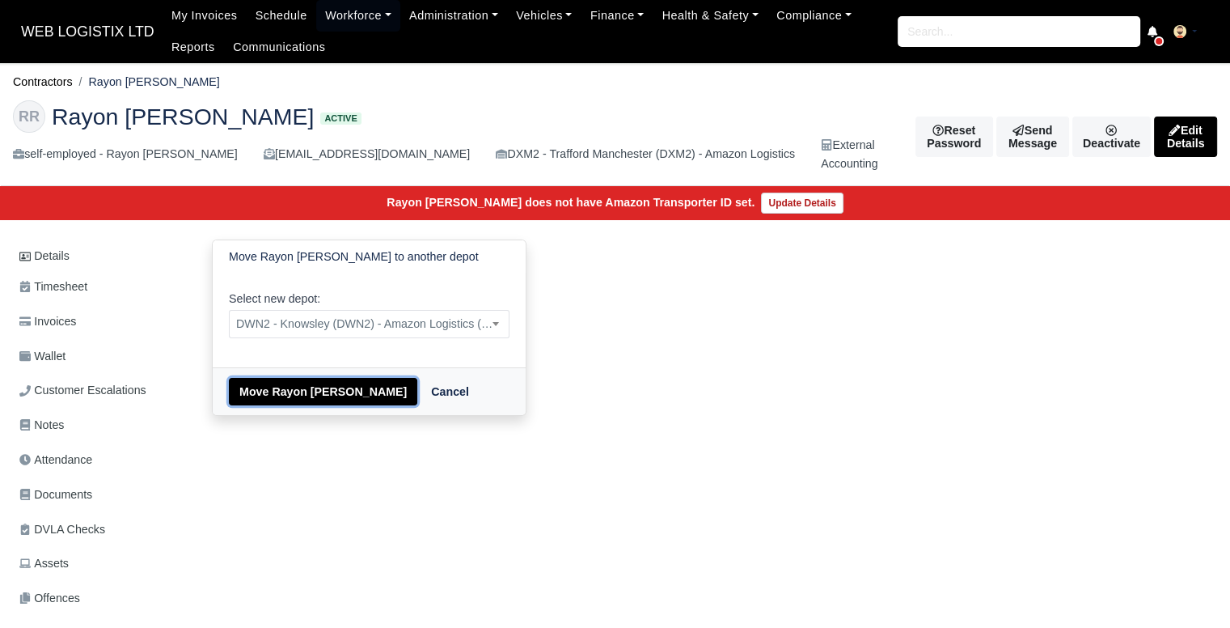
click at [328, 386] on button "Move Rayon Rene Rowe" at bounding box center [323, 391] width 188 height 27
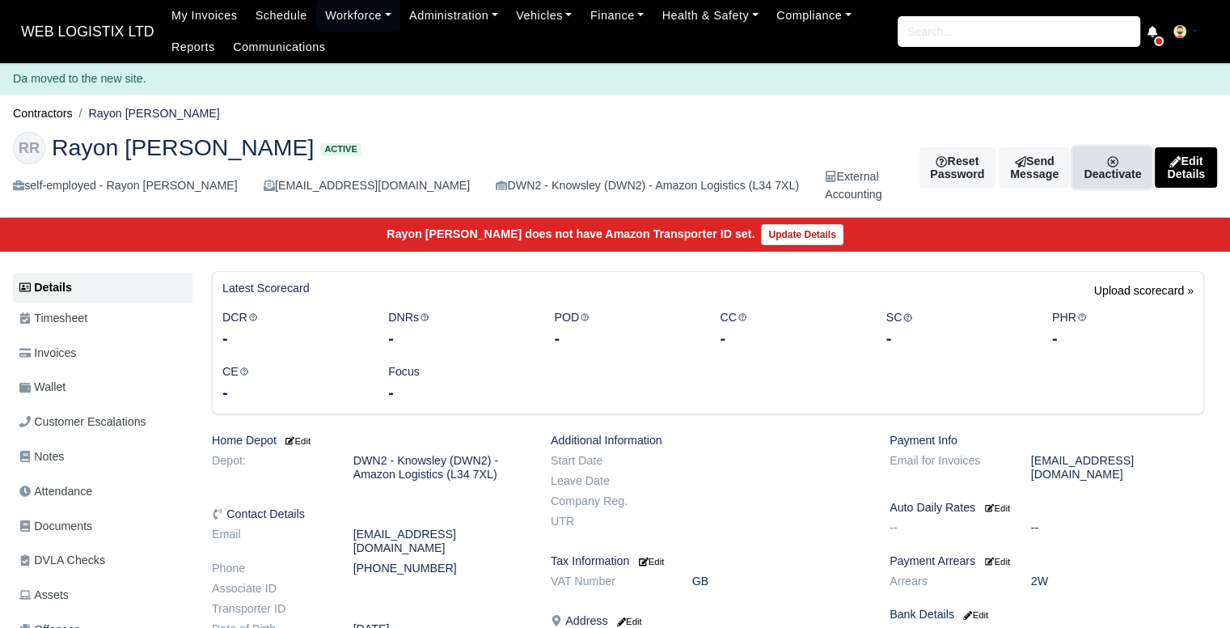
click at [1096, 167] on link "Deactivate" at bounding box center [1112, 167] width 78 height 40
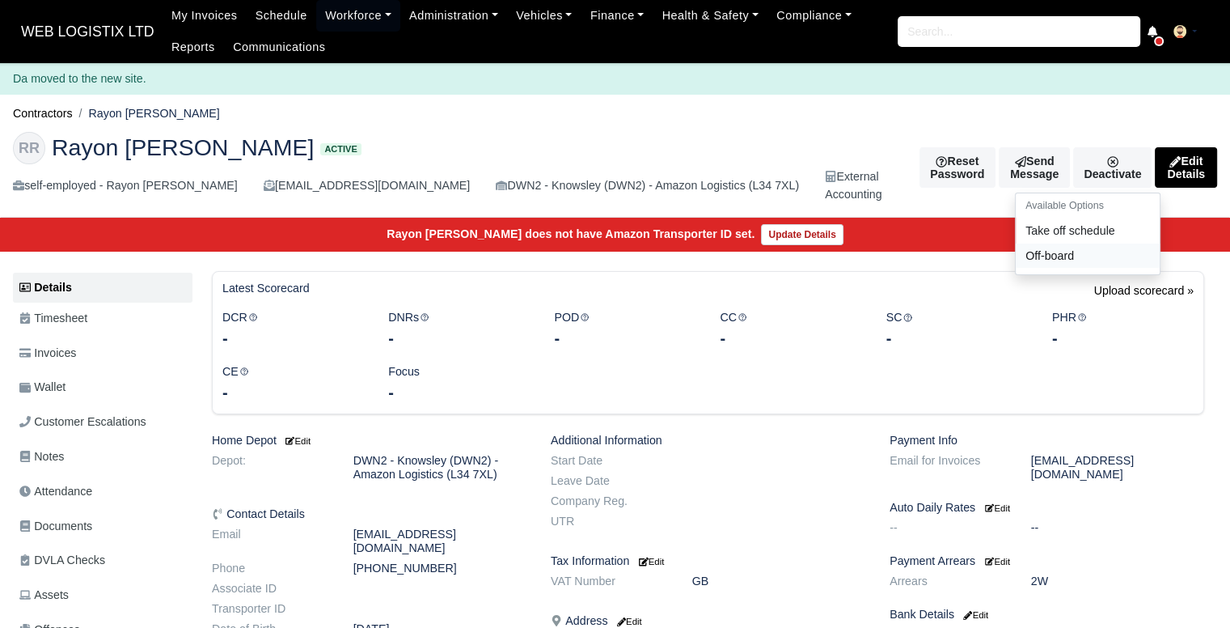
click at [1025, 255] on link "Off-board" at bounding box center [1088, 255] width 144 height 25
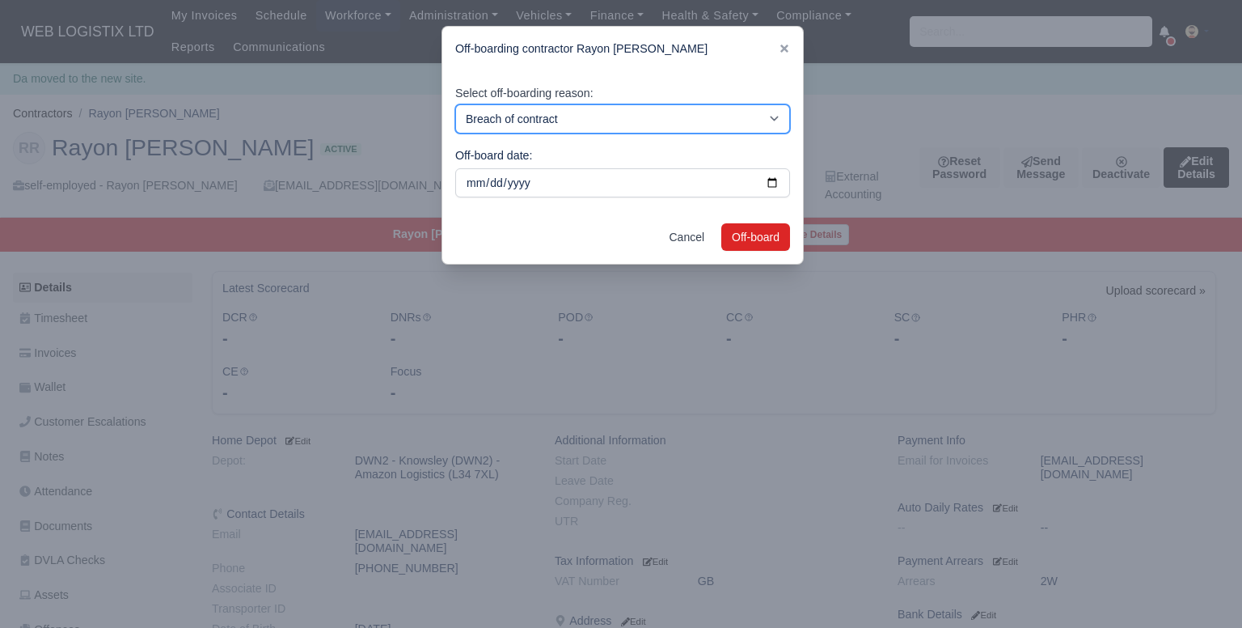
click at [711, 120] on select "Breach of contract Personal decision Too many parcels Heavy routes Another comp…" at bounding box center [622, 118] width 335 height 29
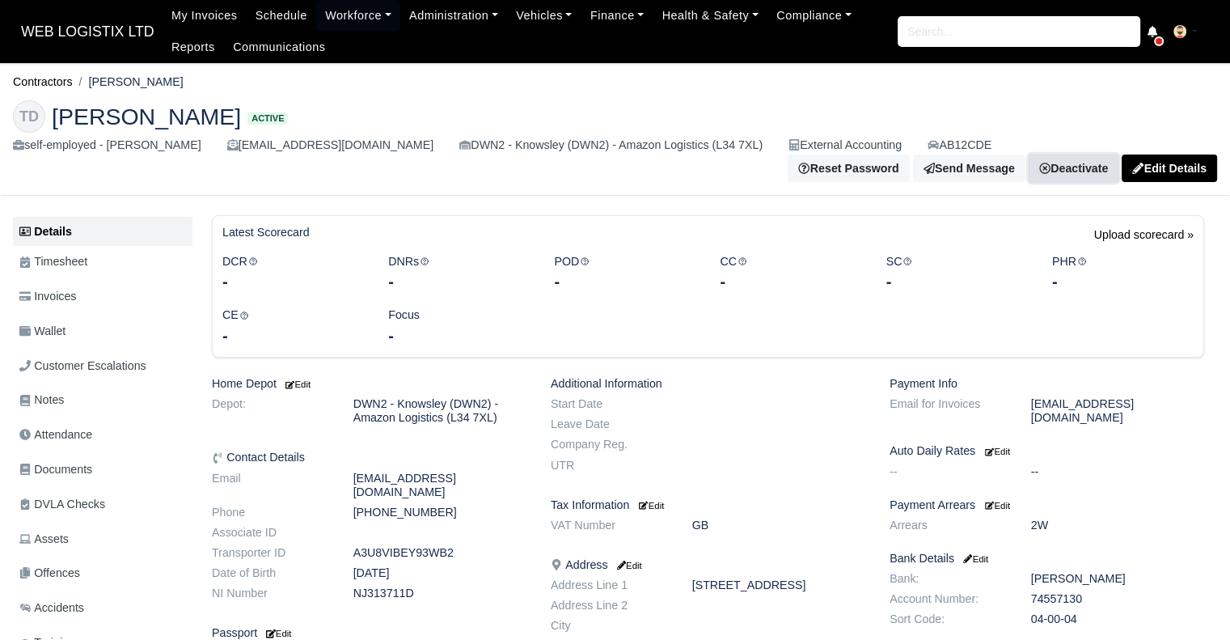
click at [1067, 161] on link "Deactivate" at bounding box center [1074, 167] width 90 height 27
click at [1016, 248] on link "Off-board" at bounding box center [1046, 247] width 144 height 25
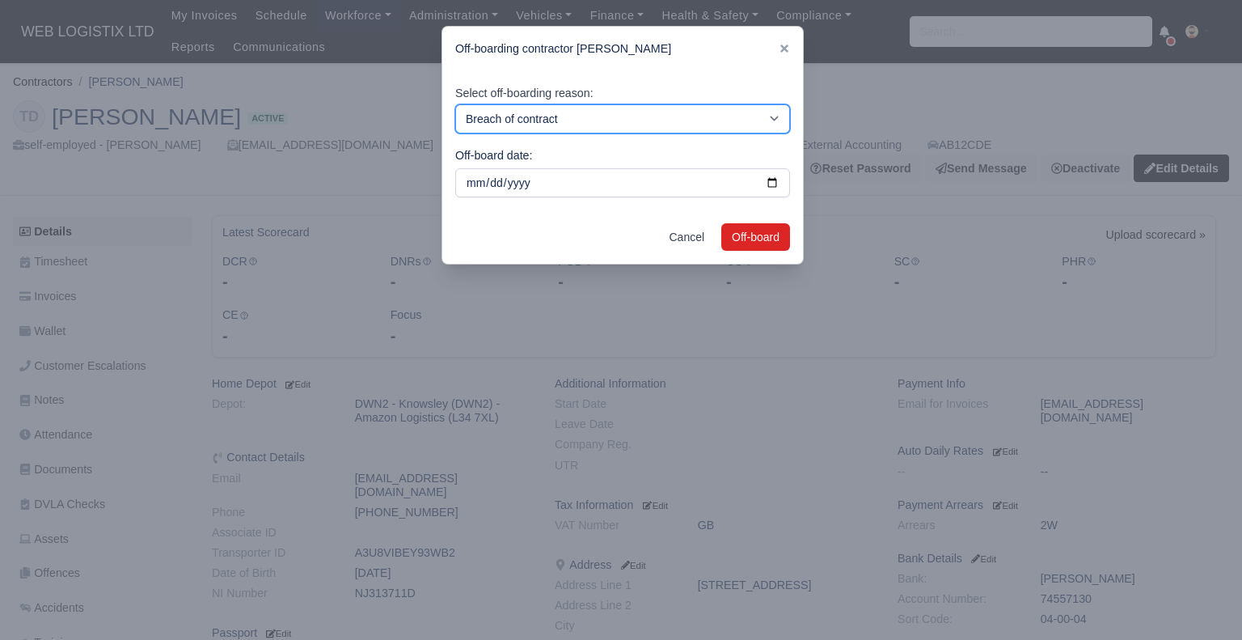
click at [515, 112] on select "Breach of contract Personal decision Too many parcels Heavy routes Another comp…" at bounding box center [622, 118] width 335 height 29
select select "personal-decision"
click at [455, 104] on select "Breach of contract Personal decision Too many parcels Heavy routes Another comp…" at bounding box center [622, 118] width 335 height 29
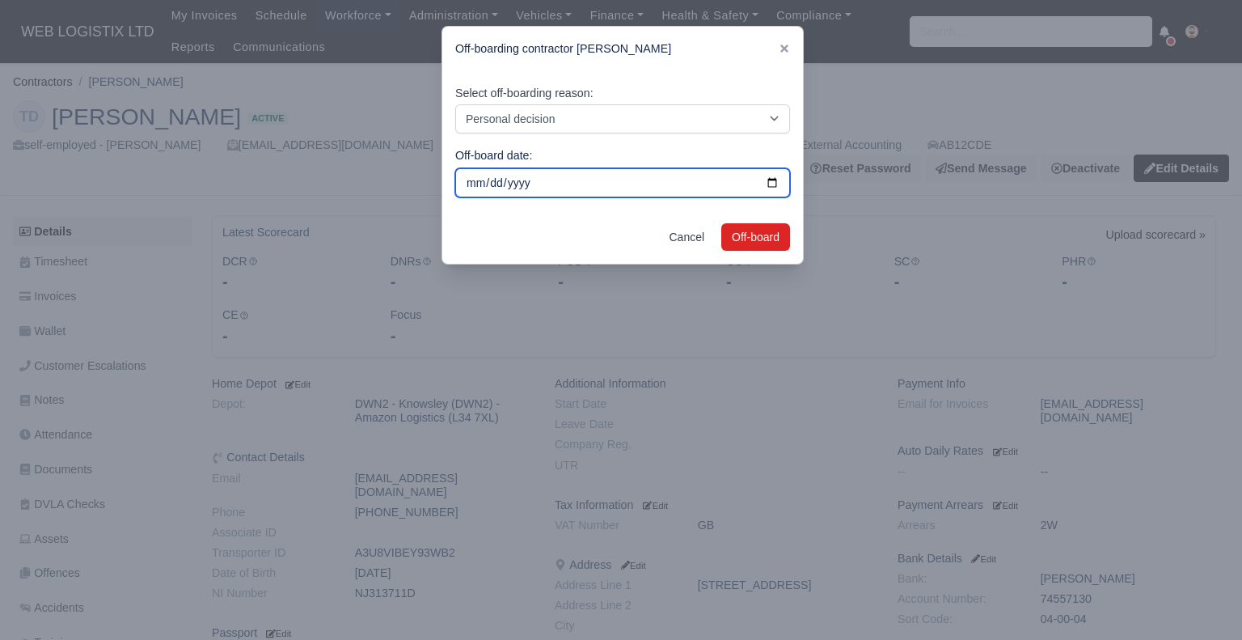
click at [509, 180] on input "2025-10-05" at bounding box center [622, 182] width 335 height 29
click at [776, 180] on input "2025-10-05" at bounding box center [622, 182] width 335 height 29
type input "2025-09-28"
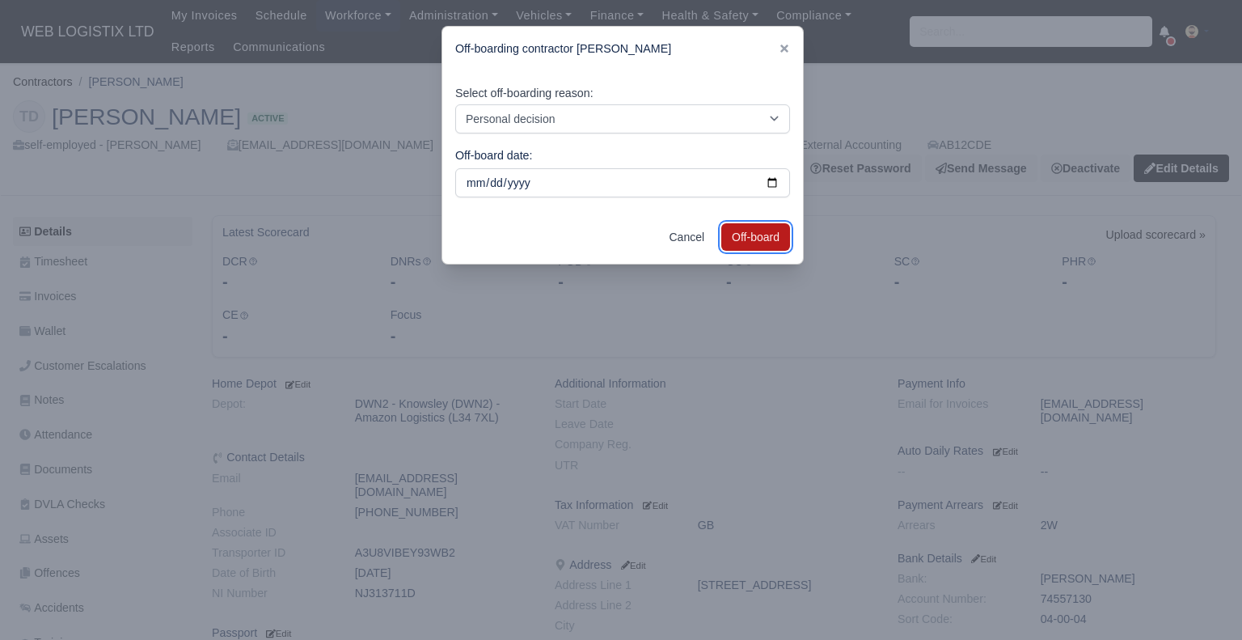
click at [756, 245] on button "Off-board" at bounding box center [755, 236] width 69 height 27
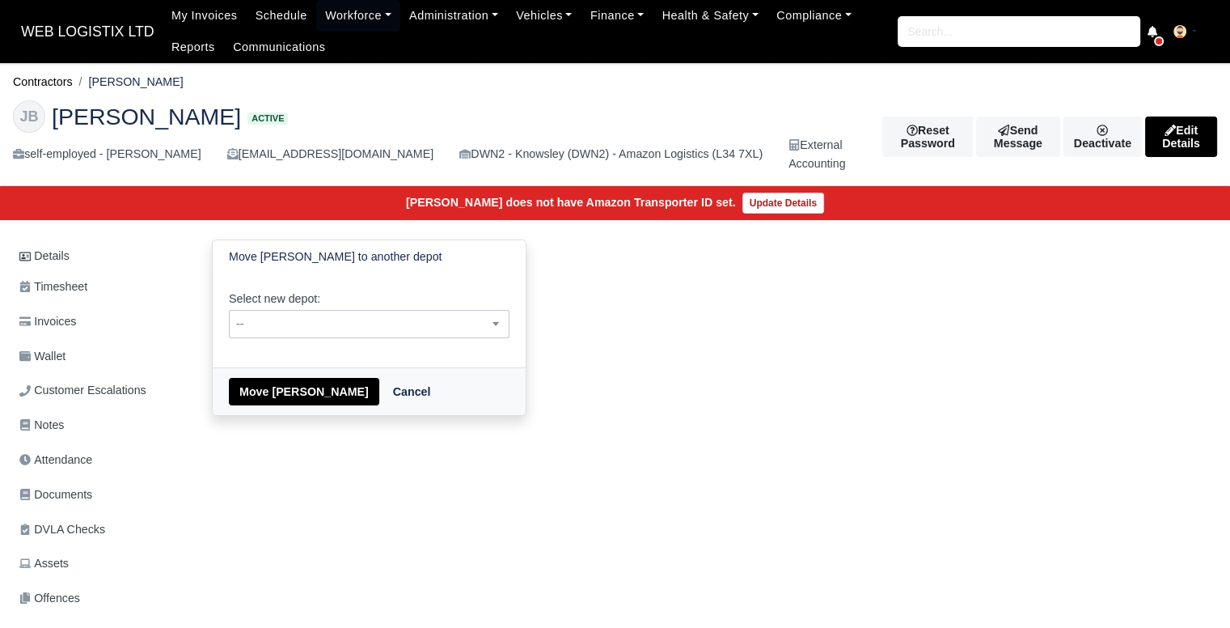
click at [366, 319] on span "--" at bounding box center [369, 324] width 279 height 20
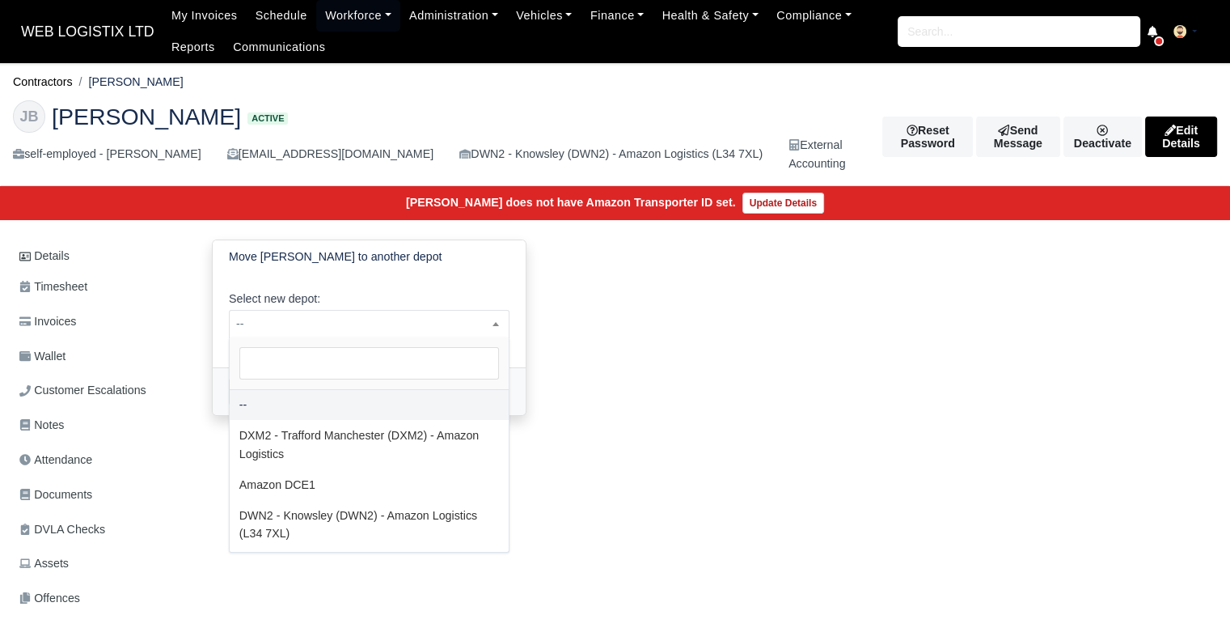
click at [889, 283] on div "Move [PERSON_NAME] to another depot Select new depot: -- DXM2 - Trafford [GEOGR…" at bounding box center [708, 327] width 1017 height 176
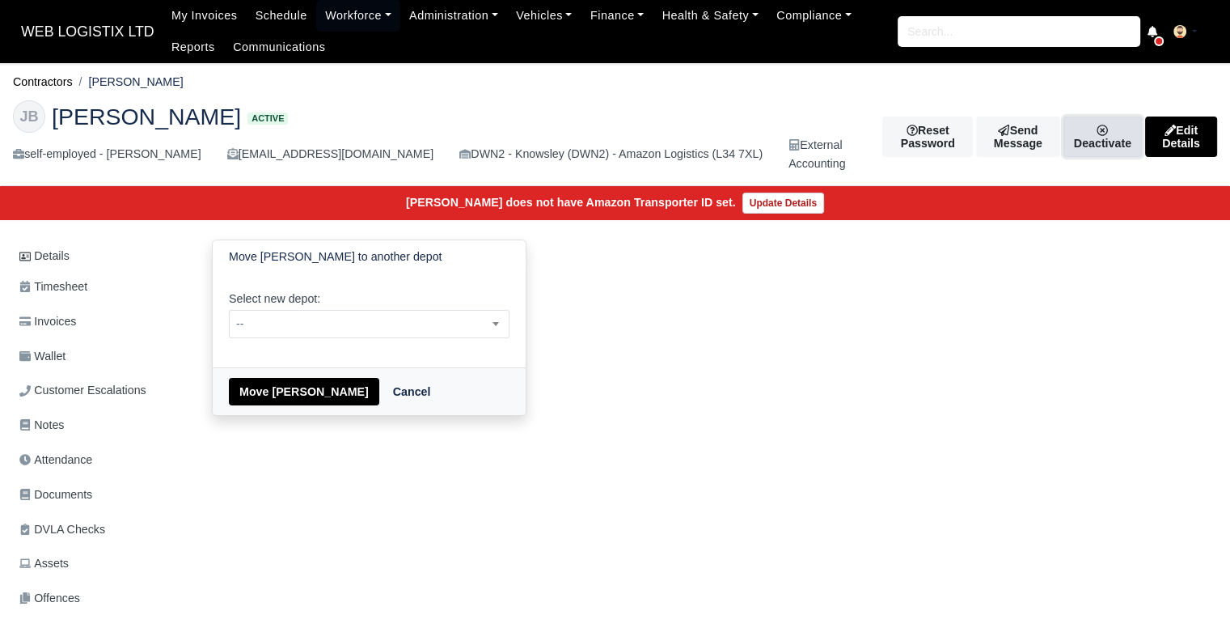
click at [1084, 129] on link "Deactivate" at bounding box center [1102, 136] width 78 height 40
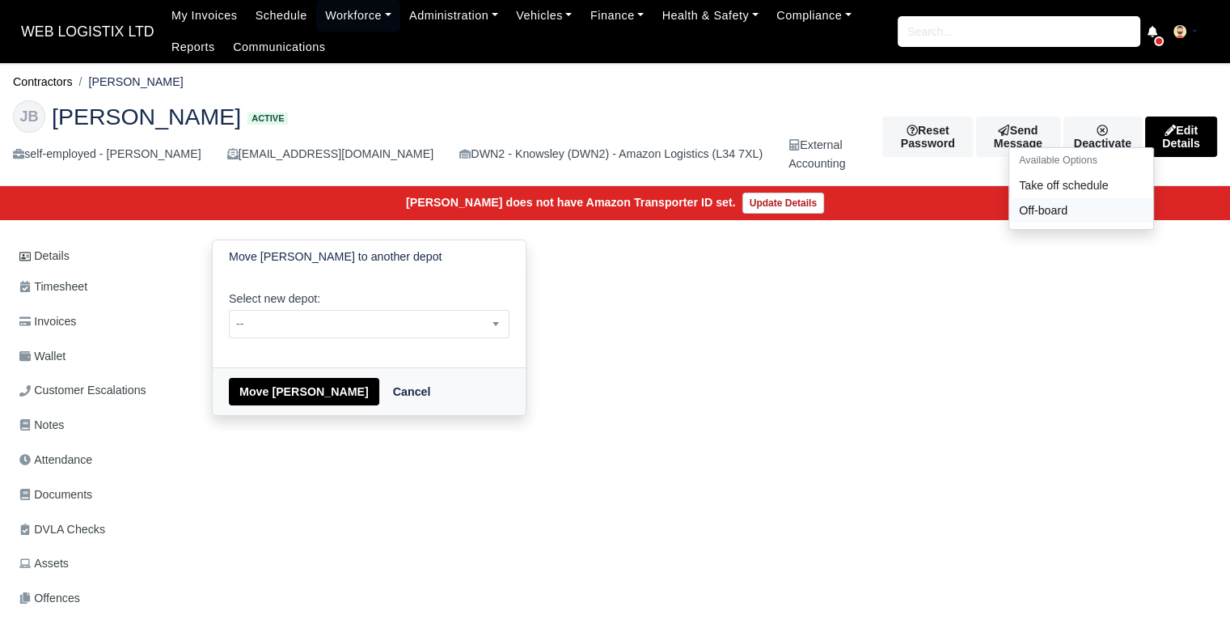
click at [1027, 205] on link "Off-board" at bounding box center [1081, 209] width 144 height 25
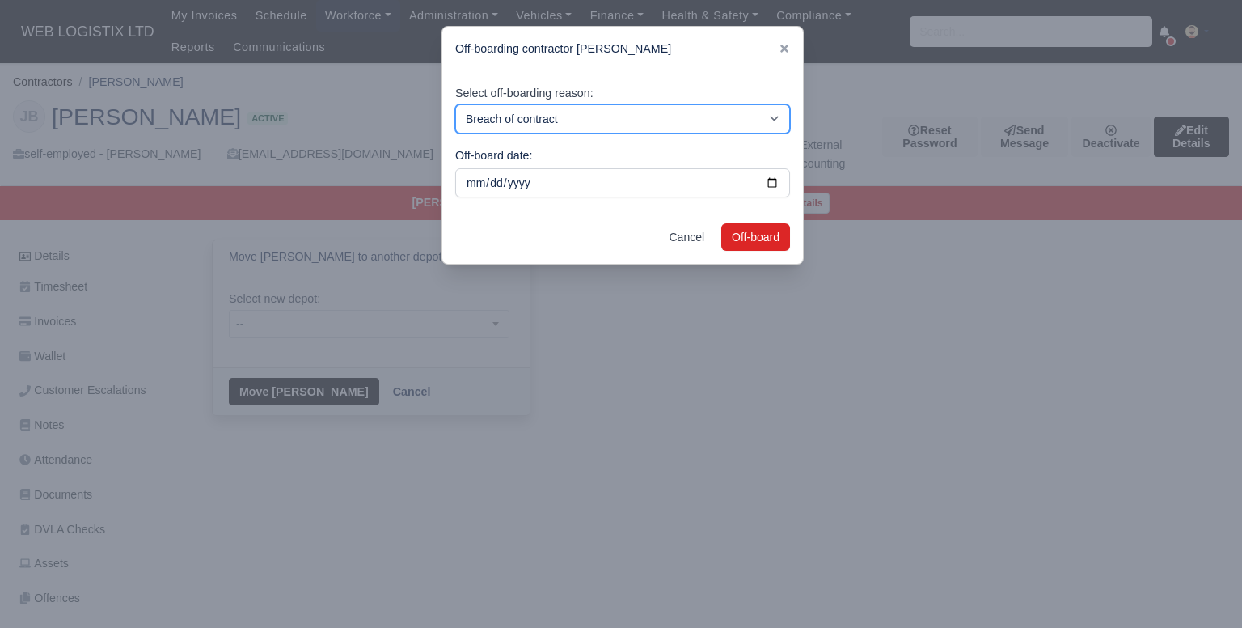
click at [625, 116] on select "Breach of contract Personal decision Too many parcels Heavy routes Another comp…" at bounding box center [622, 118] width 335 height 29
select select "personal-decision"
click at [455, 104] on select "Breach of contract Personal decision Too many parcels Heavy routes Another comp…" at bounding box center [622, 118] width 335 height 29
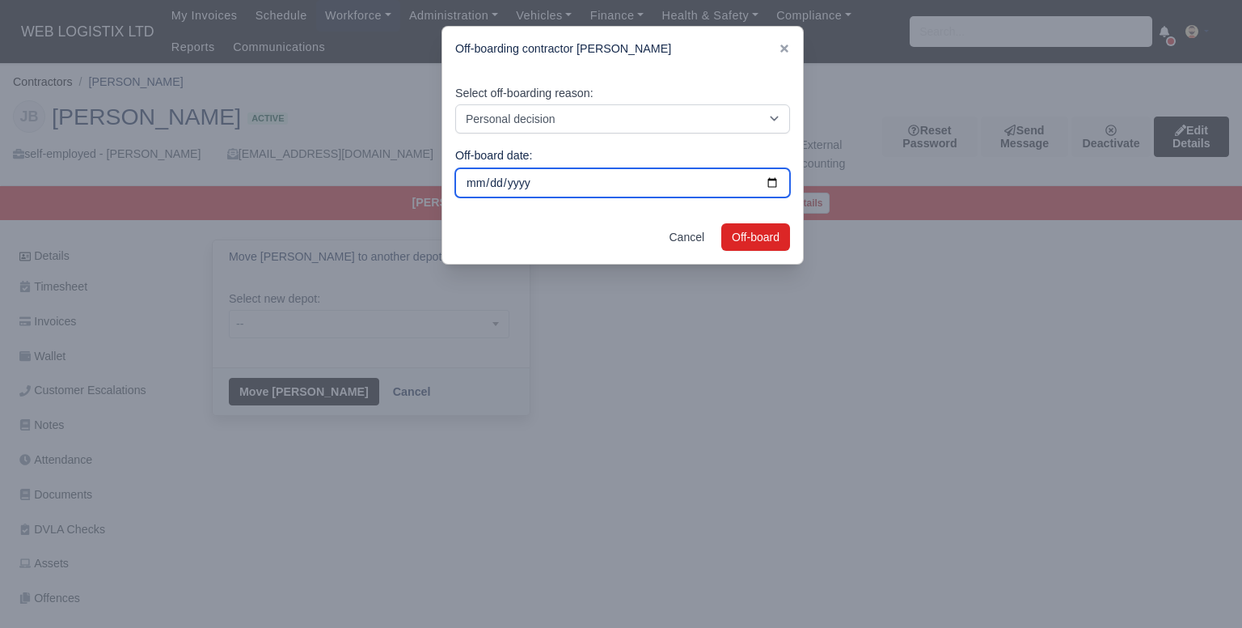
click at [507, 180] on input "[DATE]" at bounding box center [622, 182] width 335 height 29
click at [764, 180] on input "[DATE]" at bounding box center [622, 182] width 335 height 29
type input "[DATE]"
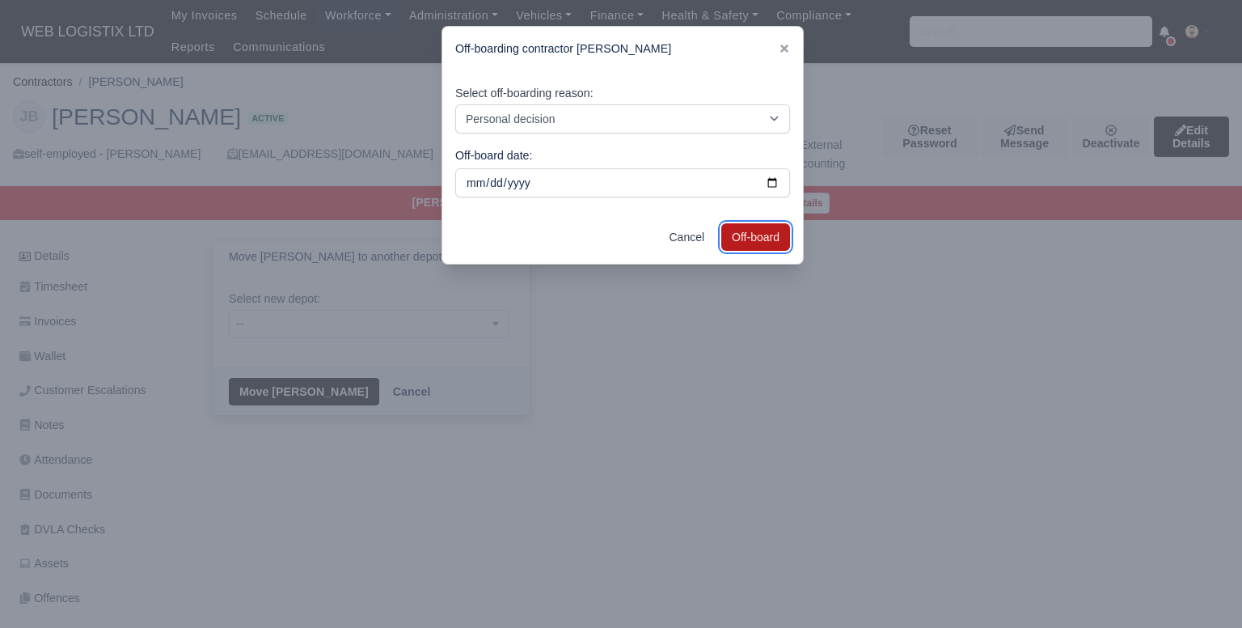
click at [767, 239] on button "Off-board" at bounding box center [755, 236] width 69 height 27
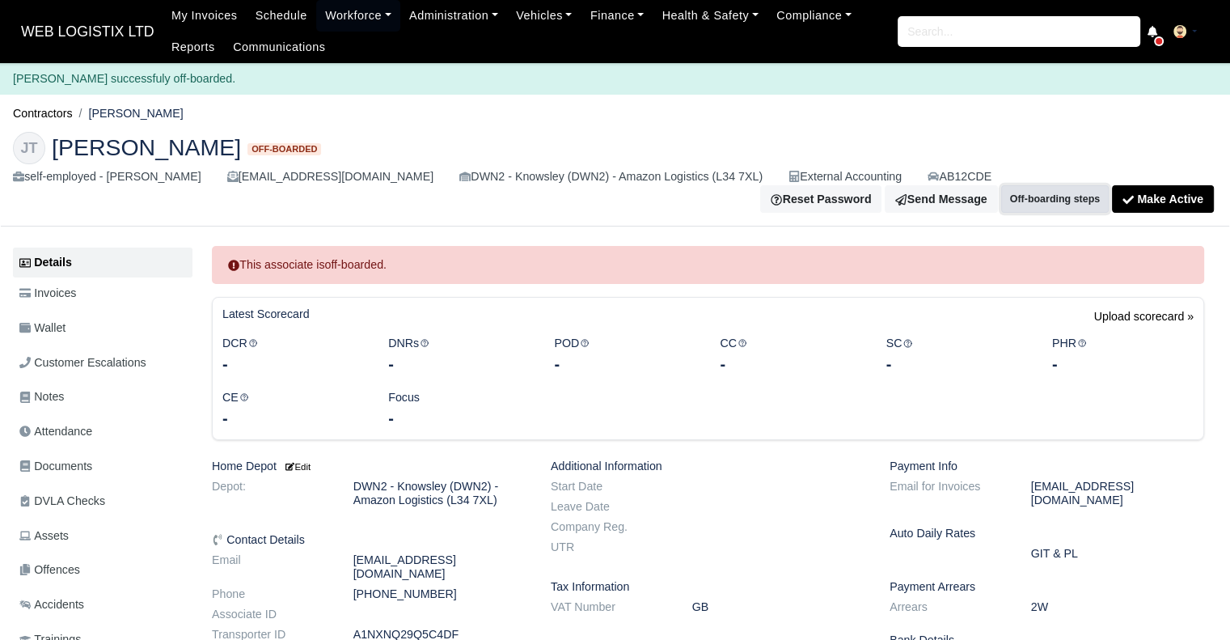
click at [1087, 185] on button "Off-boarding steps" at bounding box center [1055, 198] width 108 height 27
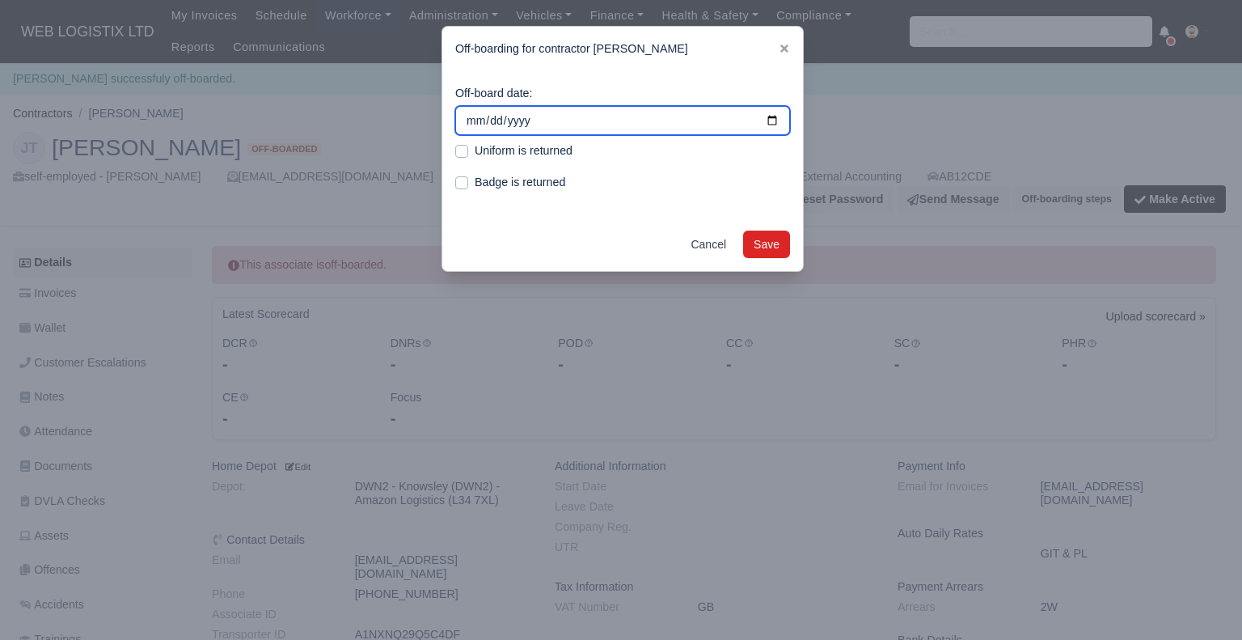
click at [645, 120] on input "2025-09-28" at bounding box center [622, 120] width 335 height 29
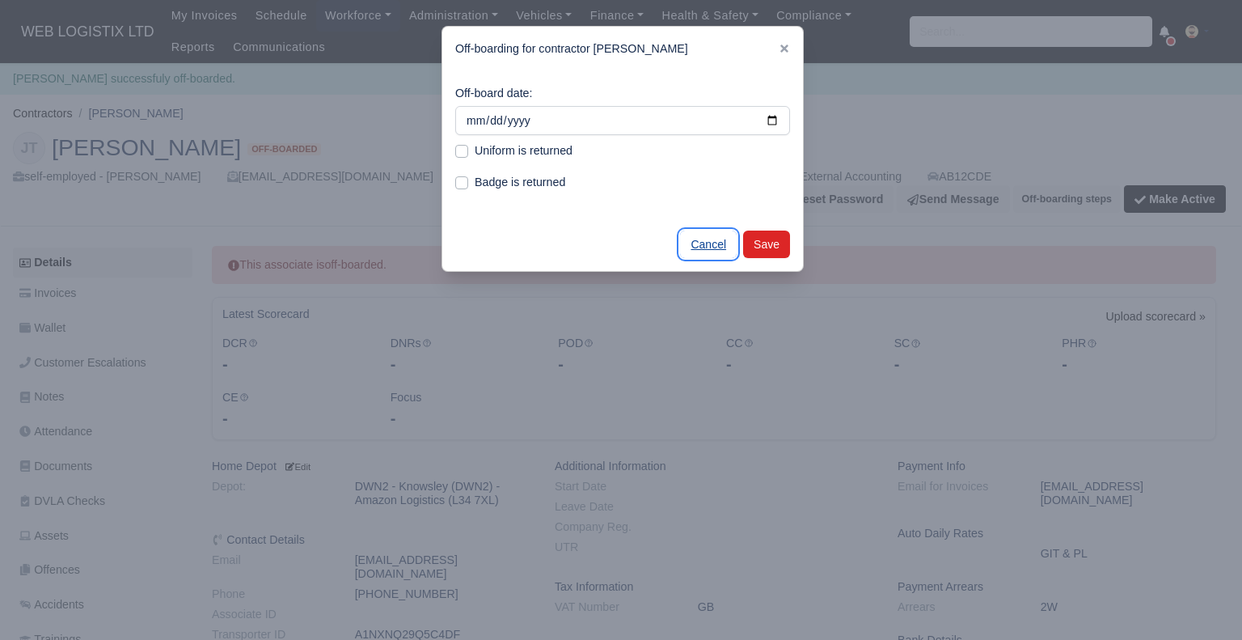
click at [716, 248] on link "Cancel" at bounding box center [708, 243] width 57 height 27
